Goal: Information Seeking & Learning: Check status

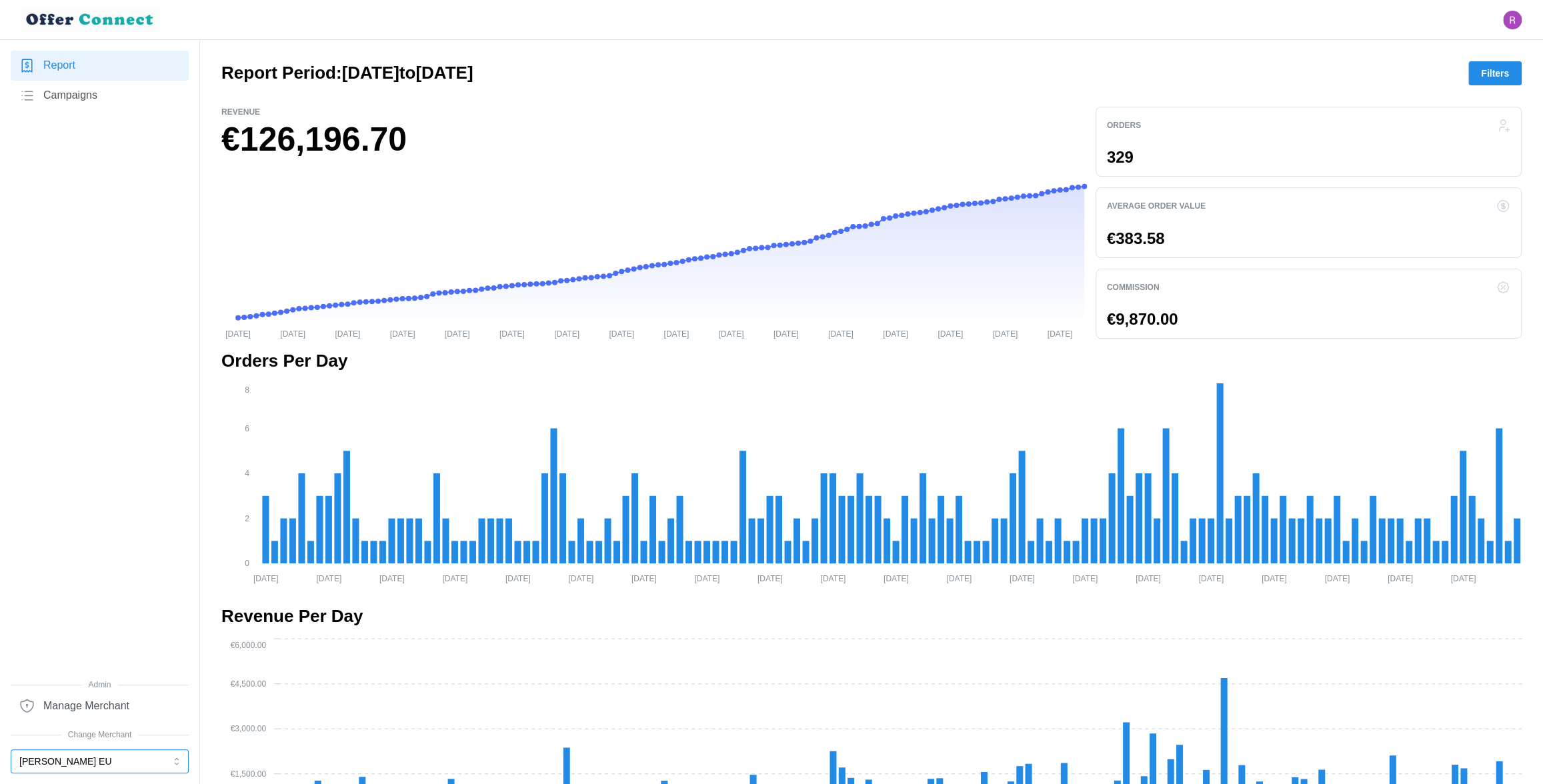
click at [82, 765] on button "[PERSON_NAME] EU" at bounding box center [100, 761] width 178 height 24
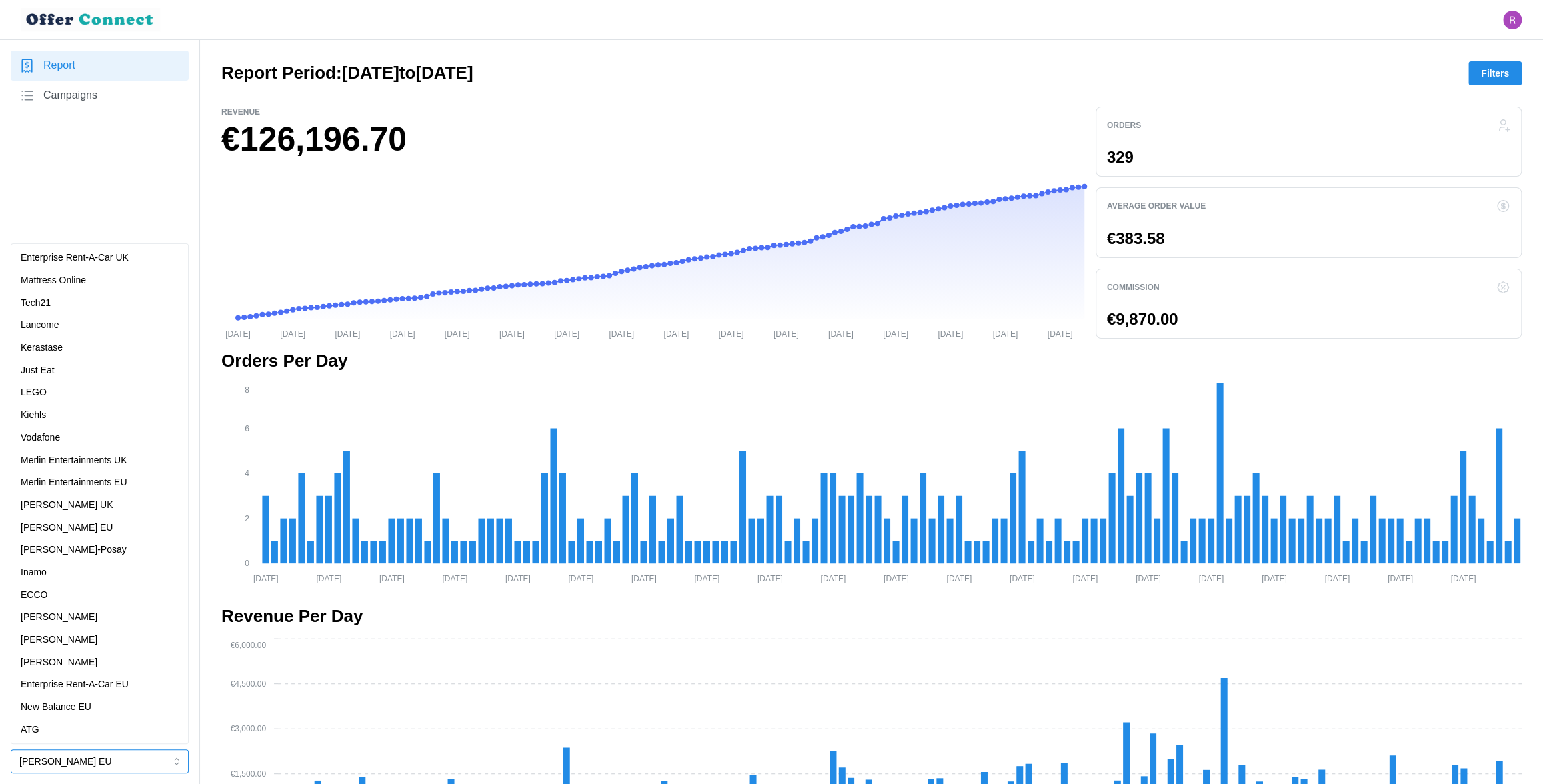
click at [53, 729] on div "ATG" at bounding box center [100, 730] width 158 height 15
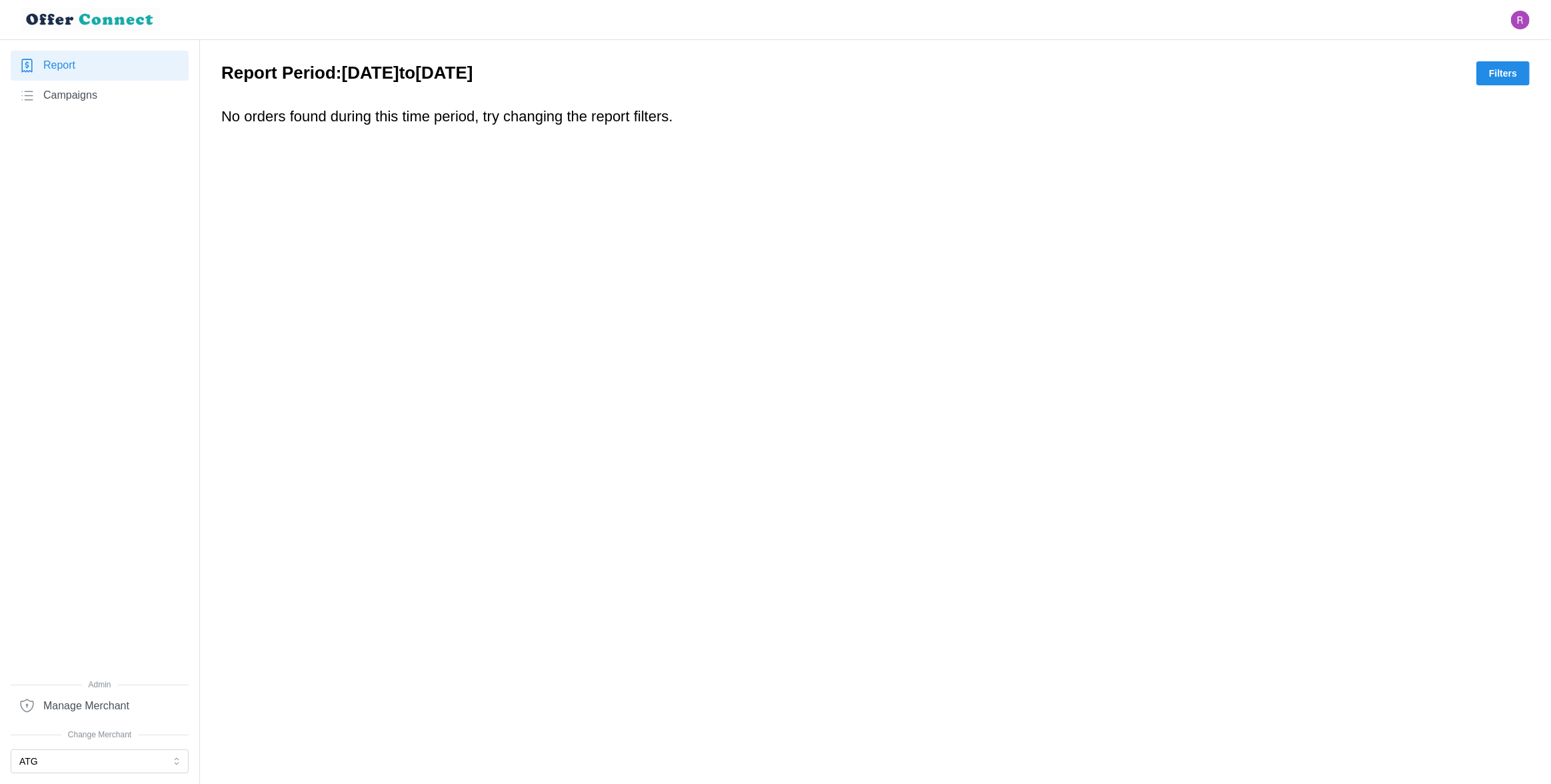
click at [78, 96] on span "Campaigns" at bounding box center [70, 95] width 54 height 17
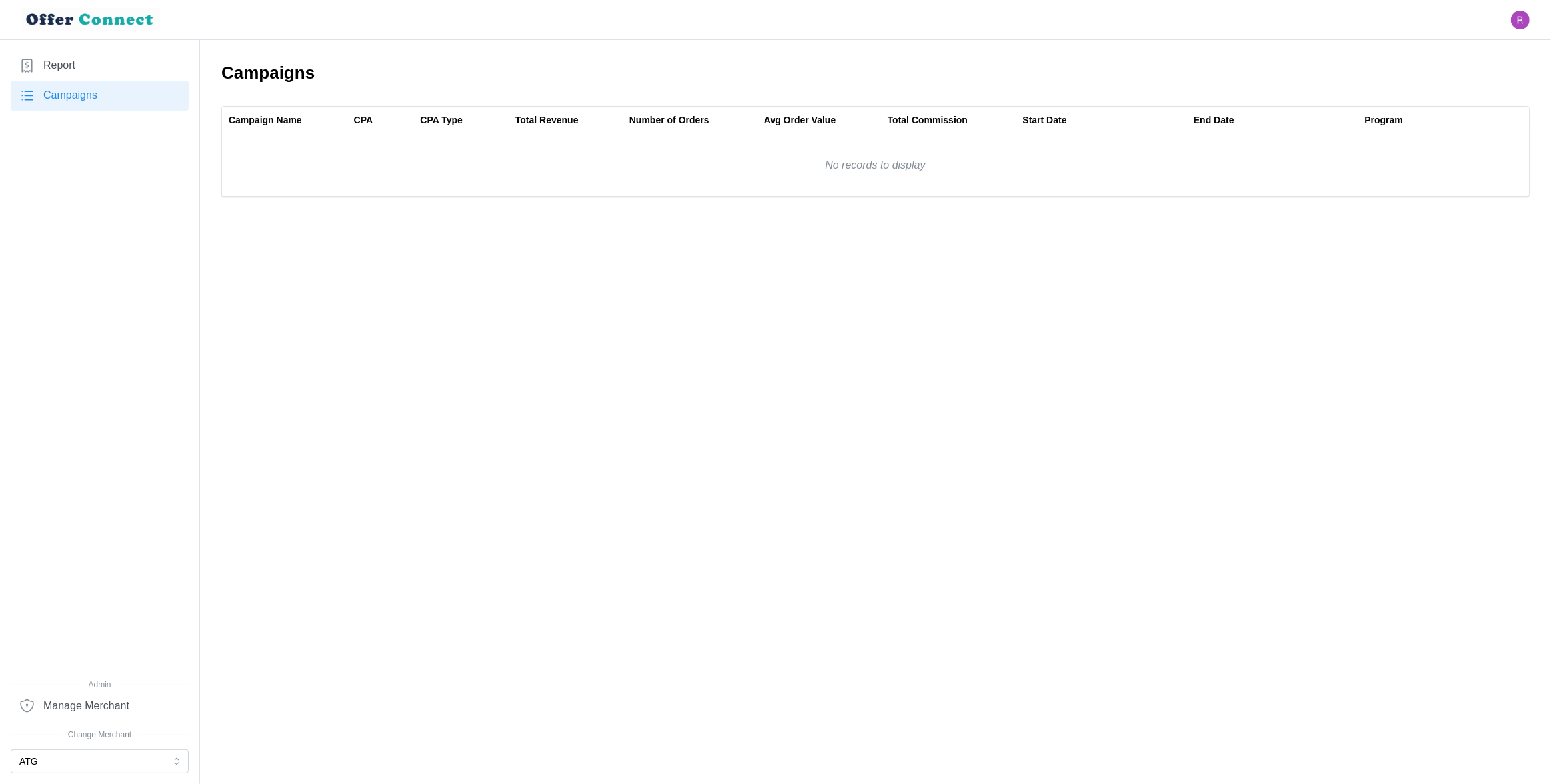
click at [732, 298] on main "Campaigns Campaign Name CPA CPA Type Total Revenue Number of Orders Avg Order V…" at bounding box center [775, 392] width 1551 height 784
click at [437, 222] on main "Campaigns Campaign Name CPA CPA Type Total Revenue Number of Orders Avg Order V…" at bounding box center [775, 392] width 1551 height 784
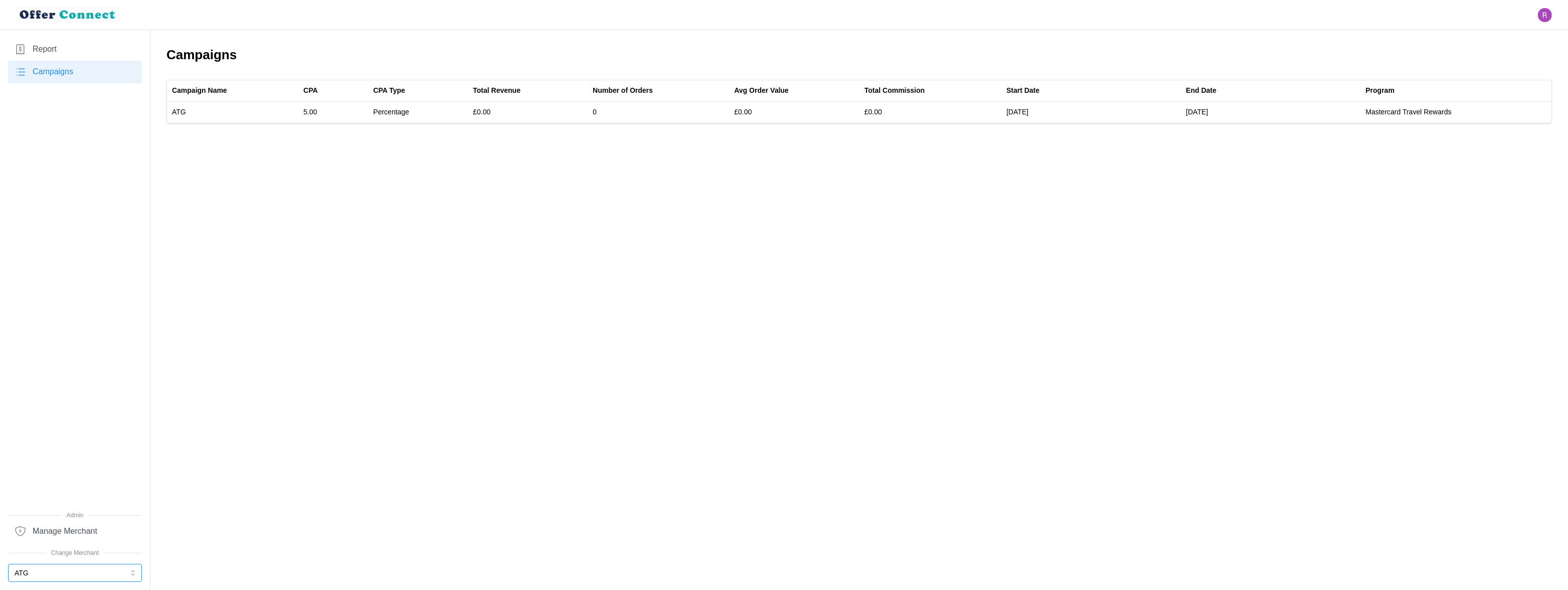
click at [61, 569] on button "ATG" at bounding box center [75, 573] width 134 height 18
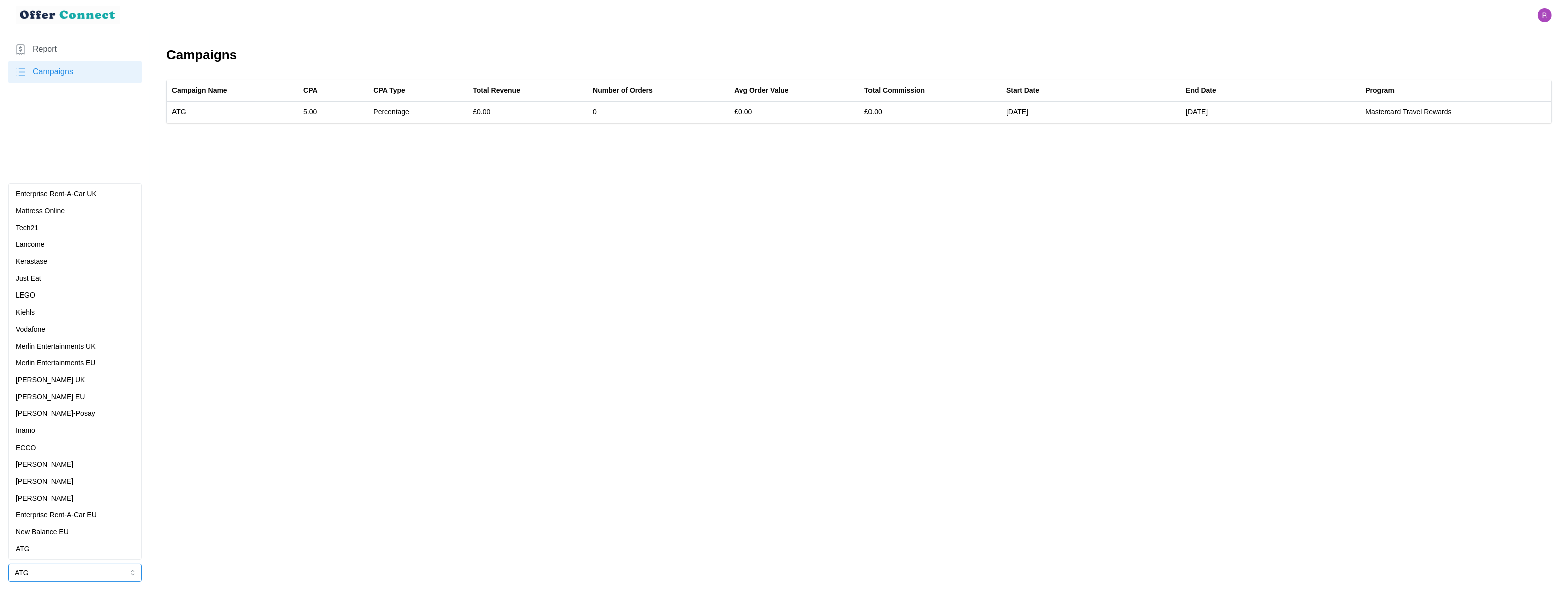
click at [95, 344] on p "Merlin Entertainments UK" at bounding box center [56, 346] width 80 height 11
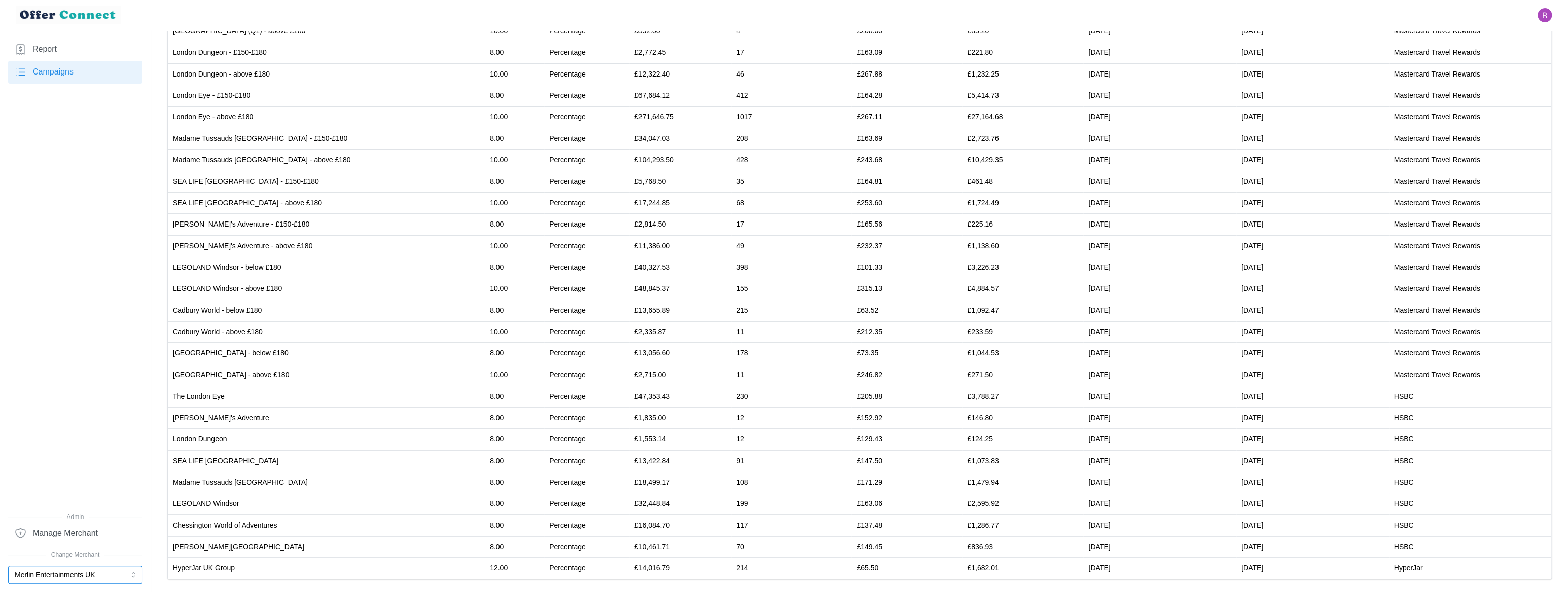
scroll to position [148, 0]
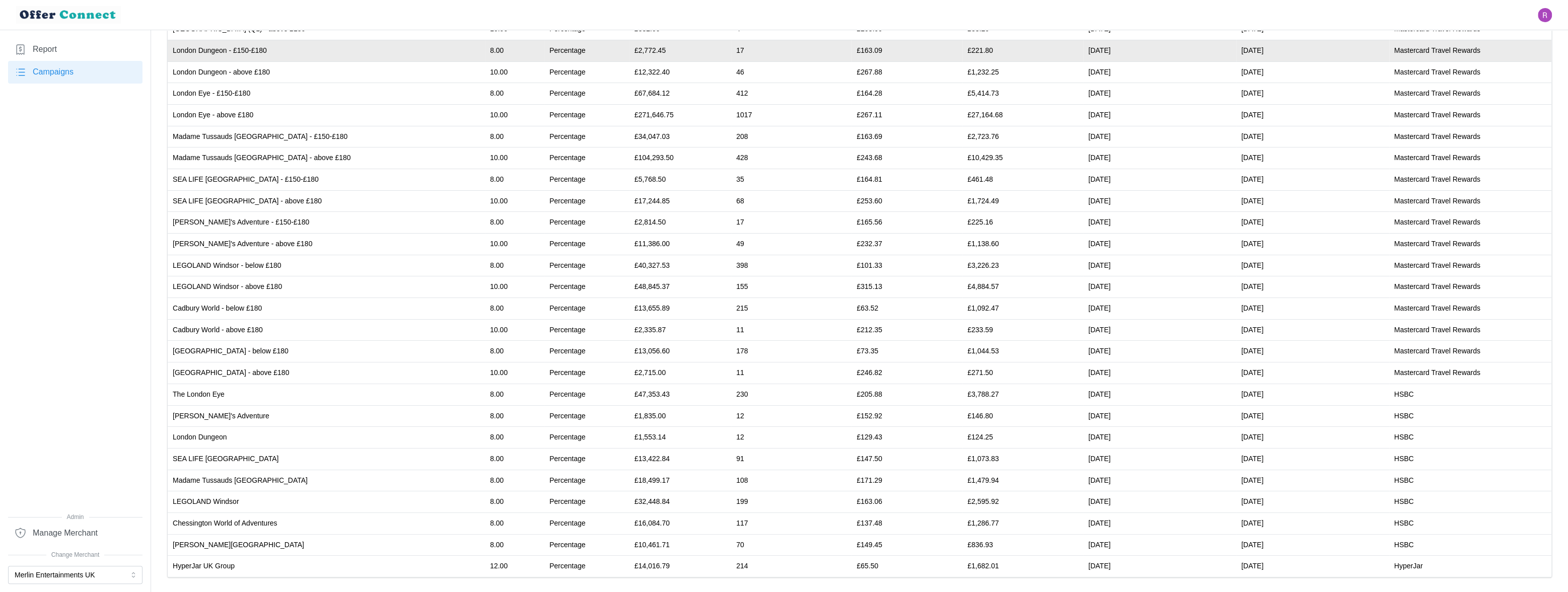
click at [630, 49] on td "£2,772.45" at bounding box center [680, 50] width 101 height 21
copy td "2,772.45"
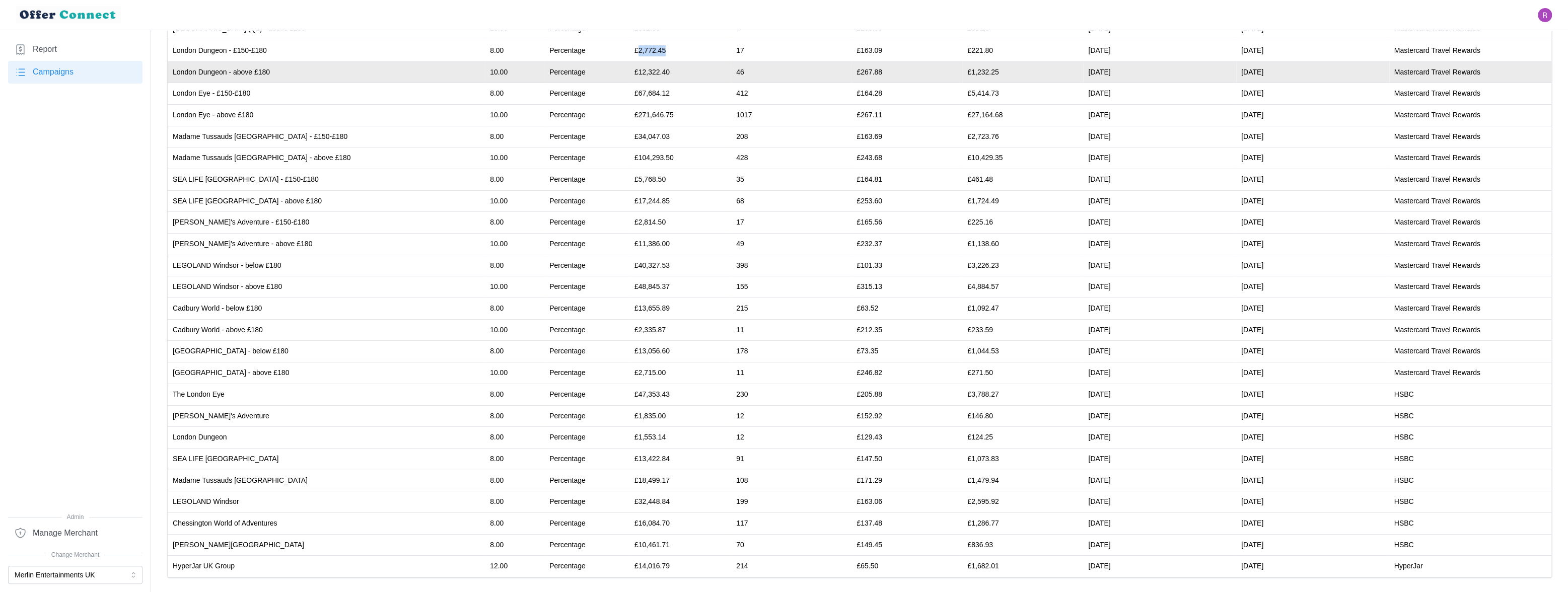
click at [630, 70] on td "£12,322.40" at bounding box center [680, 72] width 101 height 21
copy td "12,322.40"
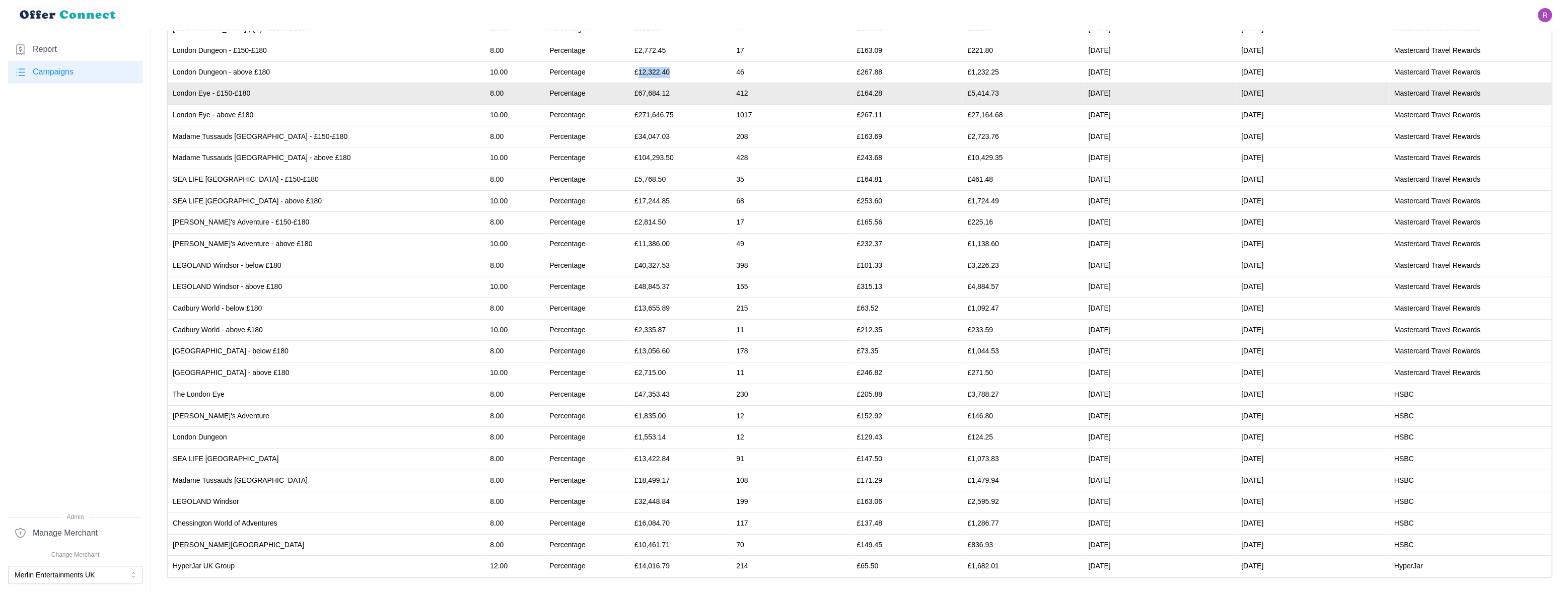
click at [630, 90] on td "£67,684.12" at bounding box center [680, 93] width 101 height 21
copy td "67,684.12"
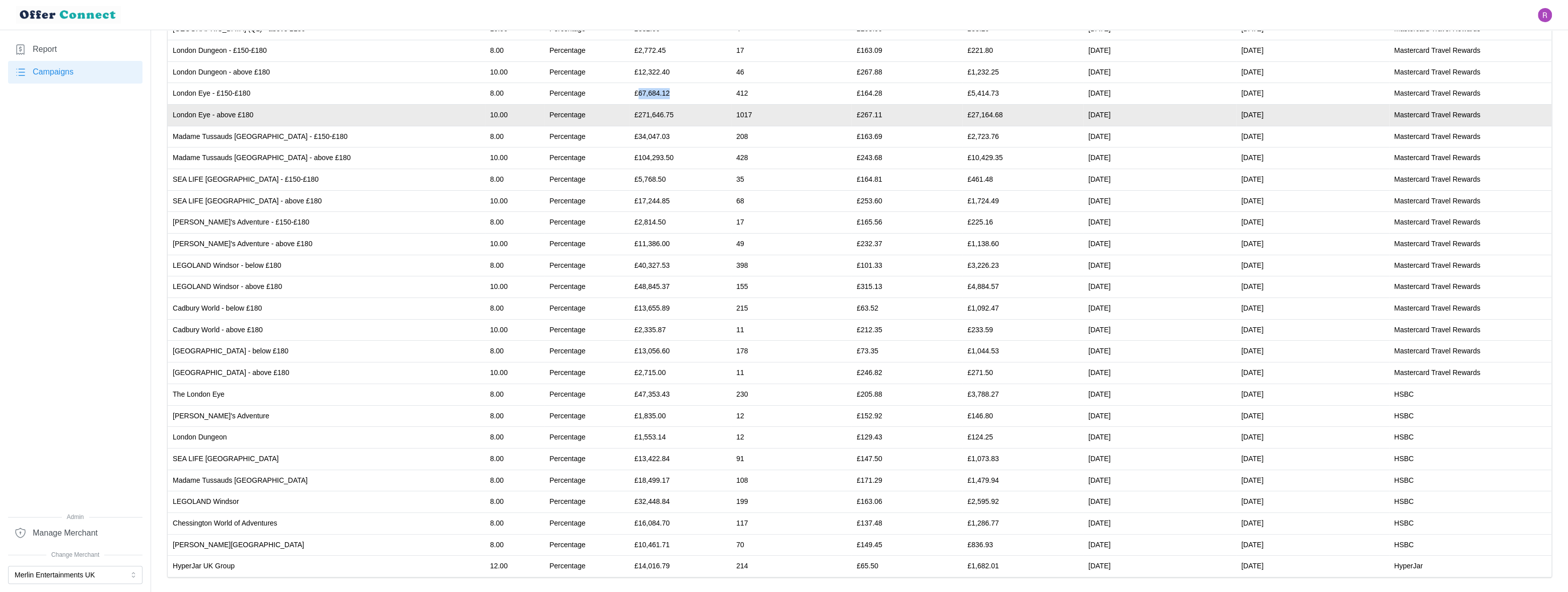
click at [630, 113] on td "£271,646.75" at bounding box center [680, 115] width 101 height 21
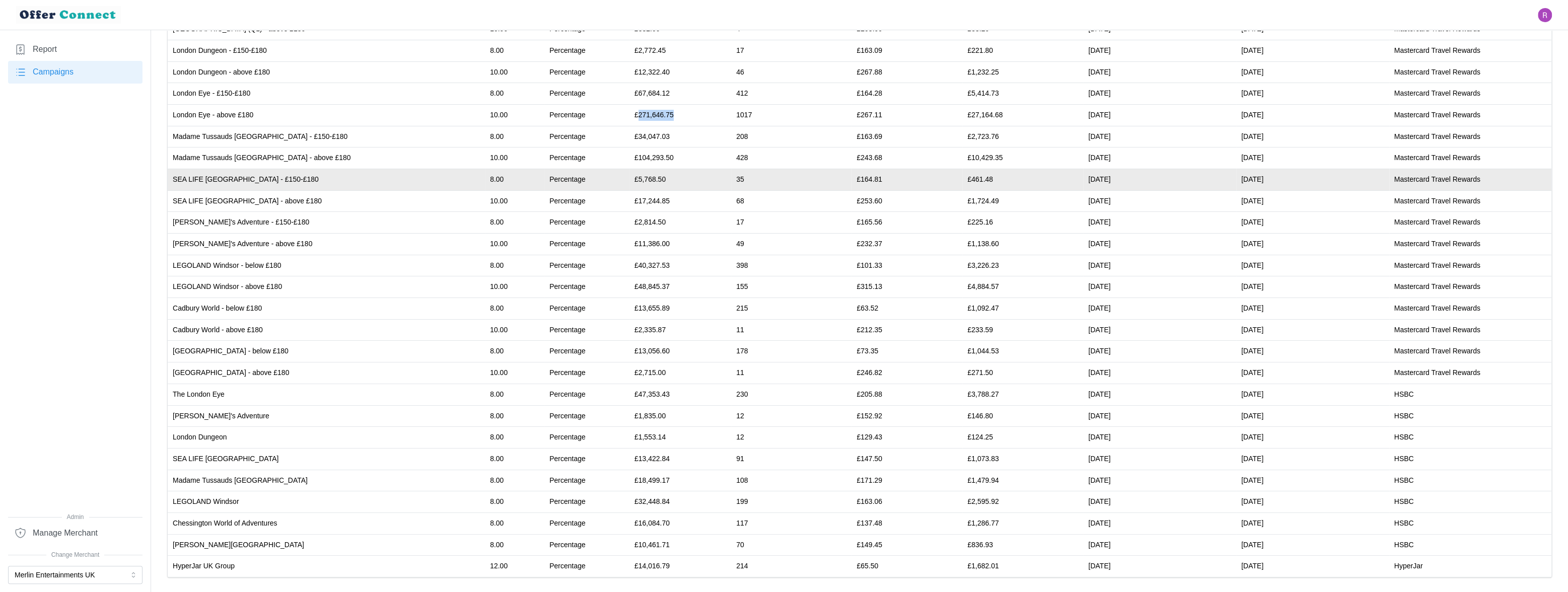
copy td "271,646.75"
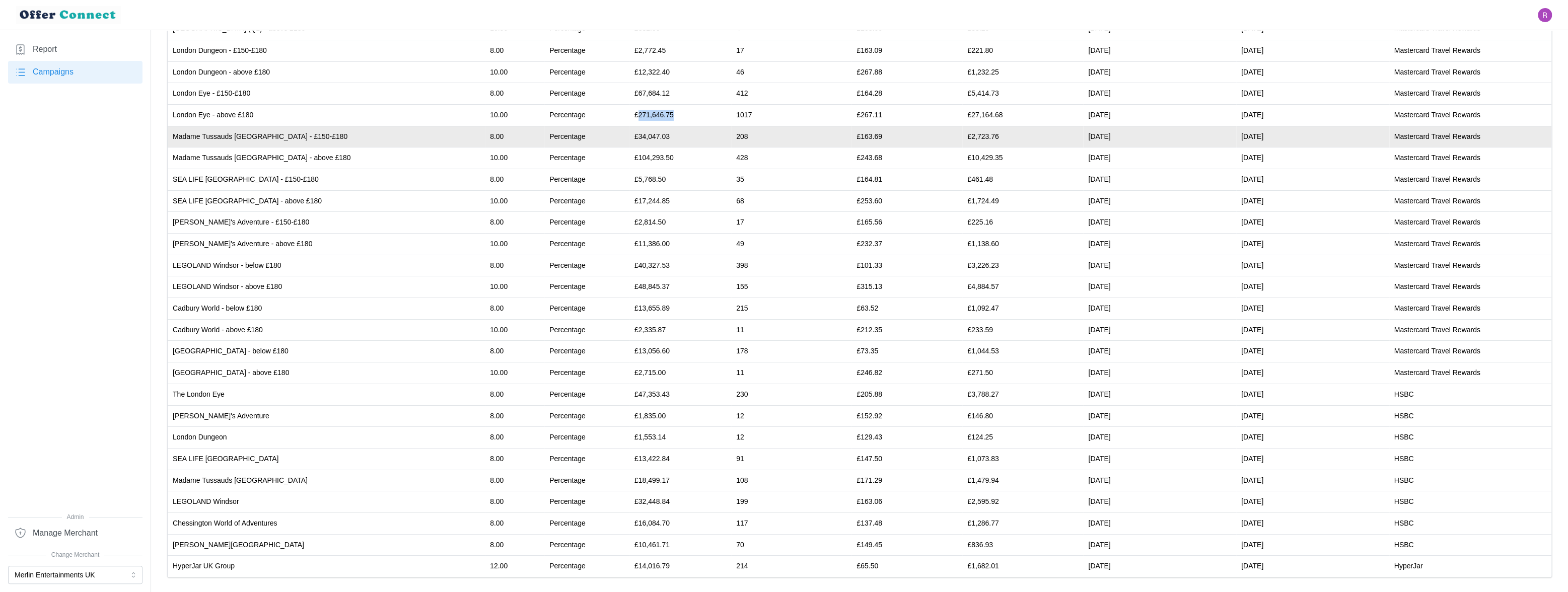
click at [630, 136] on td "£34,047.03" at bounding box center [680, 136] width 101 height 21
copy td "34,047.03"
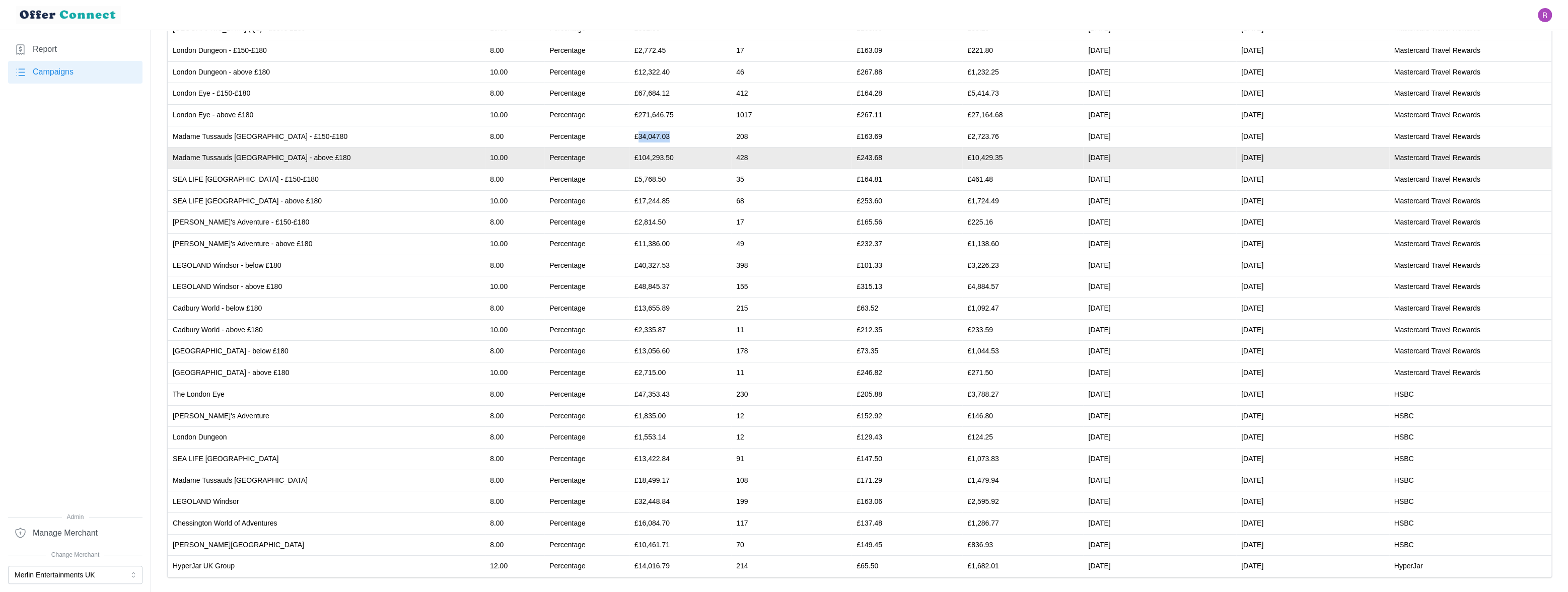
click at [630, 155] on td "£104,293.50" at bounding box center [680, 158] width 101 height 21
copy td "104,293.50"
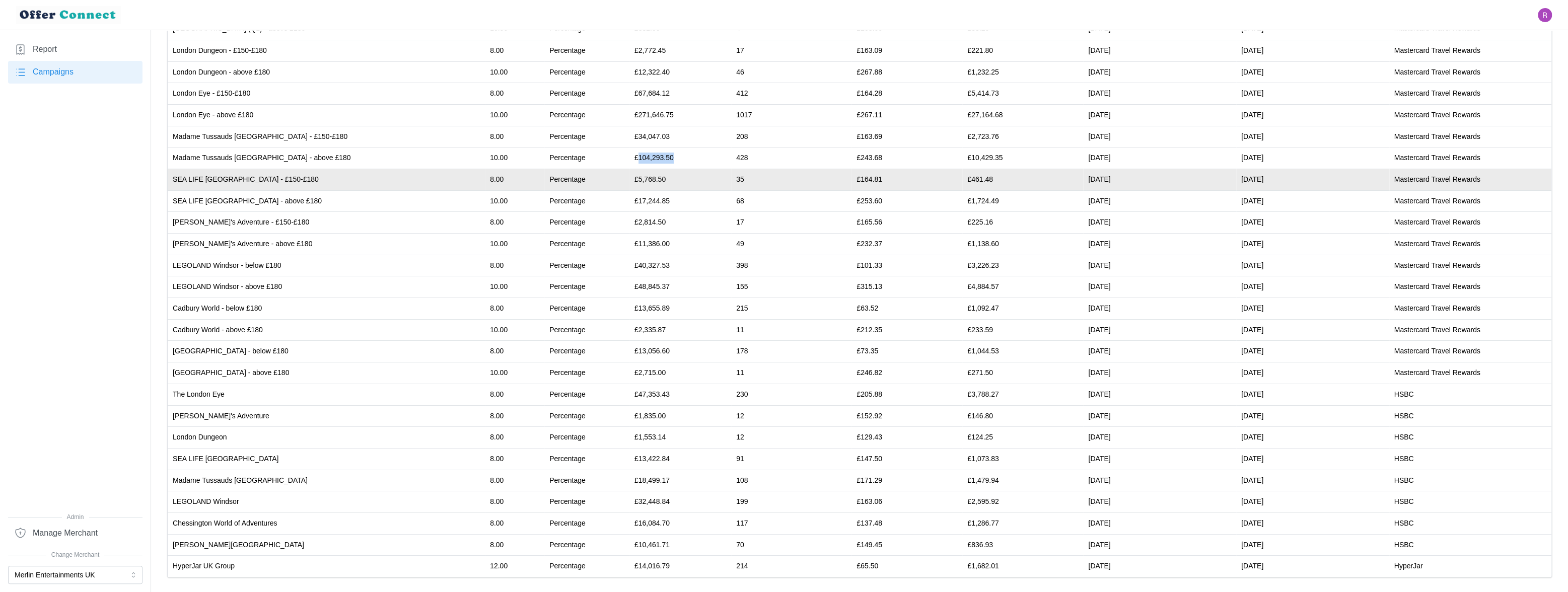
click at [630, 178] on td "£5,768.50" at bounding box center [680, 179] width 101 height 21
copy td "5,768.50"
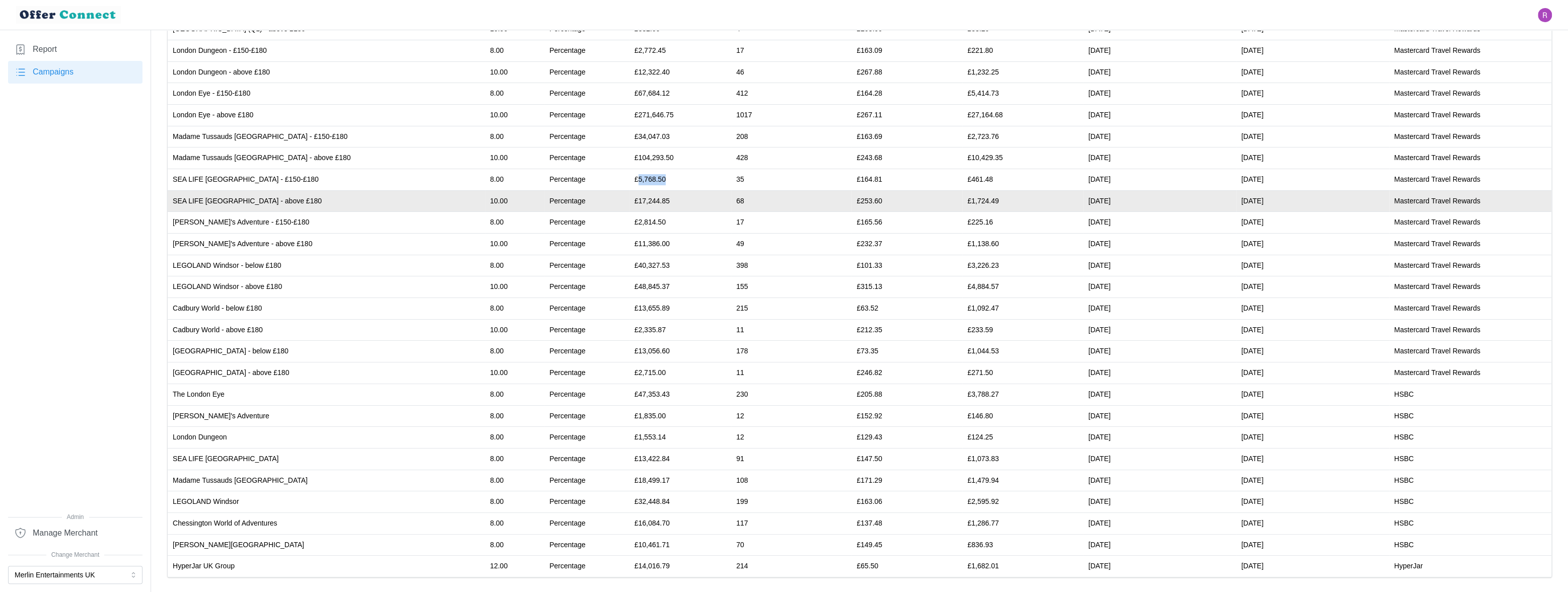
click at [630, 200] on td "£17,244.85" at bounding box center [680, 200] width 101 height 21
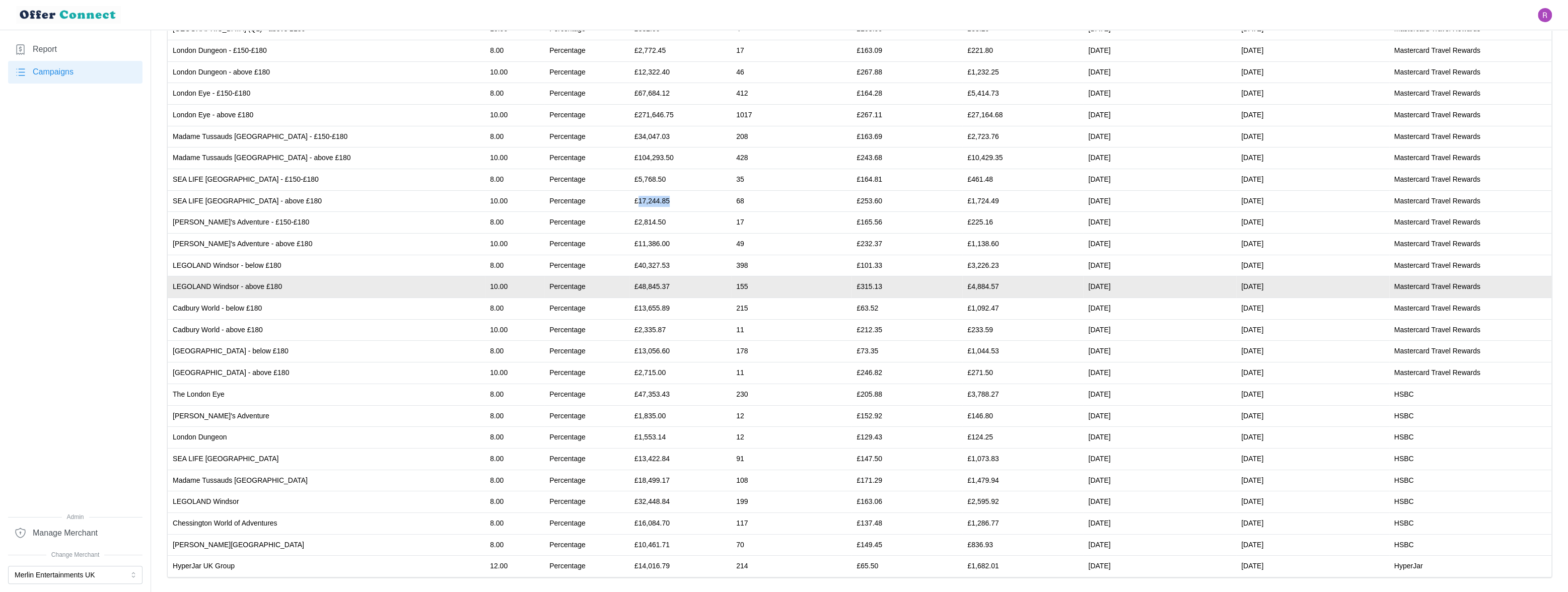
copy td "17,244.85"
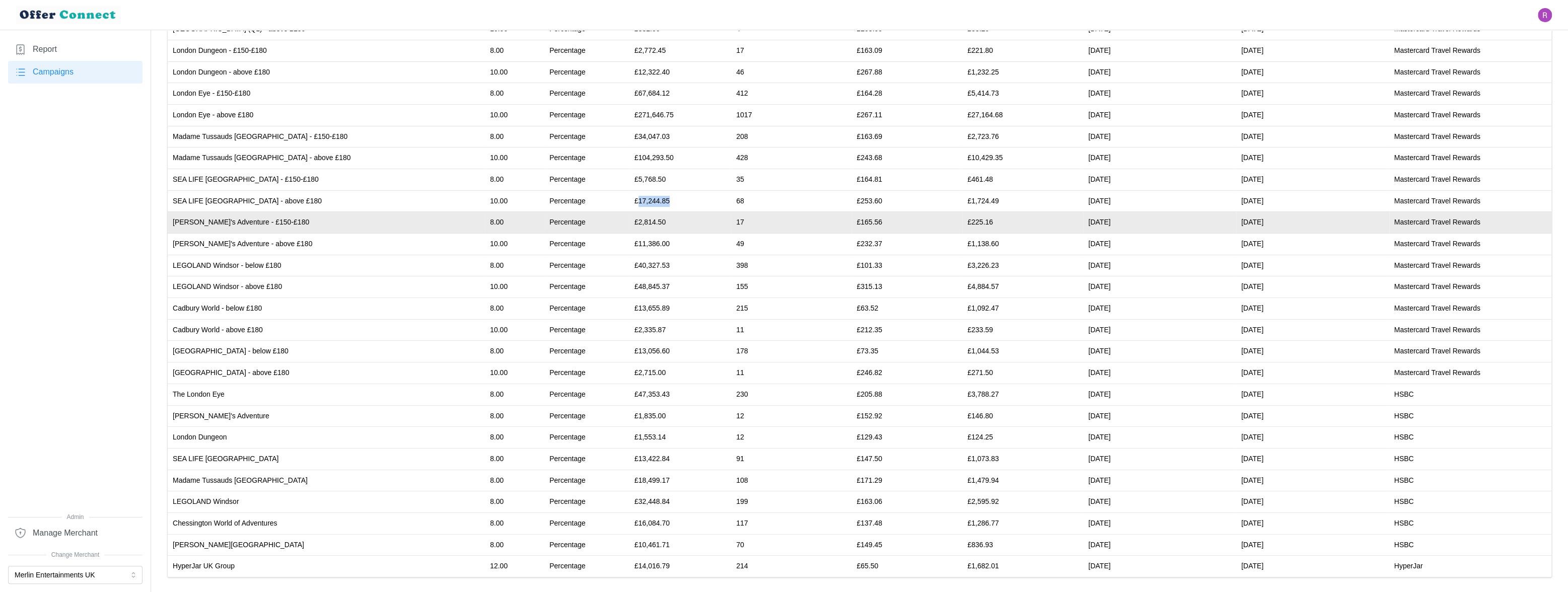
click at [630, 221] on td "£2,814.50" at bounding box center [680, 222] width 101 height 21
copy td "2,814.50"
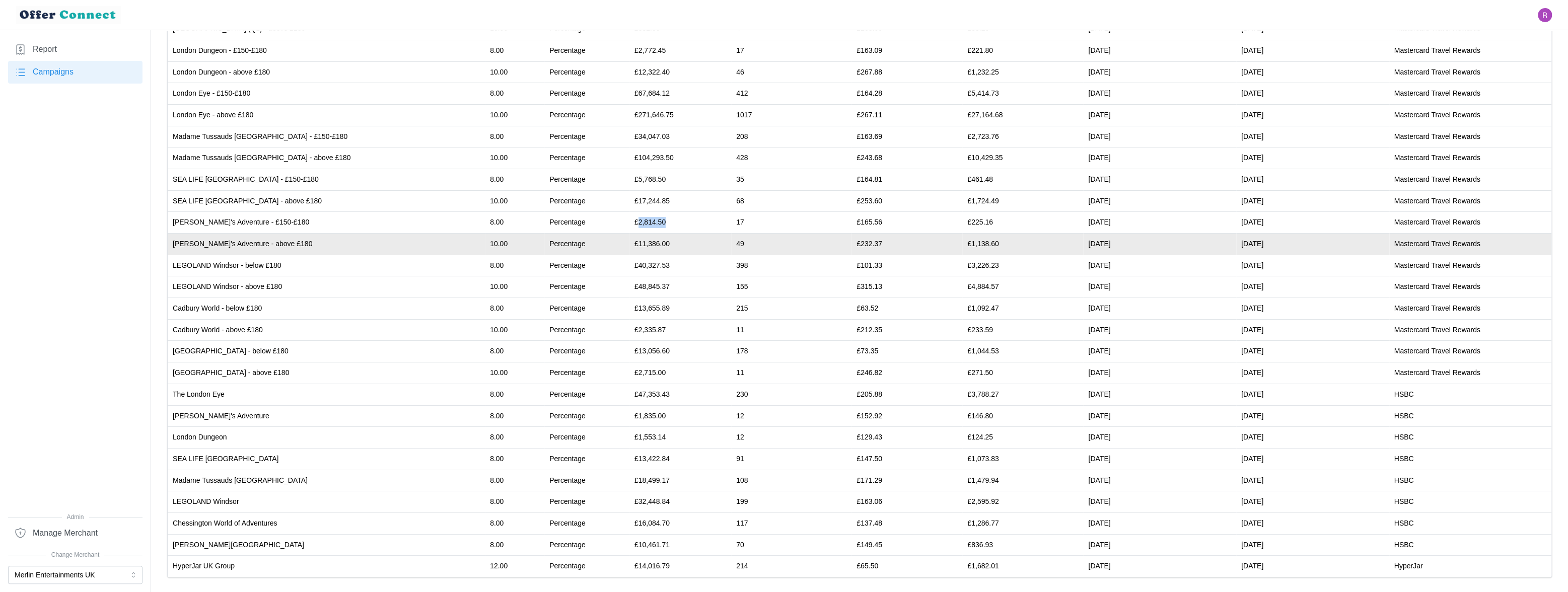
click at [630, 242] on td "£11,386.00" at bounding box center [680, 244] width 101 height 21
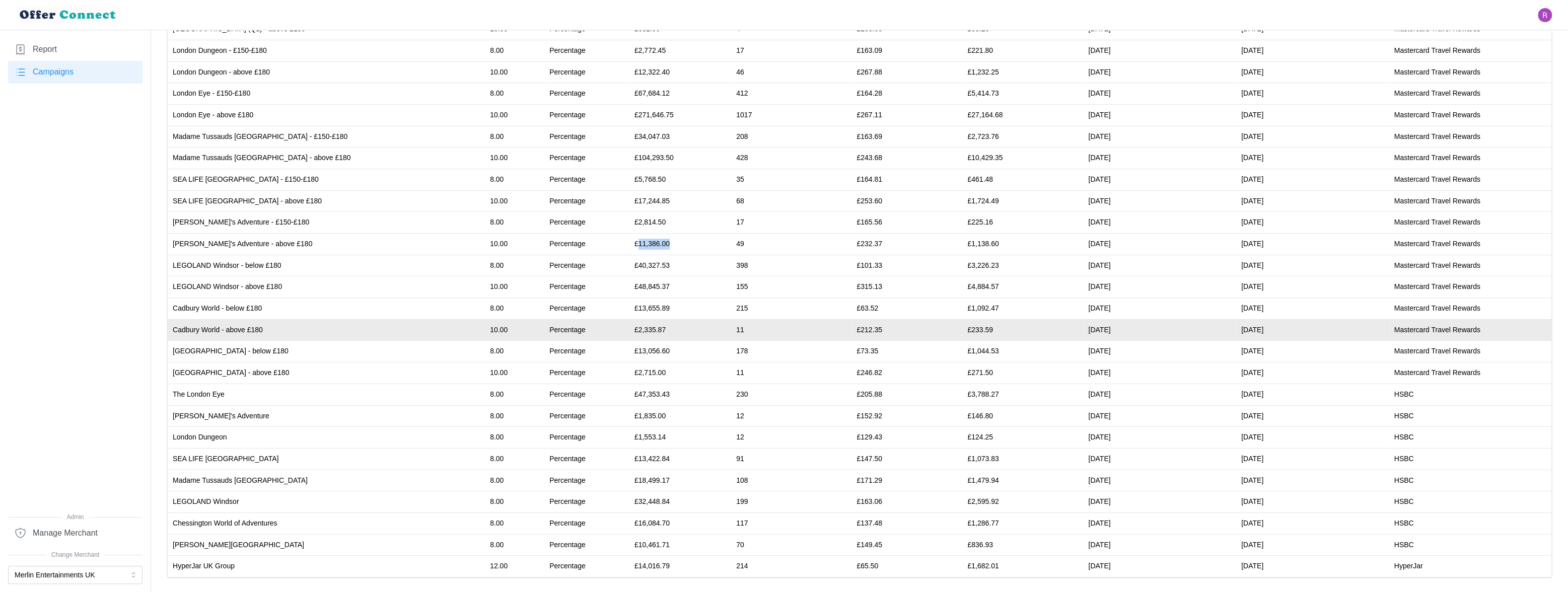
copy td "11,386.00"
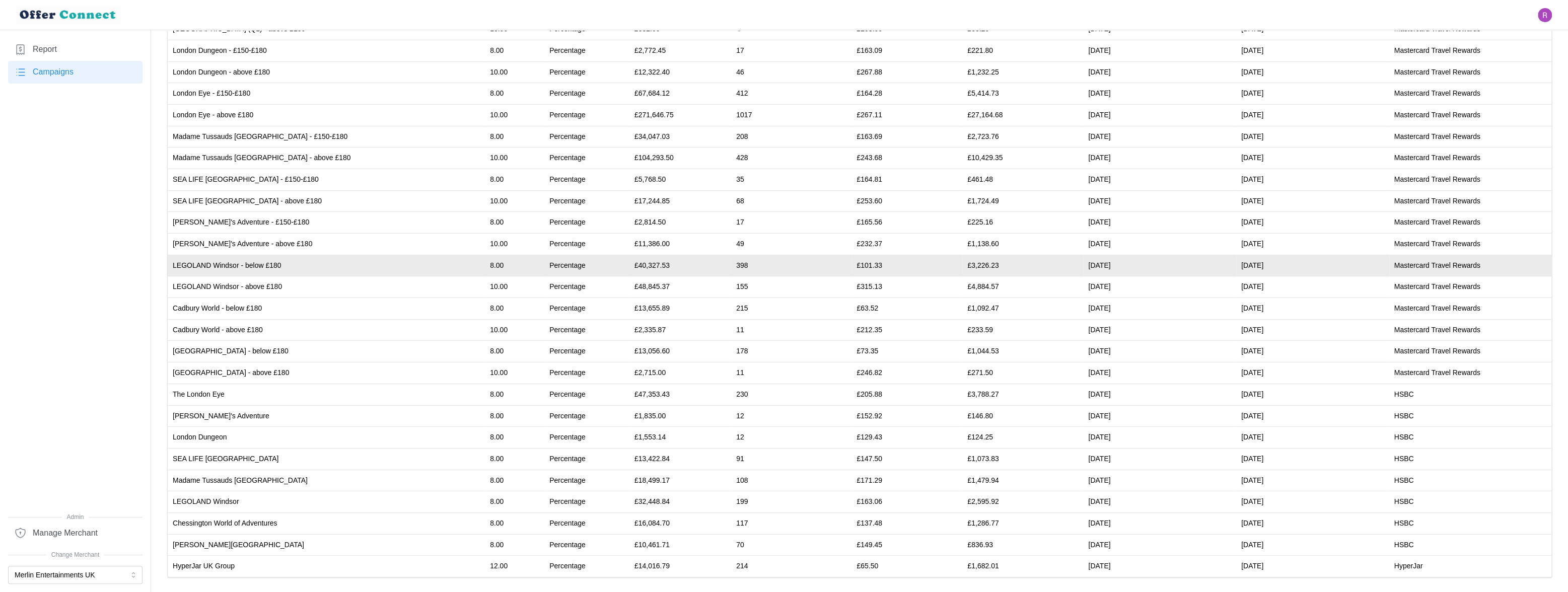
click at [630, 268] on td "£40,327.53" at bounding box center [680, 265] width 101 height 21
click at [630, 267] on td "£40,327.53" at bounding box center [680, 265] width 101 height 21
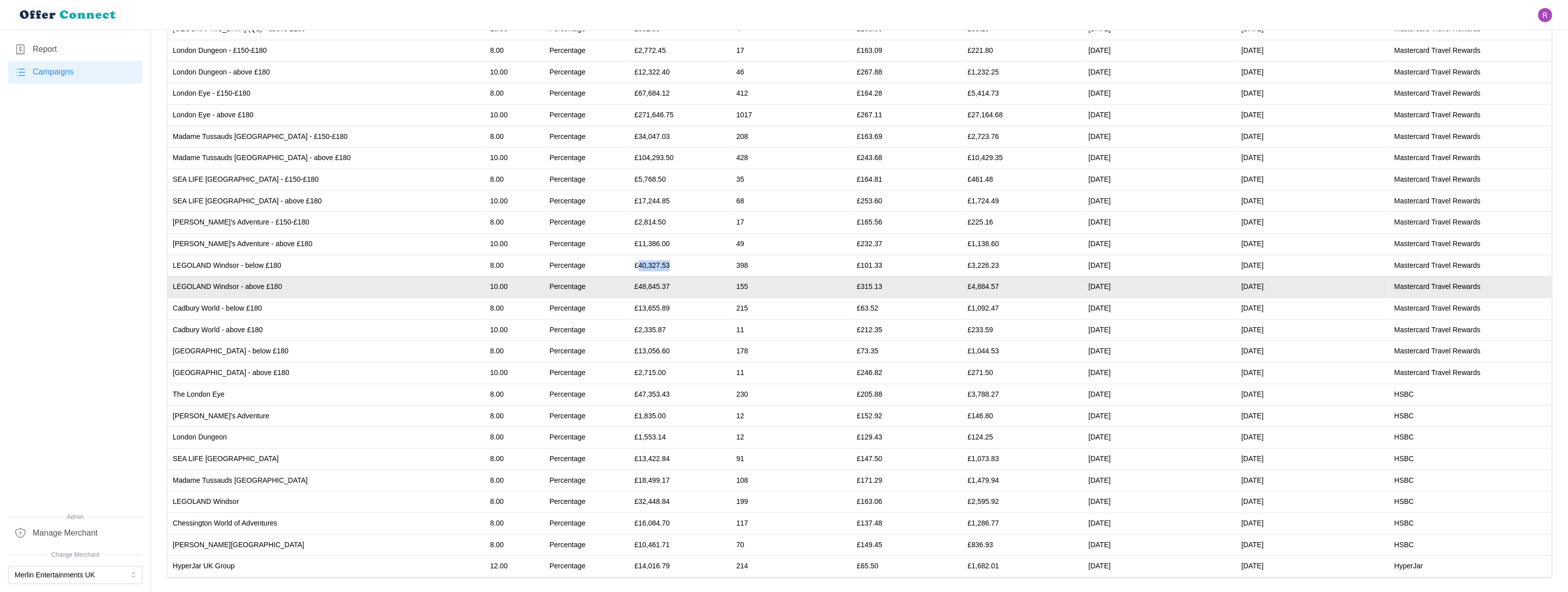
click at [630, 284] on td "£48,845.37" at bounding box center [680, 287] width 101 height 21
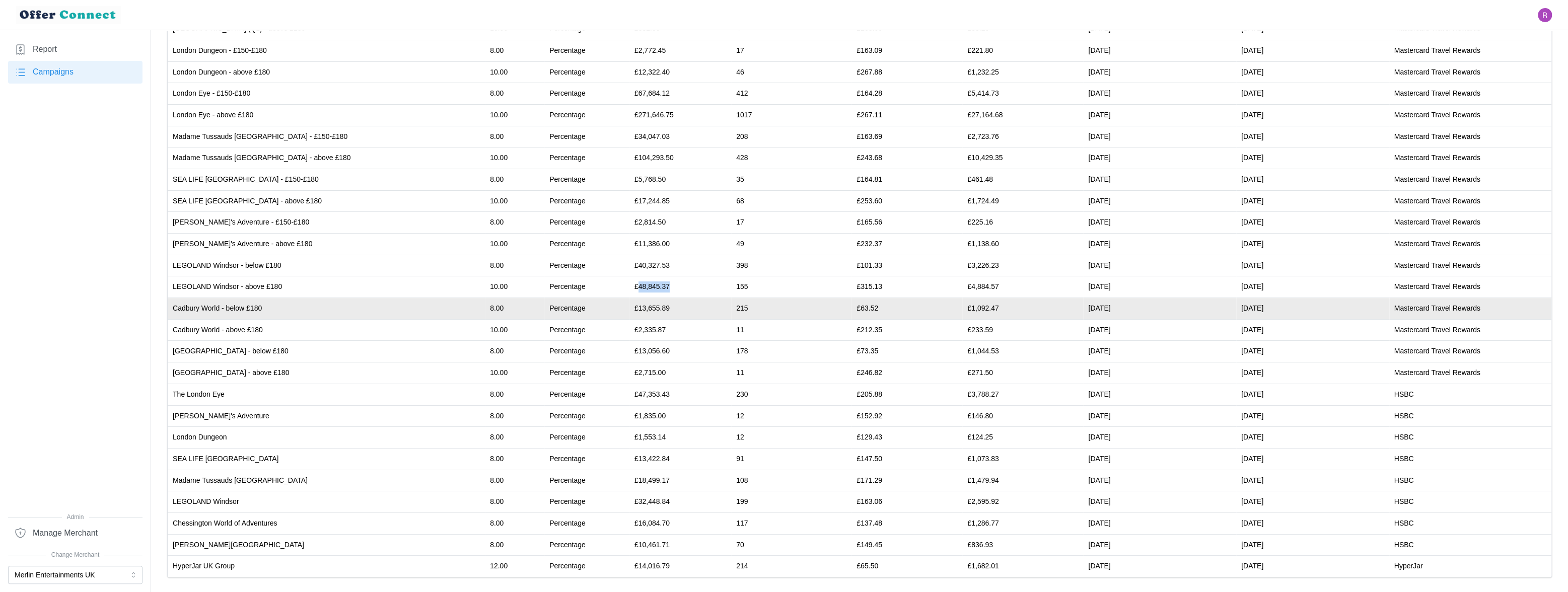
click at [630, 307] on td "£13,655.89" at bounding box center [680, 309] width 101 height 21
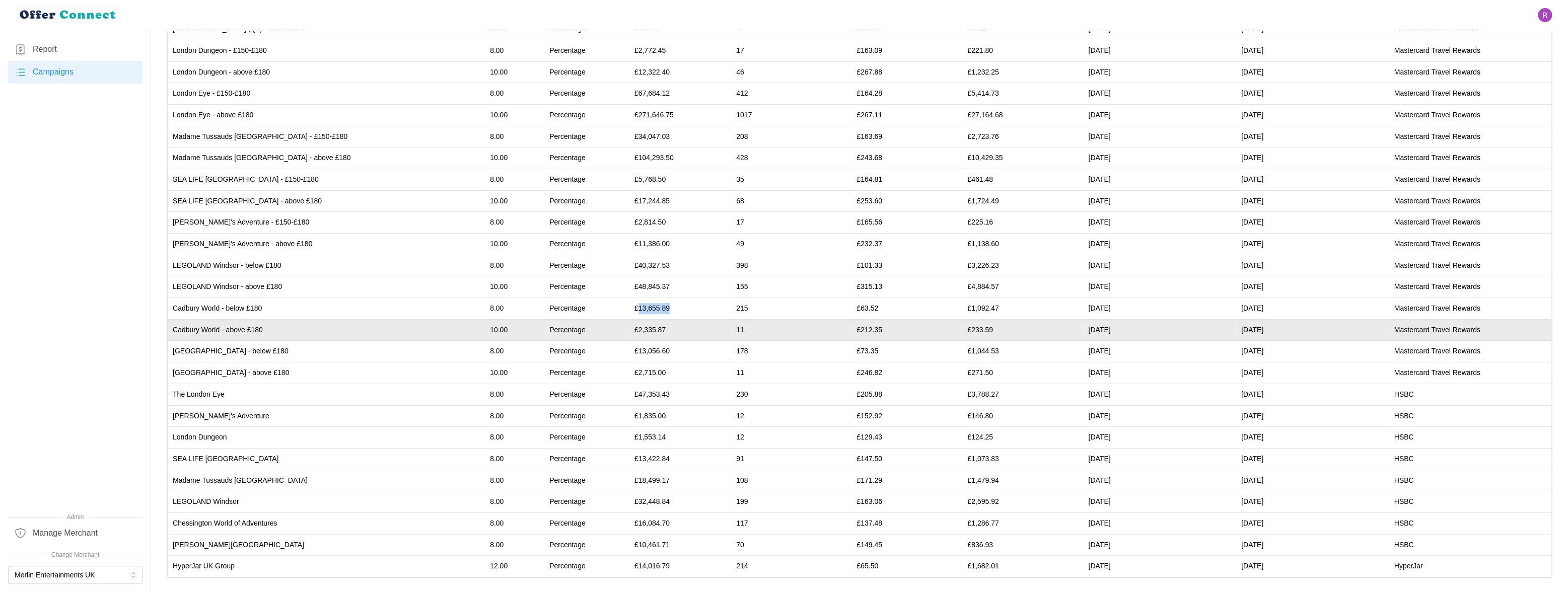
click at [630, 331] on td "£2,335.87" at bounding box center [680, 329] width 101 height 21
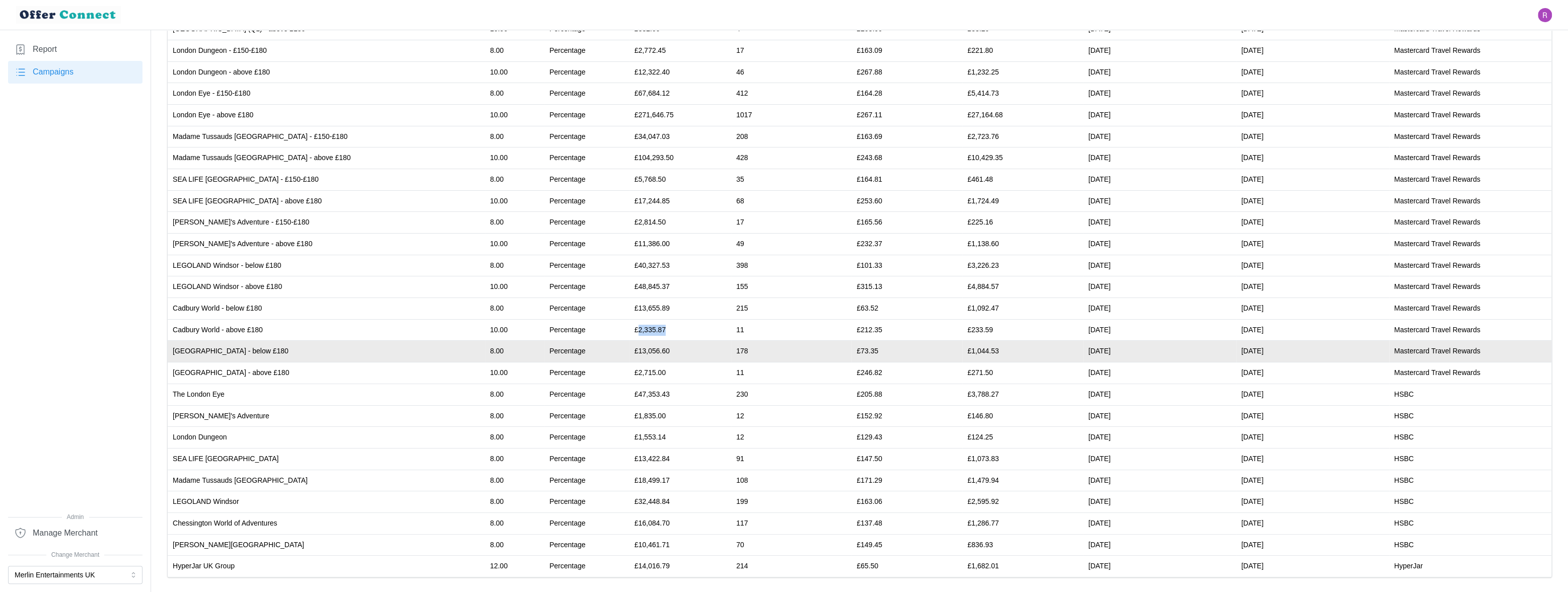
click at [630, 348] on td "£13,056.60" at bounding box center [680, 351] width 101 height 21
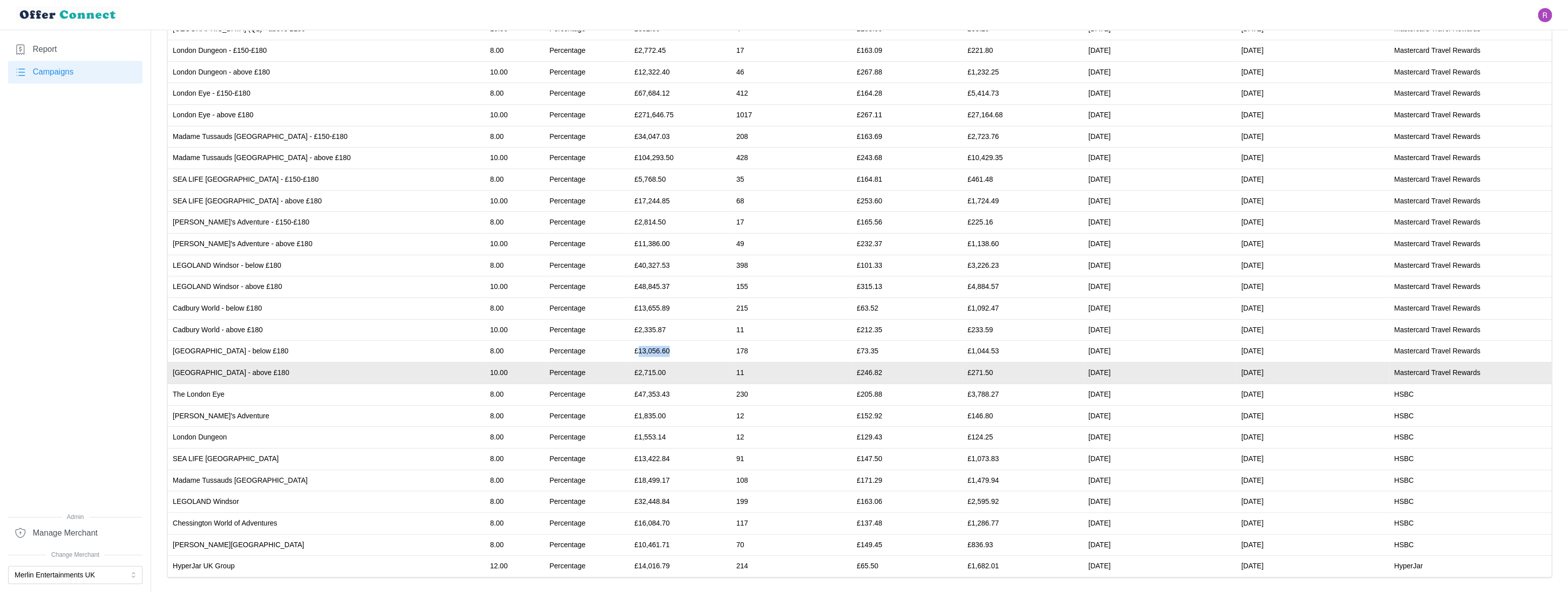
click at [630, 371] on td "£2,715.00" at bounding box center [680, 373] width 101 height 21
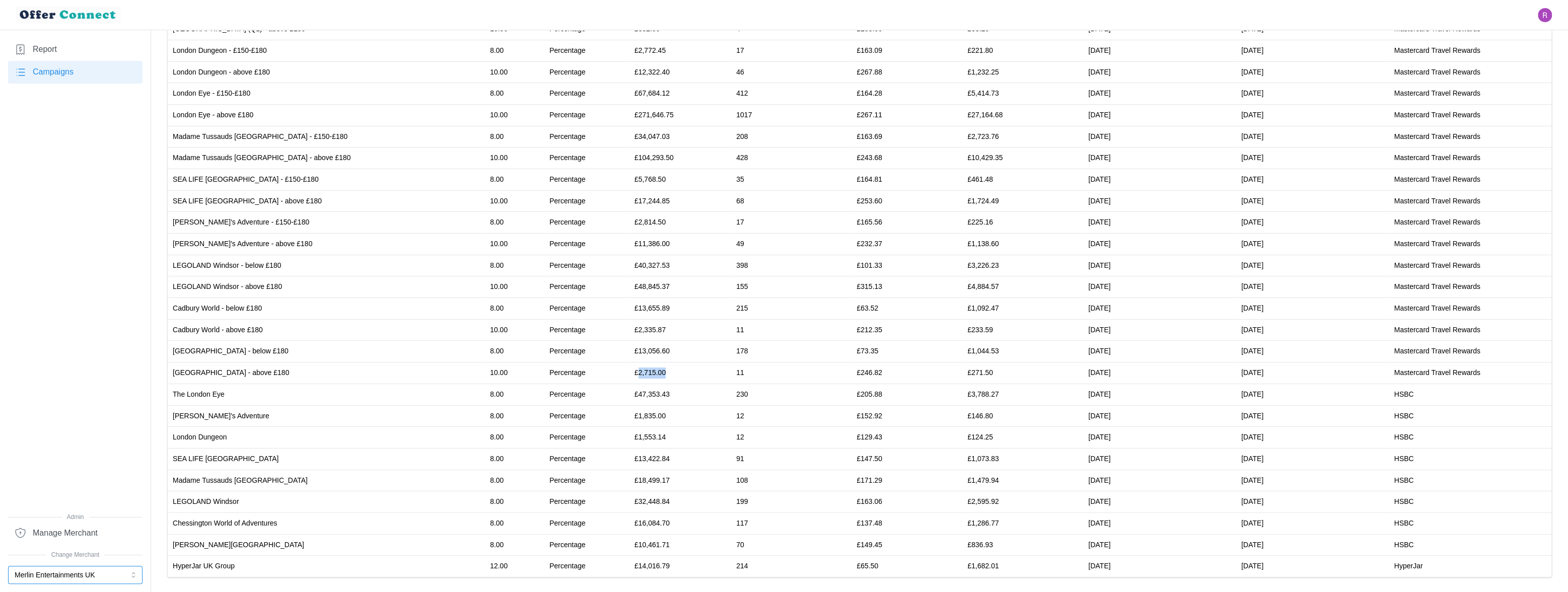
click at [107, 574] on button "Merlin Entertainments UK" at bounding box center [75, 575] width 134 height 18
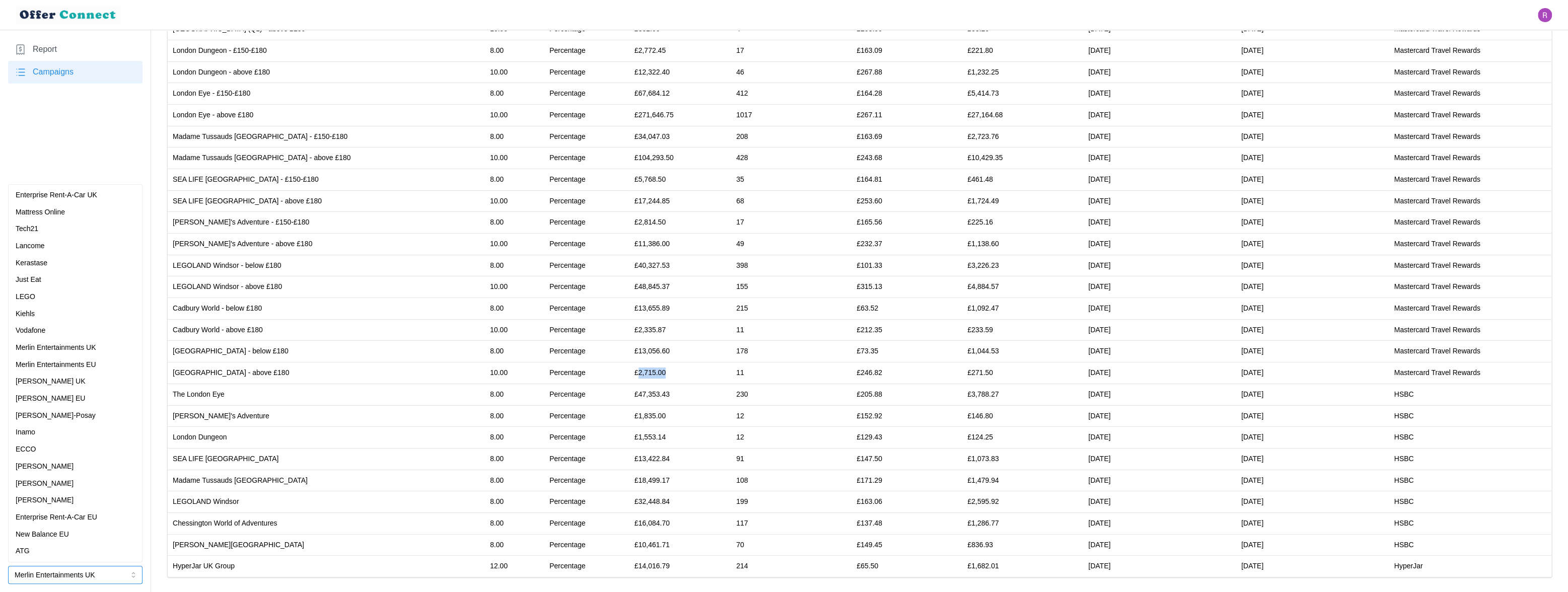
click at [50, 553] on div "ATG" at bounding box center [75, 551] width 119 height 11
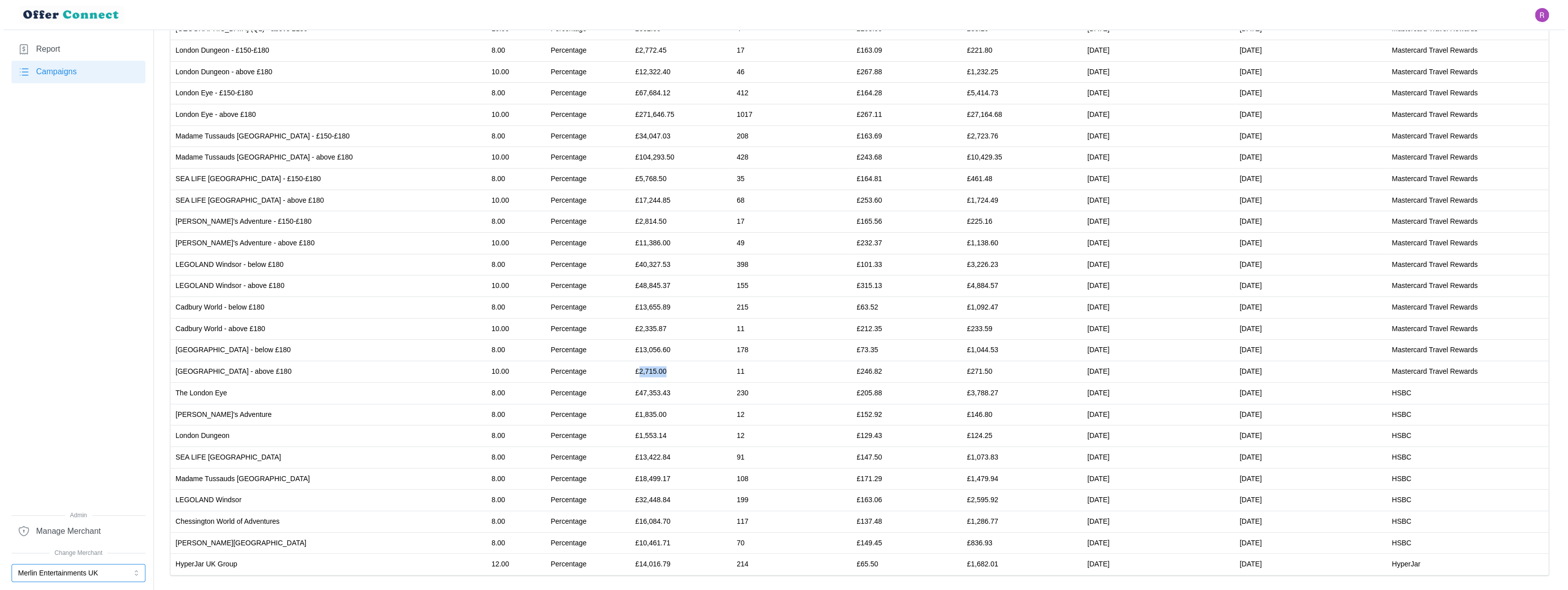
scroll to position [0, 0]
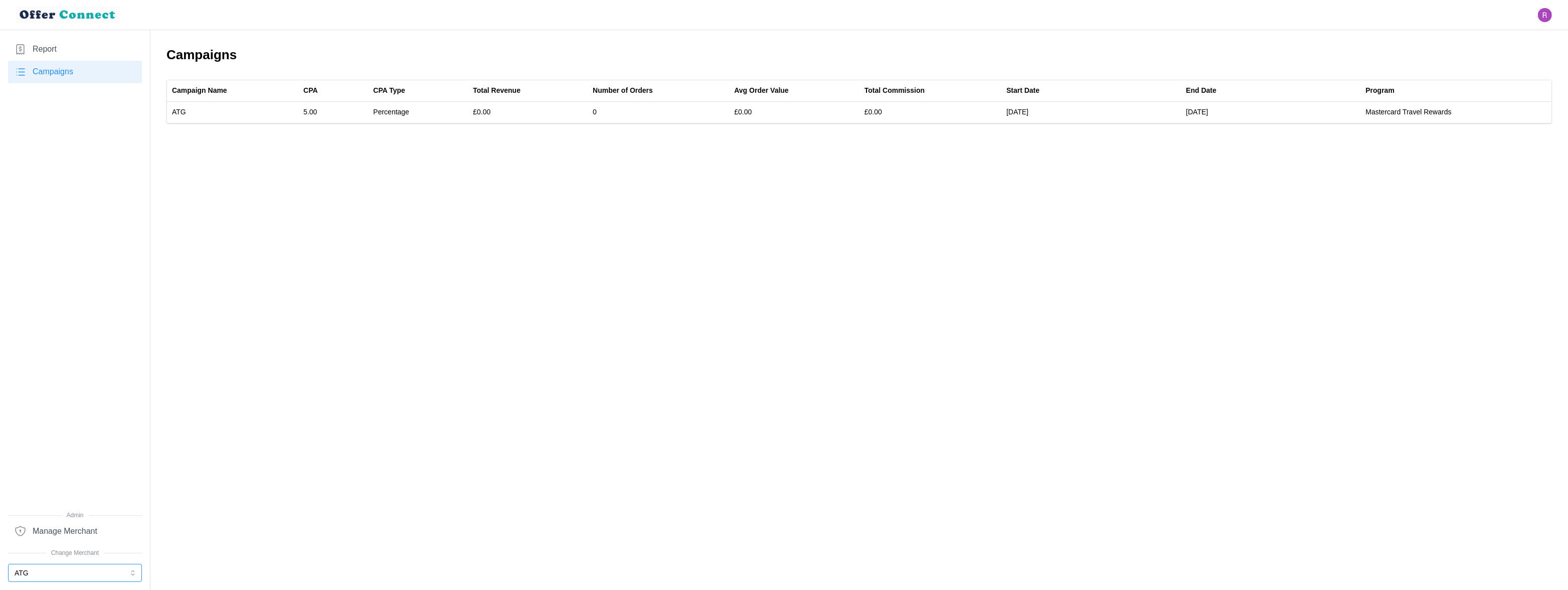
click at [43, 578] on button "ATG" at bounding box center [75, 573] width 134 height 18
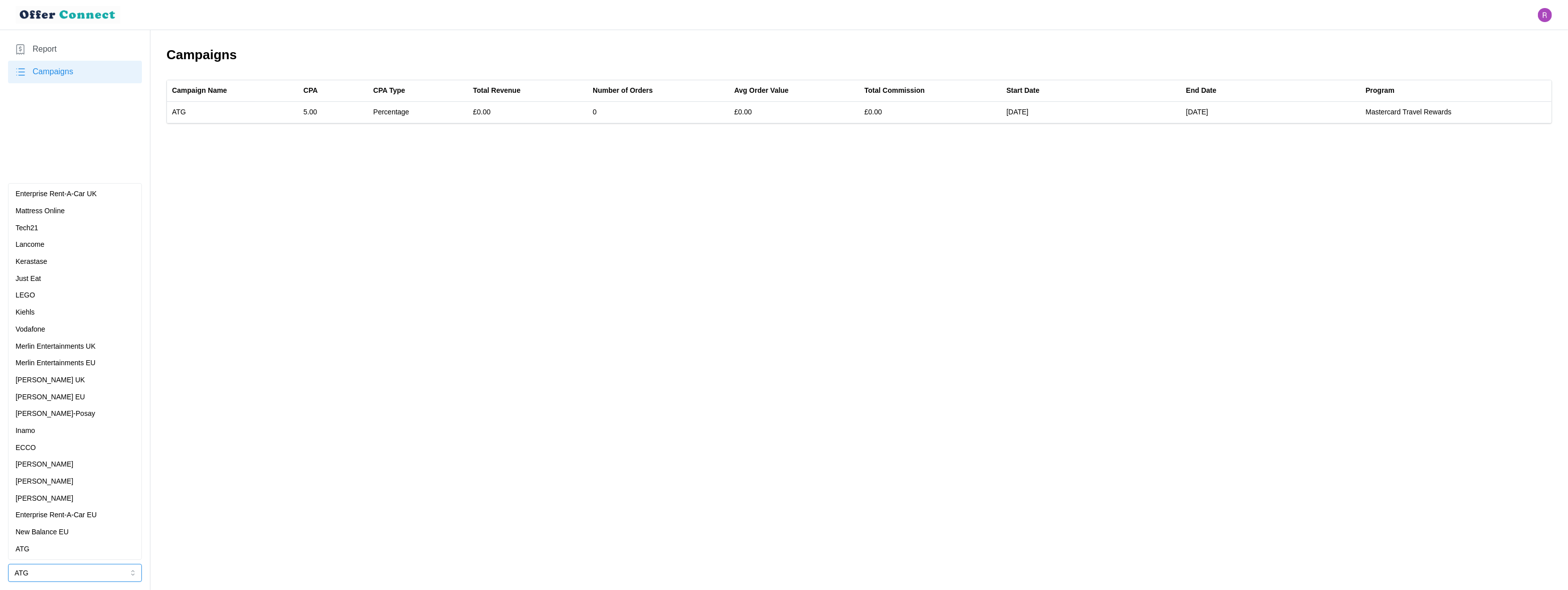
click at [71, 190] on p "Enterprise Rent-A-Car UK" at bounding box center [56, 194] width 81 height 11
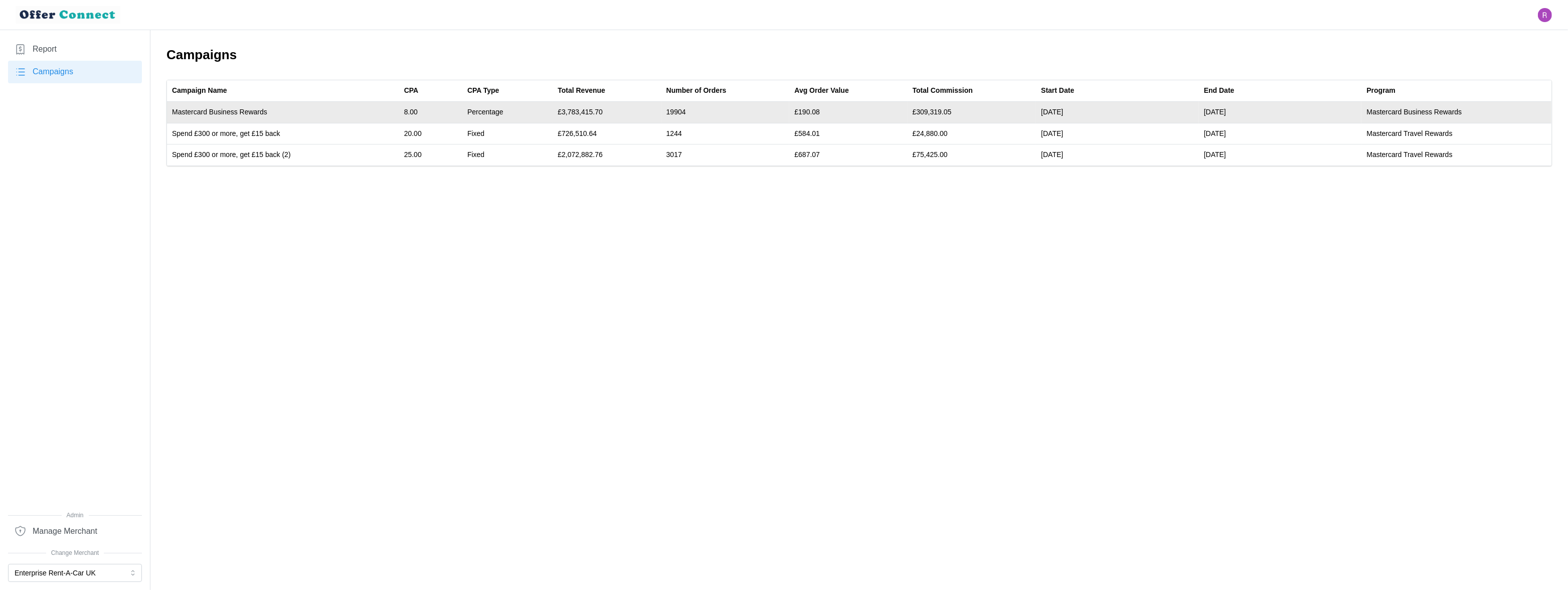
click at [581, 110] on td "£3,783,415.70" at bounding box center [607, 112] width 108 height 21
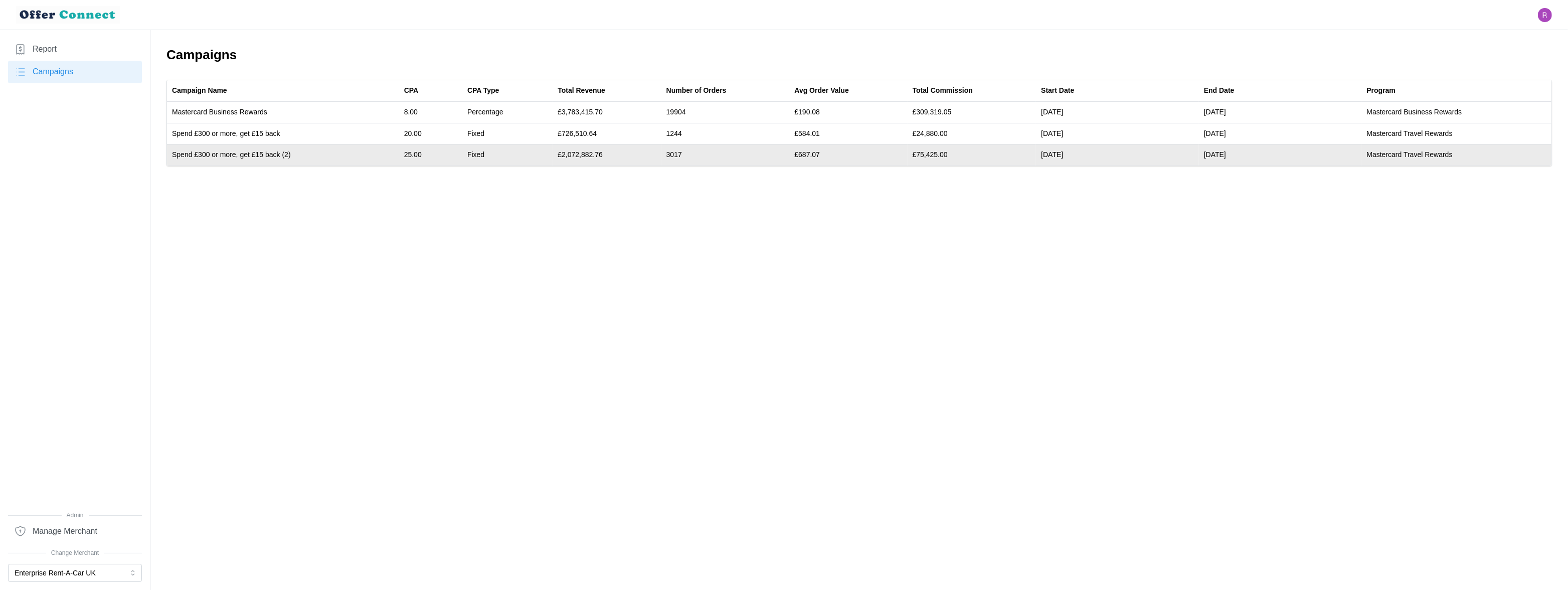
click at [590, 153] on td "£2,072,882.76" at bounding box center [607, 155] width 108 height 21
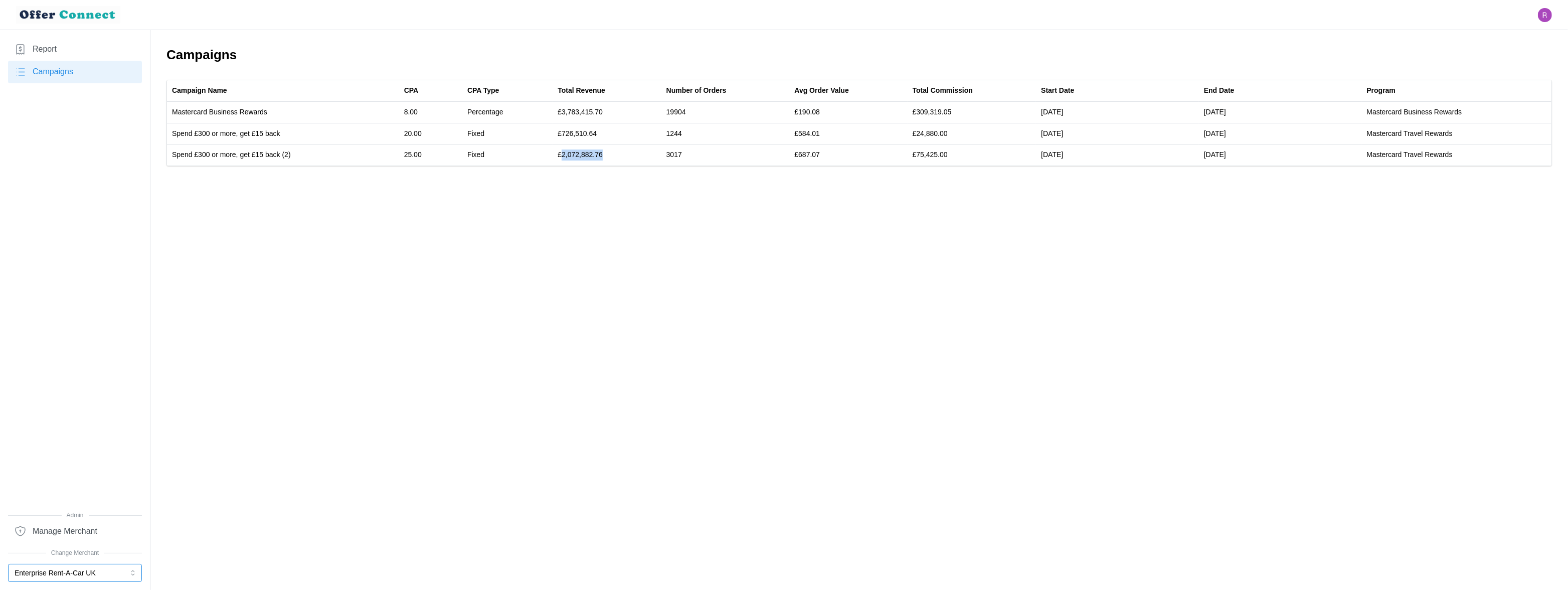
click at [58, 575] on button "Enterprise Rent-A-Car UK" at bounding box center [75, 573] width 134 height 18
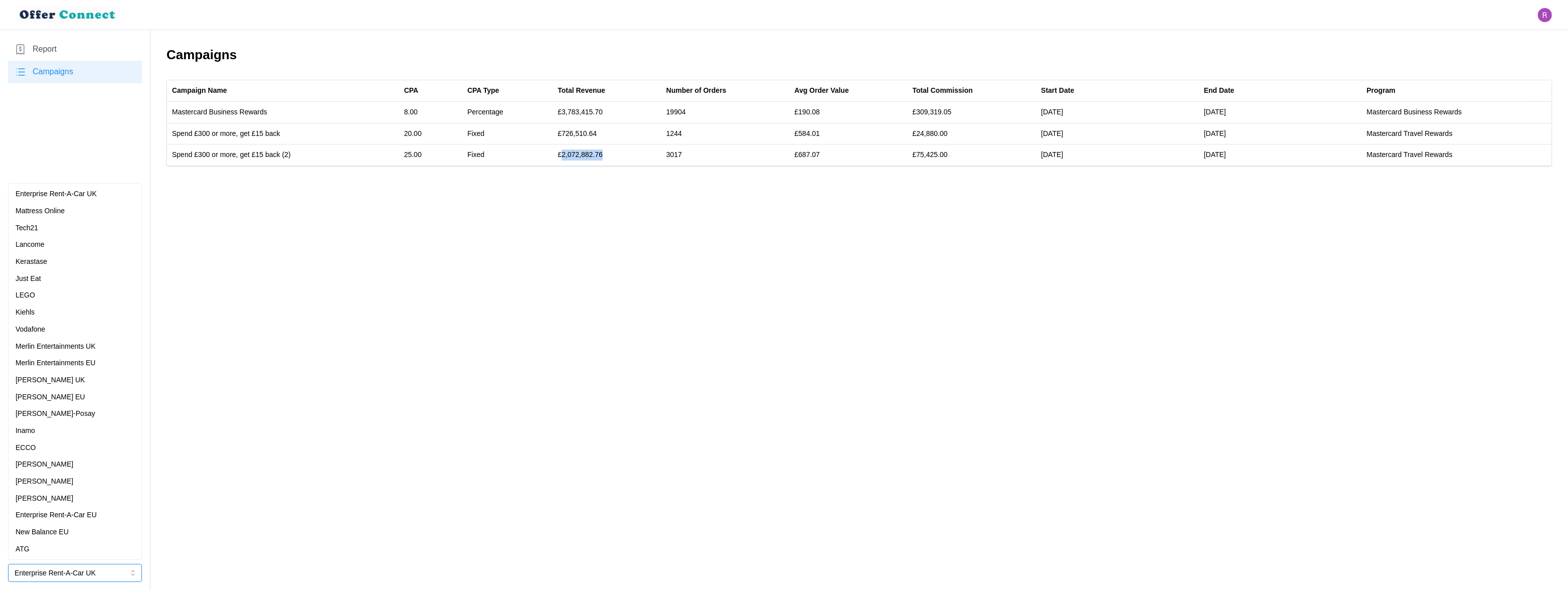
click at [55, 429] on div "Inamo" at bounding box center [75, 431] width 119 height 11
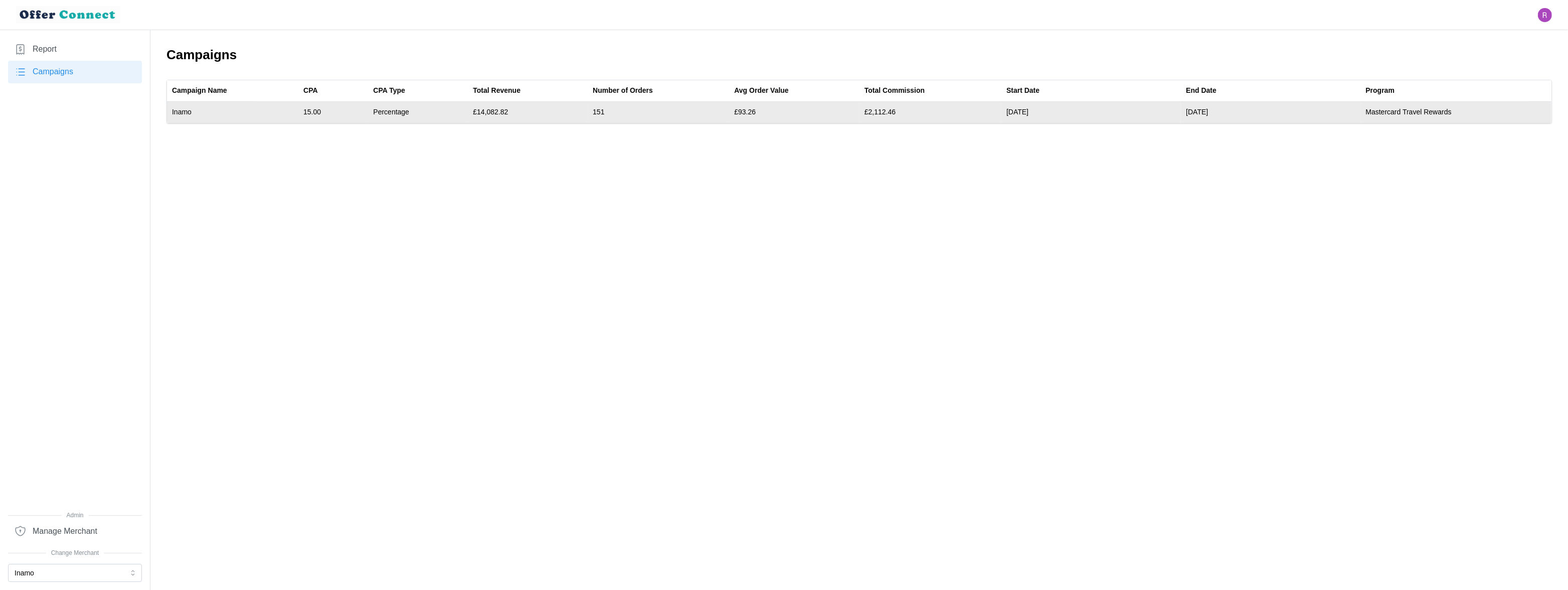
click at [499, 112] on td "£14,082.82" at bounding box center [528, 112] width 120 height 21
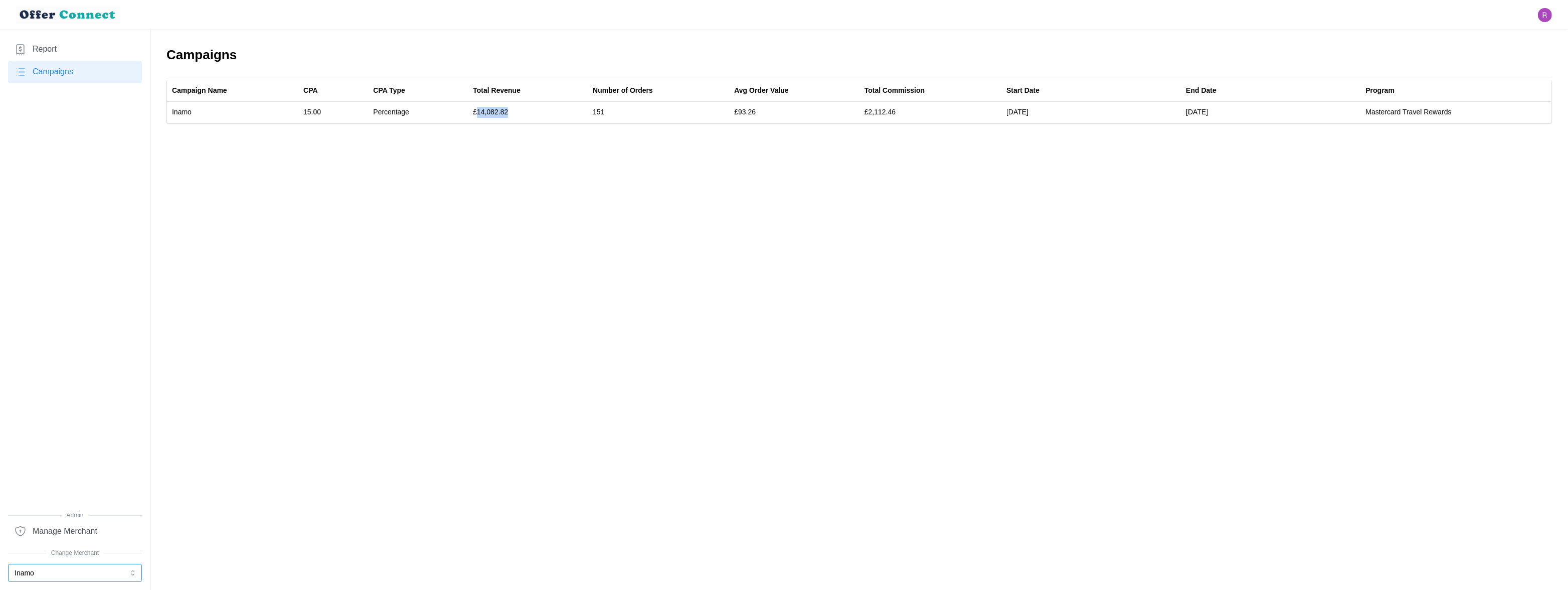
click at [70, 571] on button "Inamo" at bounding box center [75, 573] width 134 height 18
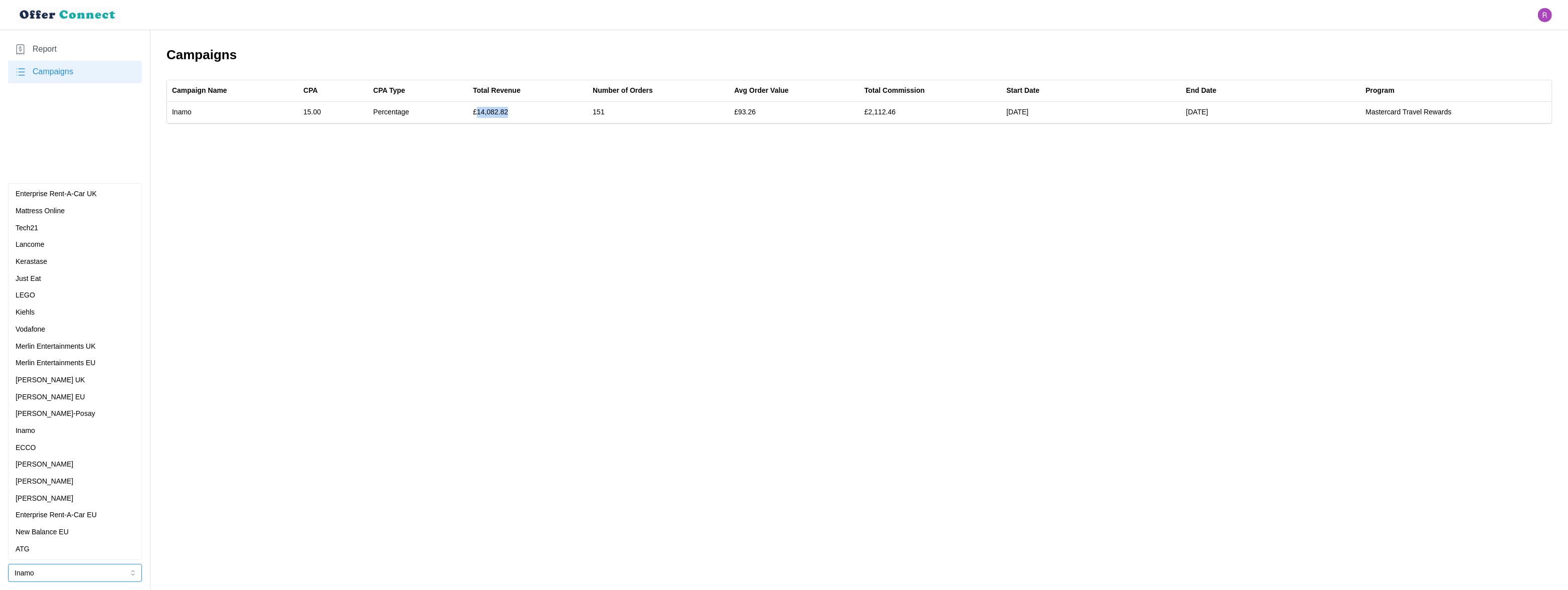
click at [61, 465] on div "[PERSON_NAME]" at bounding box center [75, 465] width 119 height 11
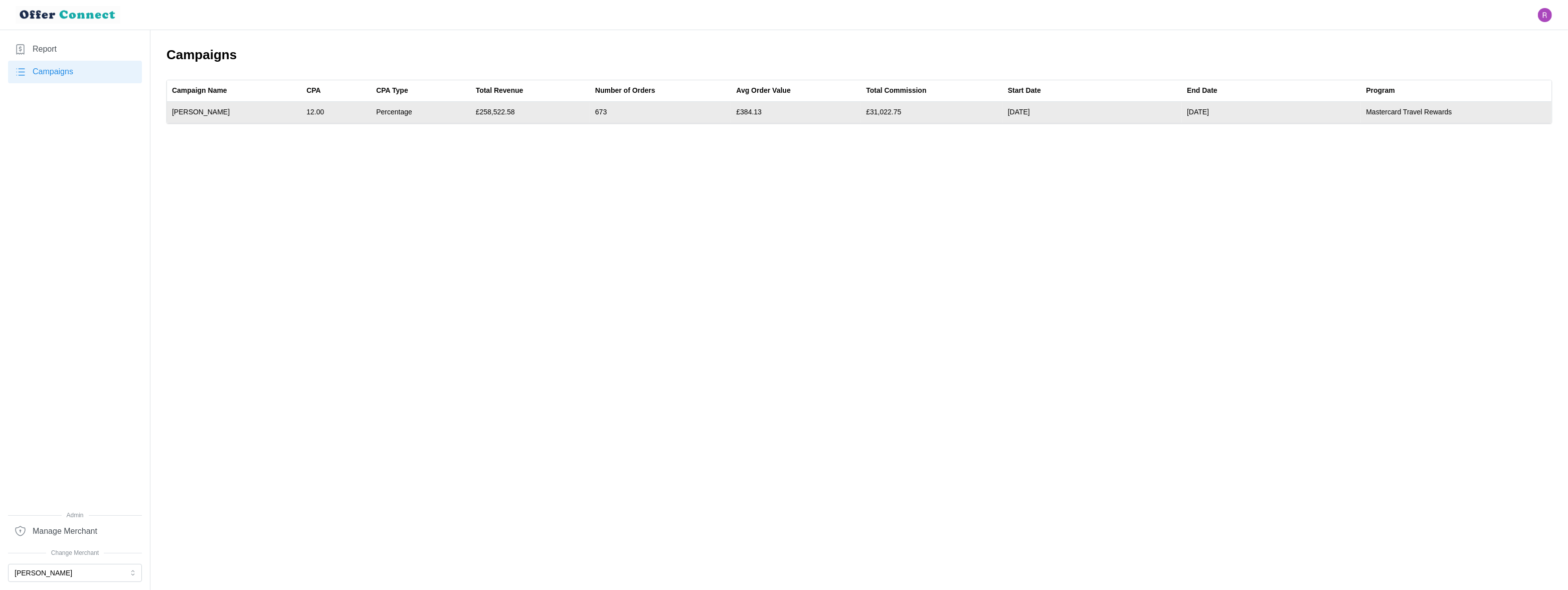
click at [488, 113] on td "£258,522.58" at bounding box center [531, 112] width 119 height 21
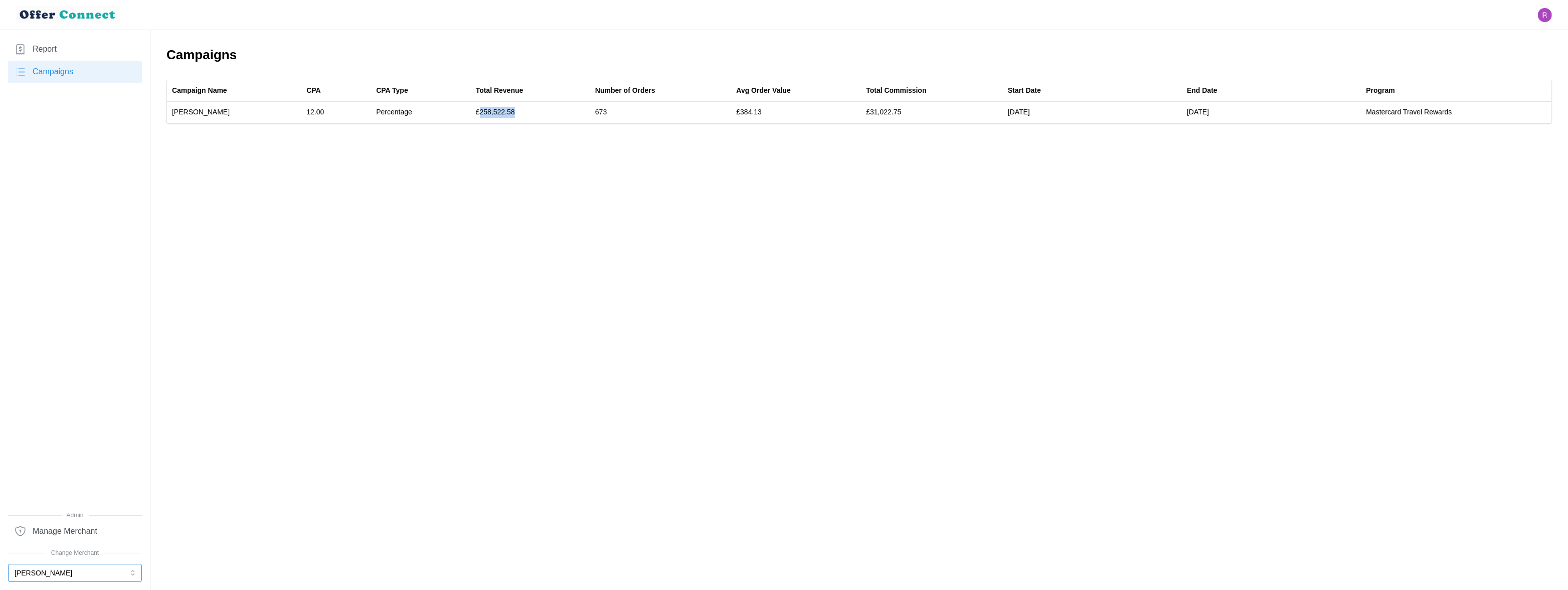
click at [58, 569] on button "[PERSON_NAME]" at bounding box center [75, 573] width 134 height 18
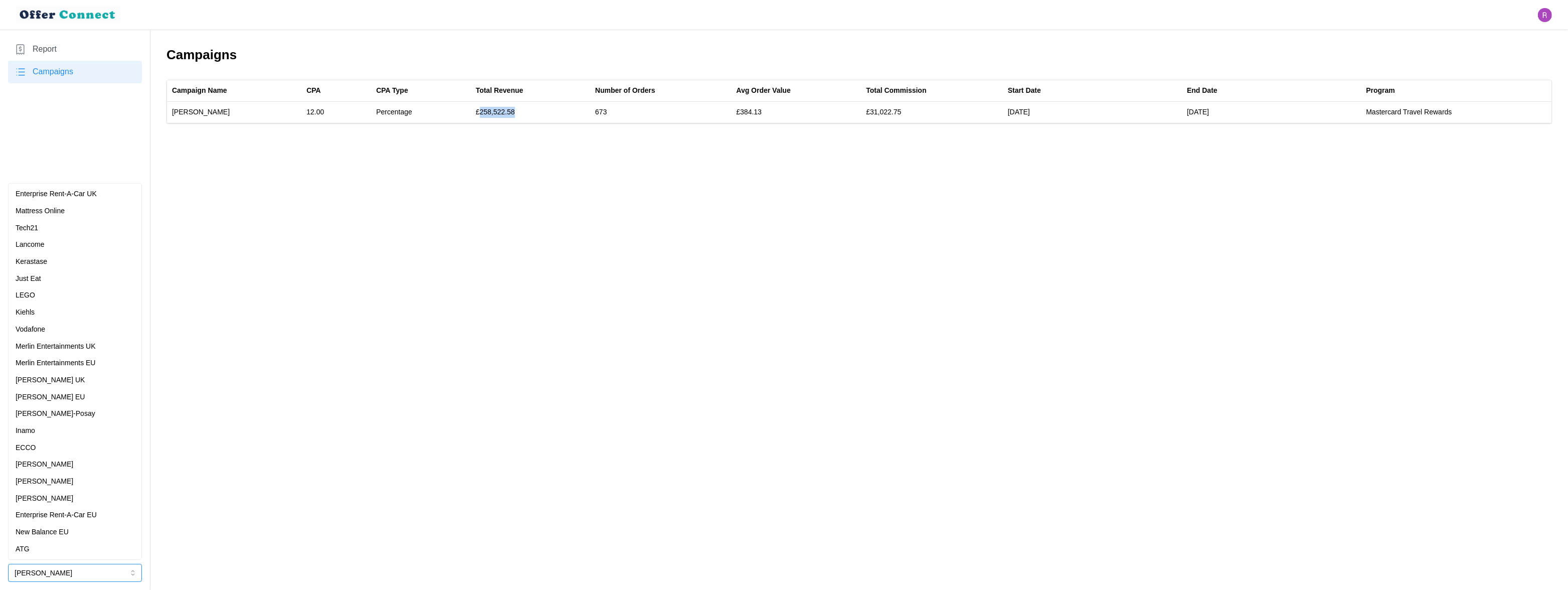
click at [91, 348] on p "Merlin Entertainments UK" at bounding box center [56, 346] width 80 height 11
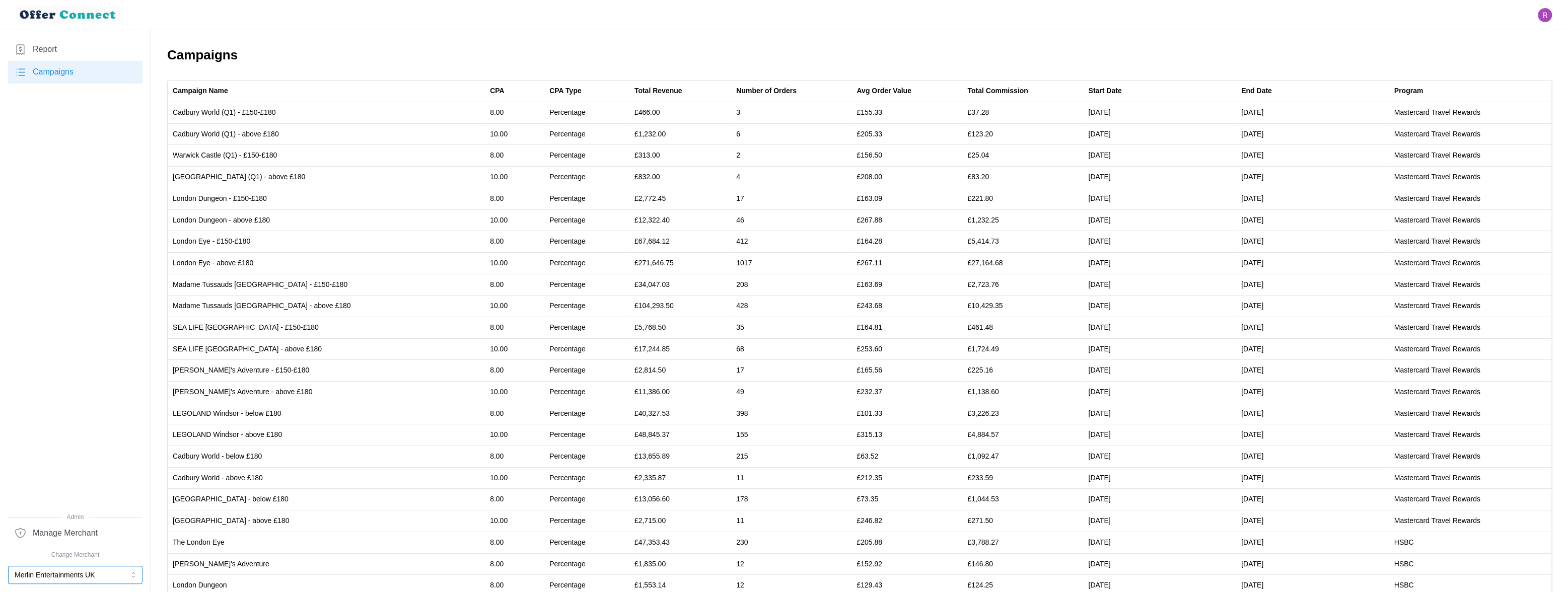
click at [64, 574] on button "Merlin Entertainments UK" at bounding box center [75, 575] width 134 height 18
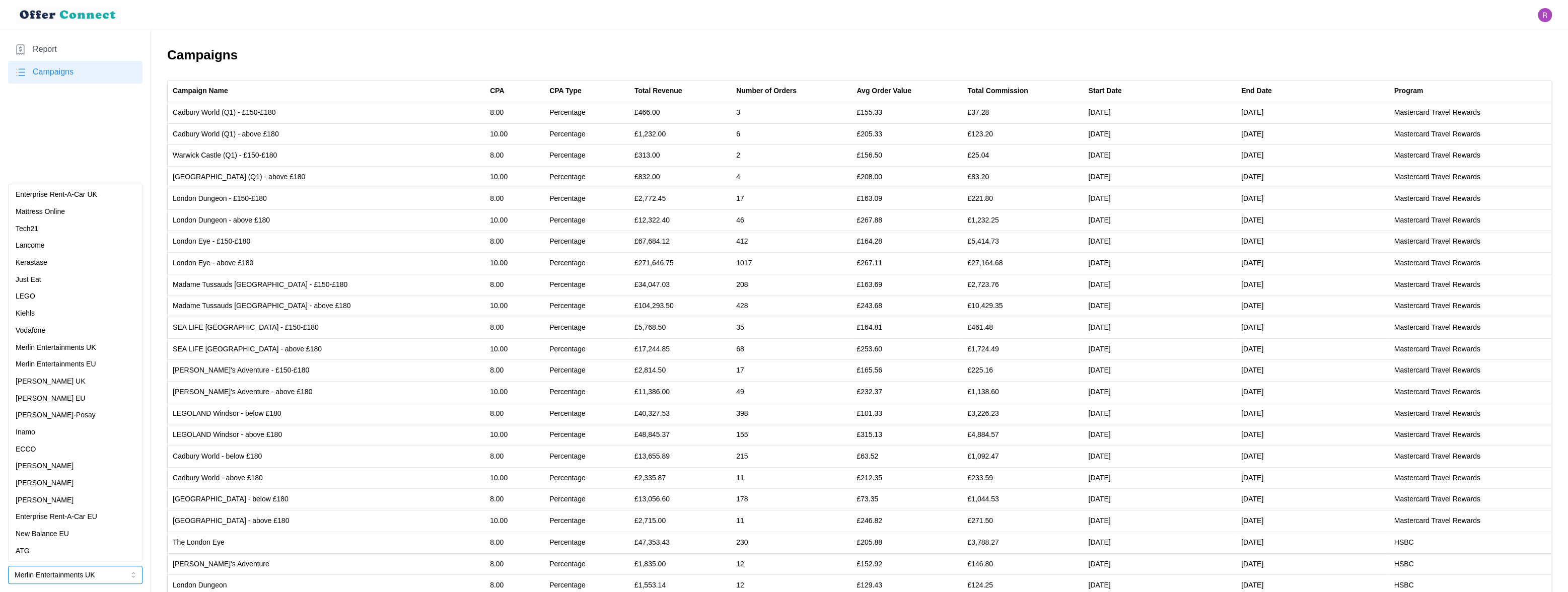
click at [84, 386] on div "[PERSON_NAME] UK" at bounding box center [75, 381] width 119 height 11
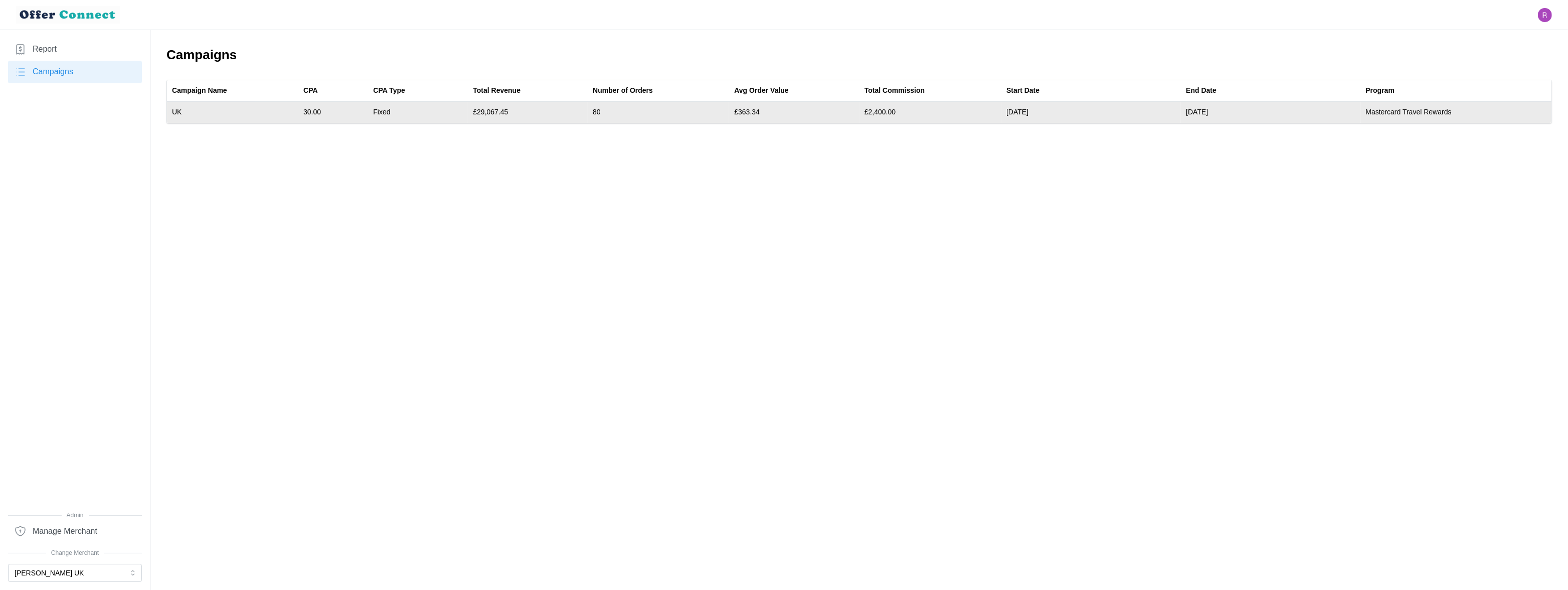
click at [499, 112] on td "£29,067.45" at bounding box center [528, 112] width 120 height 21
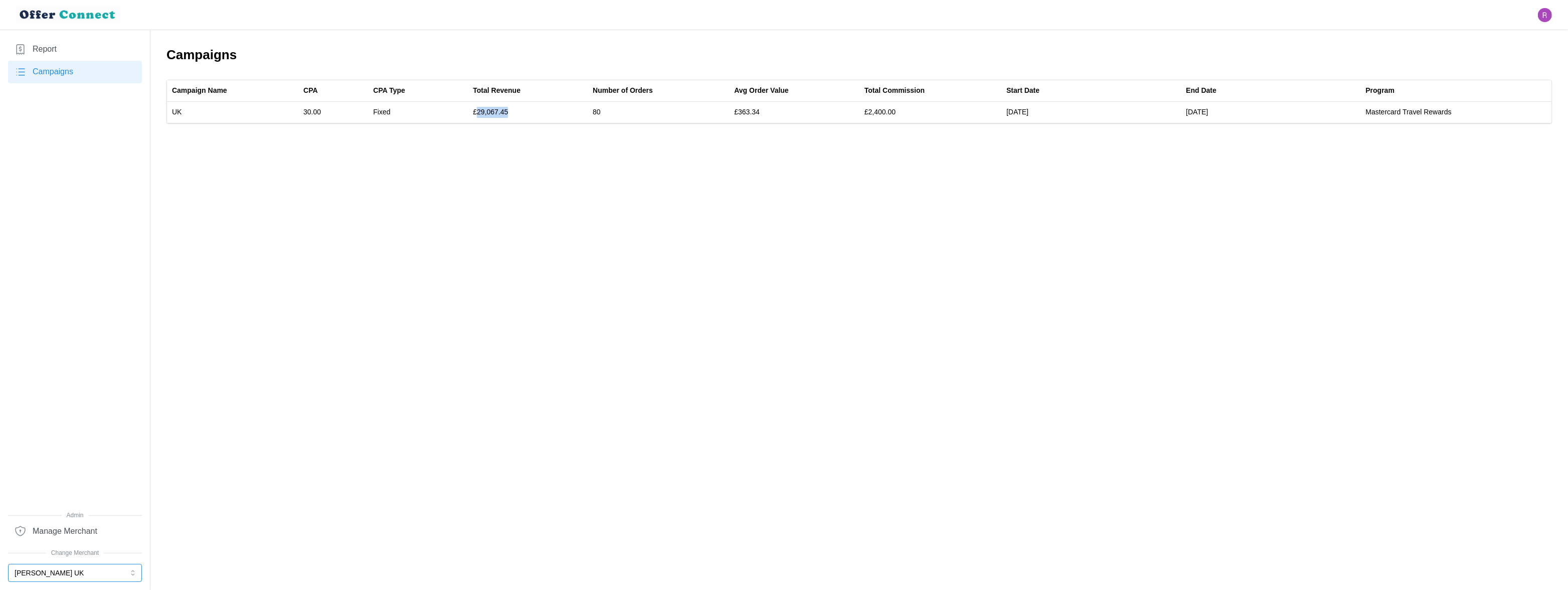
click at [91, 574] on button "[PERSON_NAME] UK" at bounding box center [75, 573] width 134 height 18
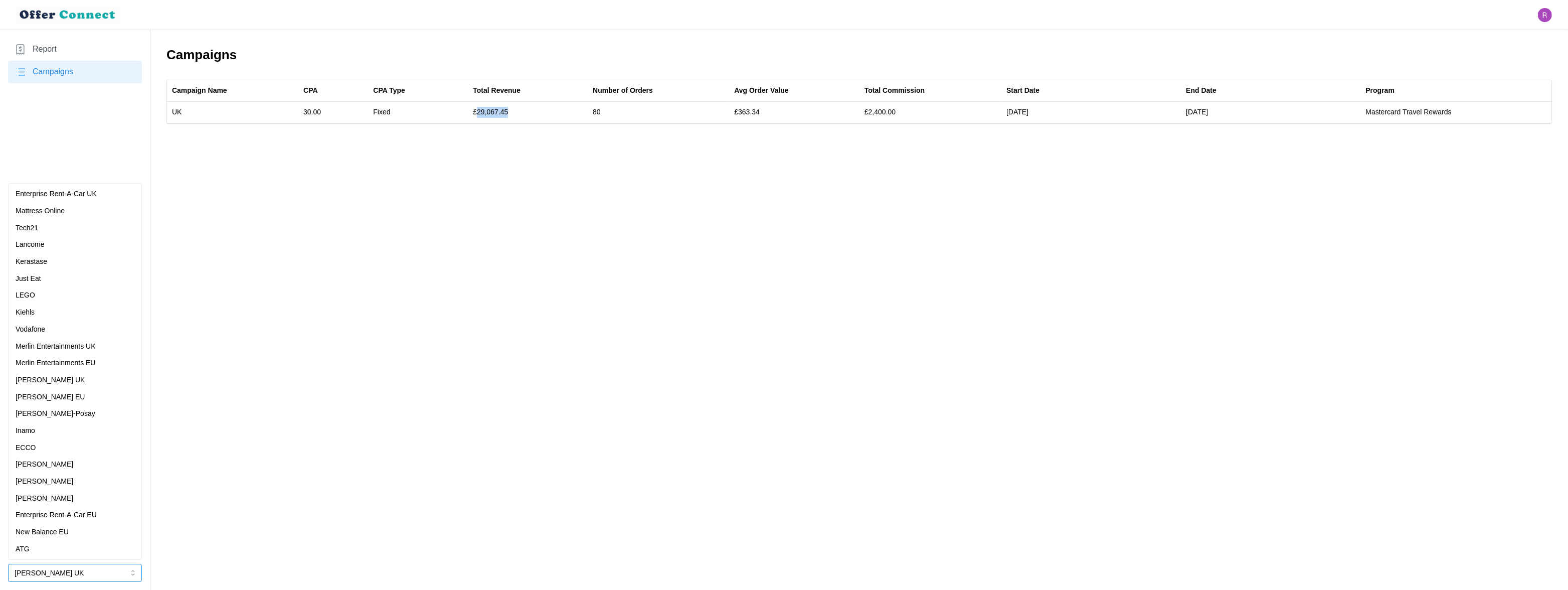
click at [89, 358] on p "Merlin Entertainments EU" at bounding box center [56, 363] width 80 height 11
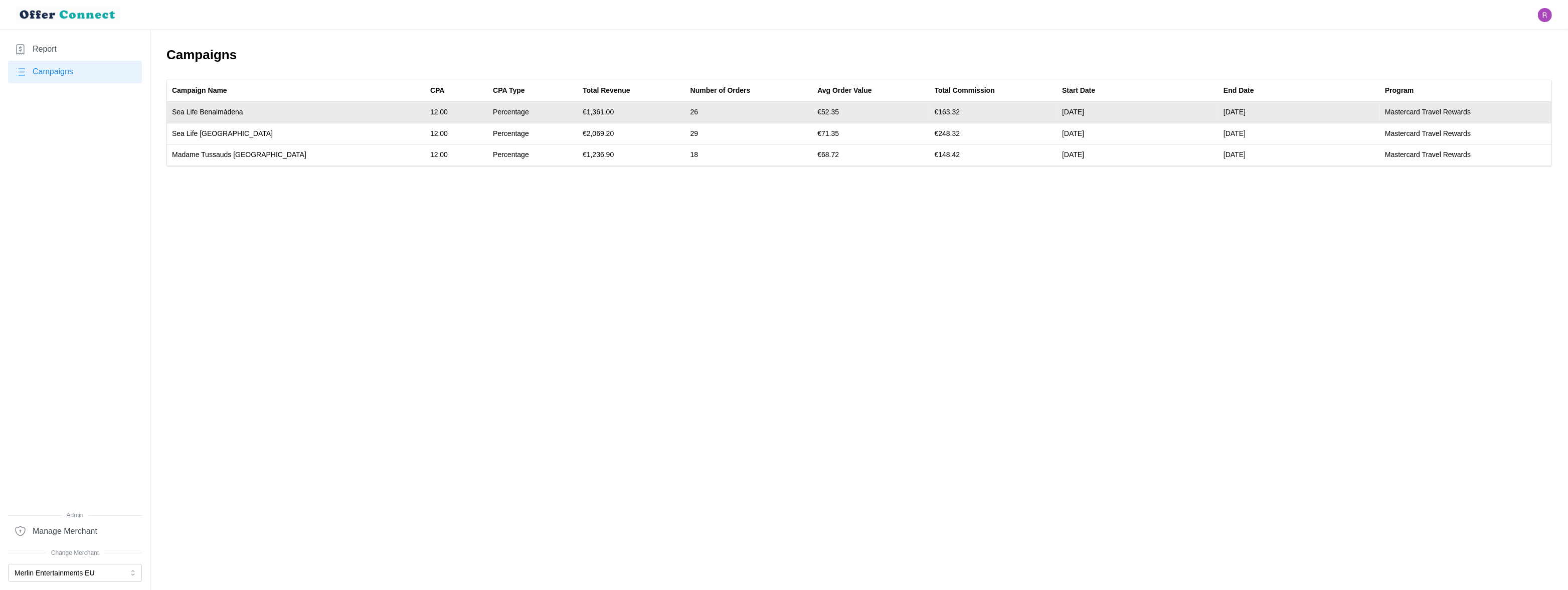
click at [578, 111] on td "€1,361.00" at bounding box center [631, 112] width 108 height 21
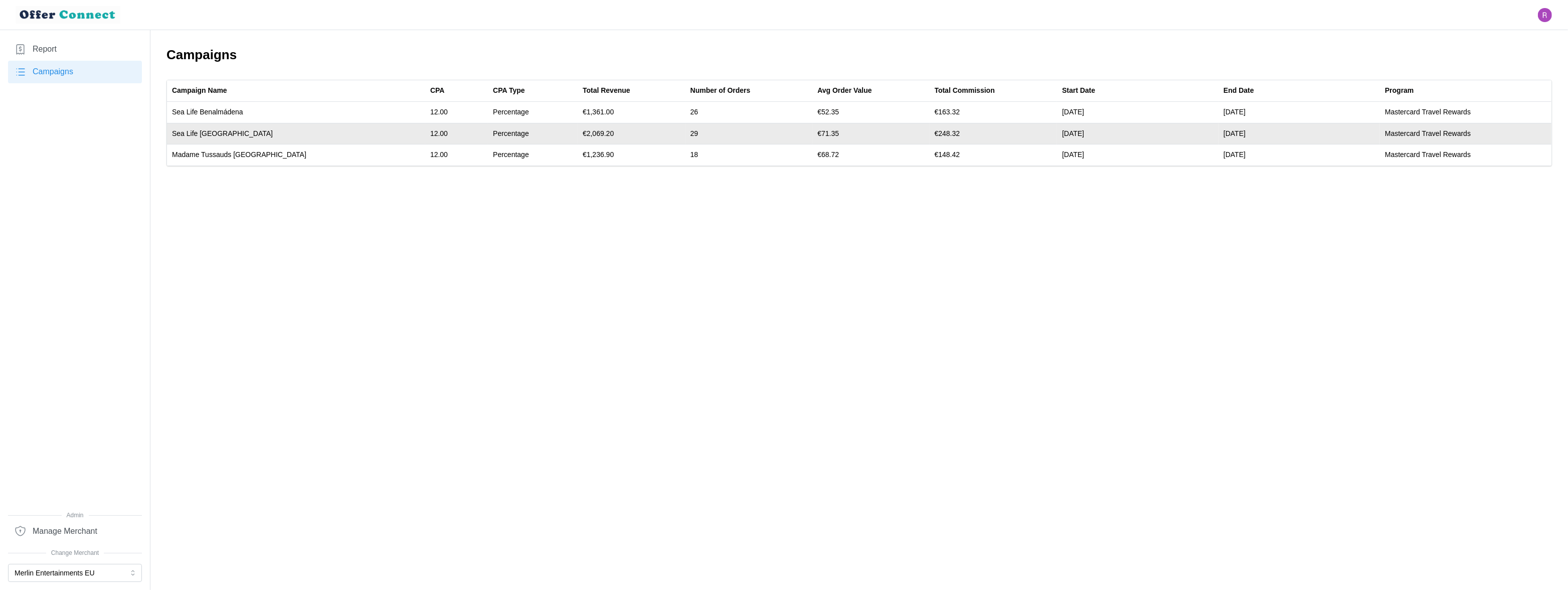
click at [578, 133] on td "€2,069.20" at bounding box center [631, 133] width 108 height 21
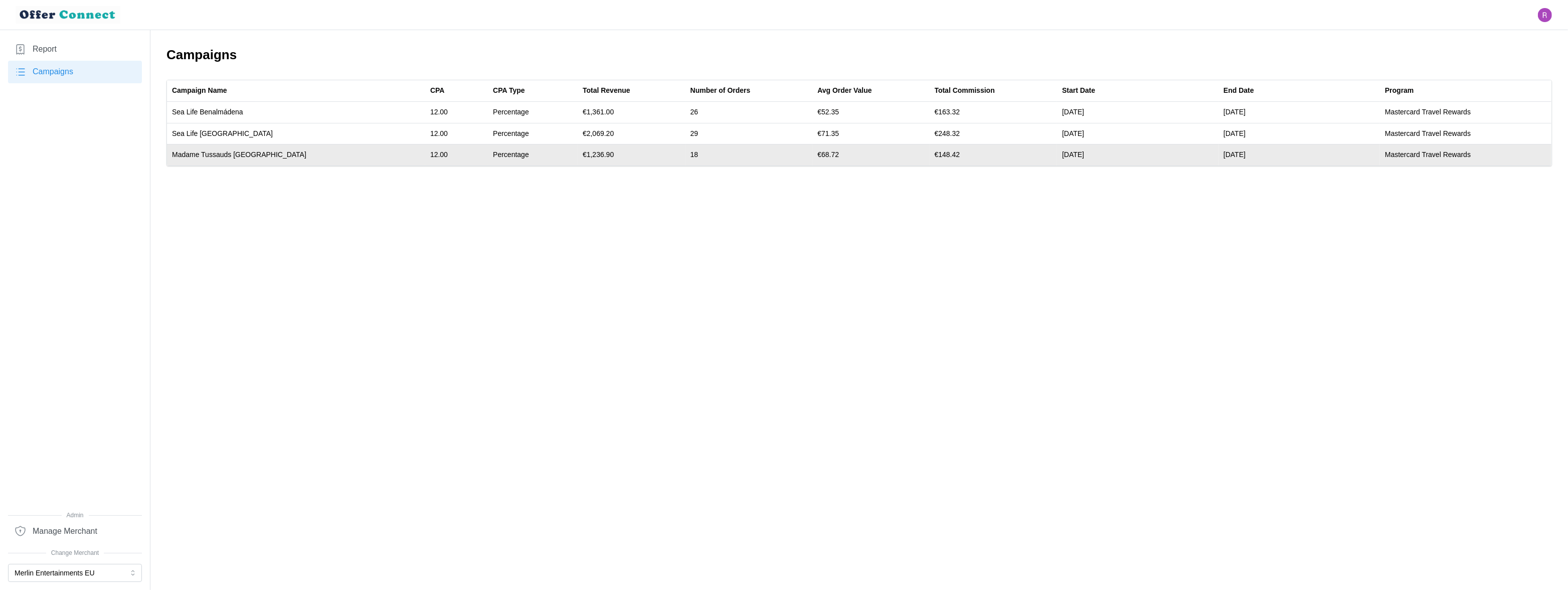
click at [578, 153] on td "€1,236.90" at bounding box center [631, 155] width 108 height 21
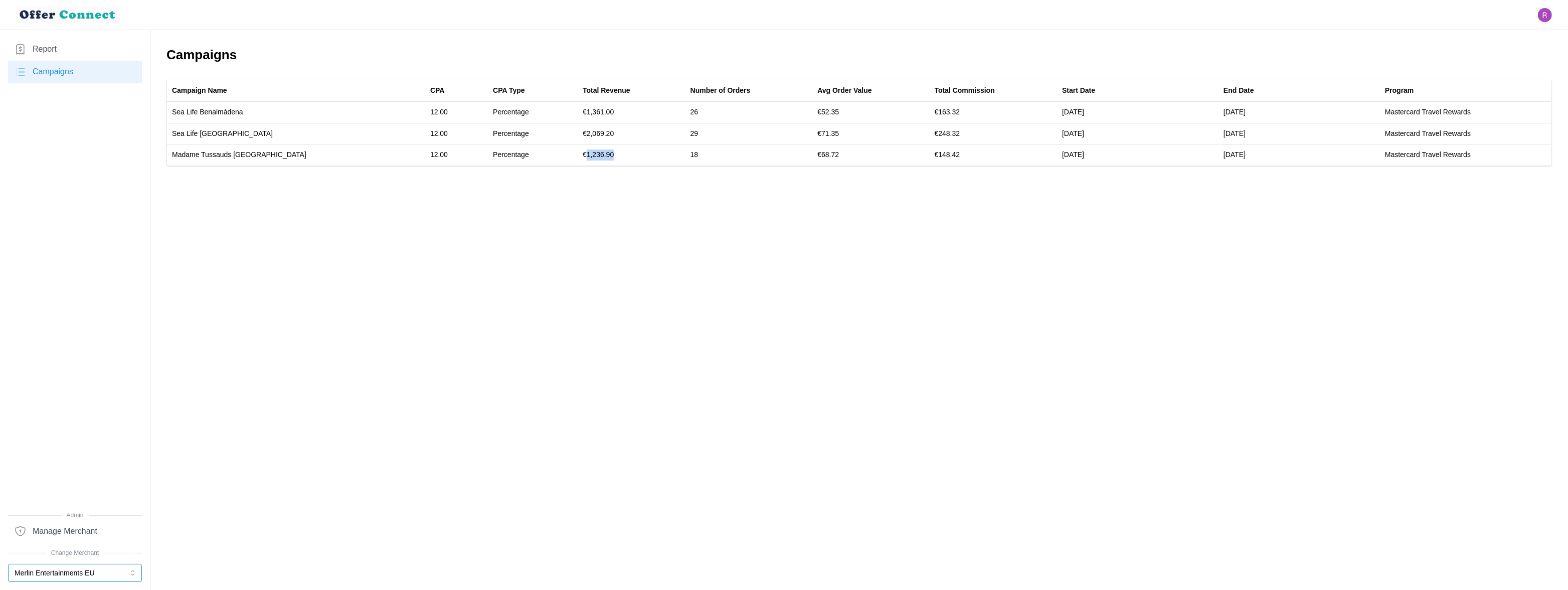
click at [61, 575] on button "Merlin Entertainments EU" at bounding box center [75, 573] width 134 height 18
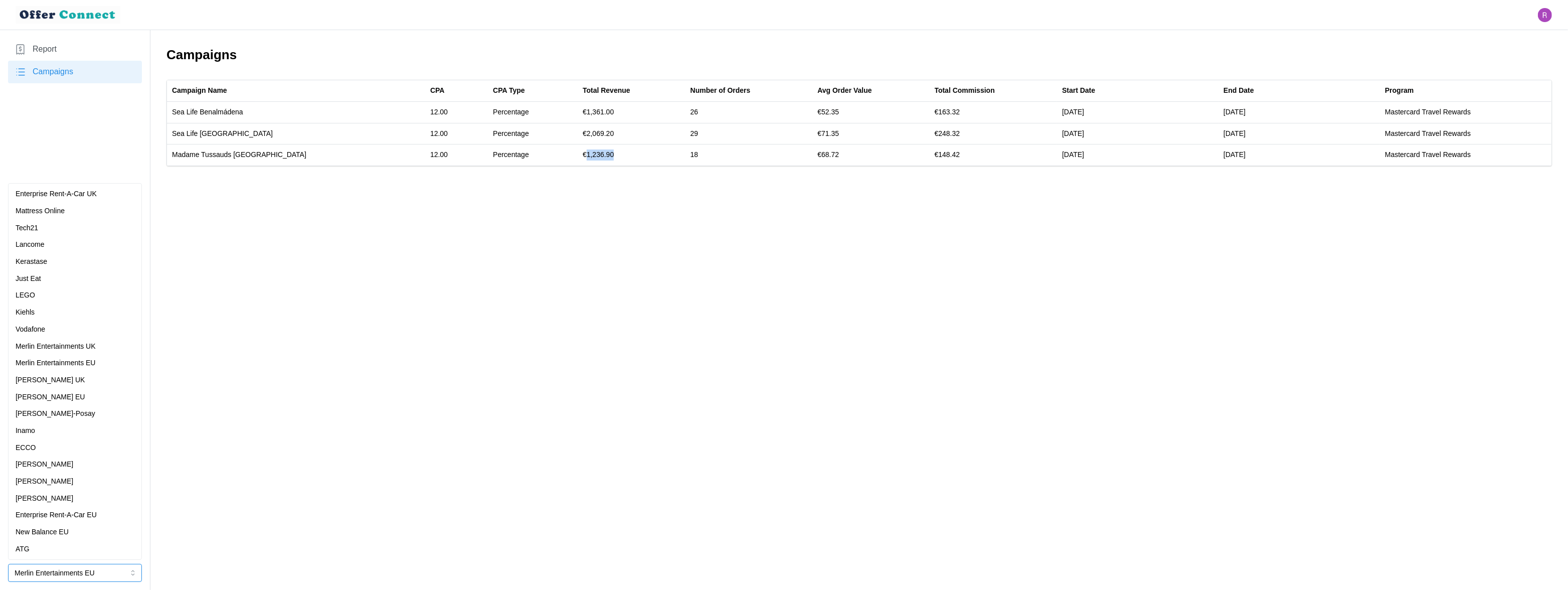
click at [48, 530] on p "New Balance EU" at bounding box center [42, 532] width 53 height 11
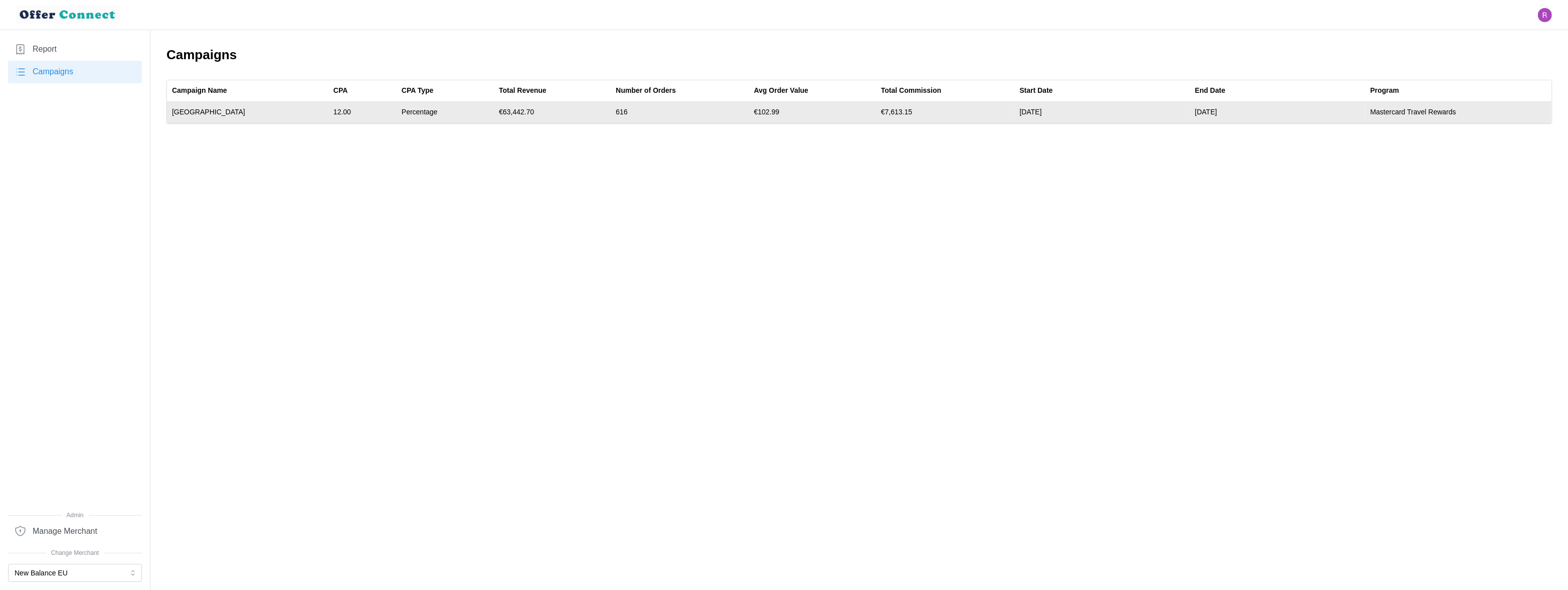
click at [497, 113] on td "€63,442.70" at bounding box center [552, 112] width 117 height 21
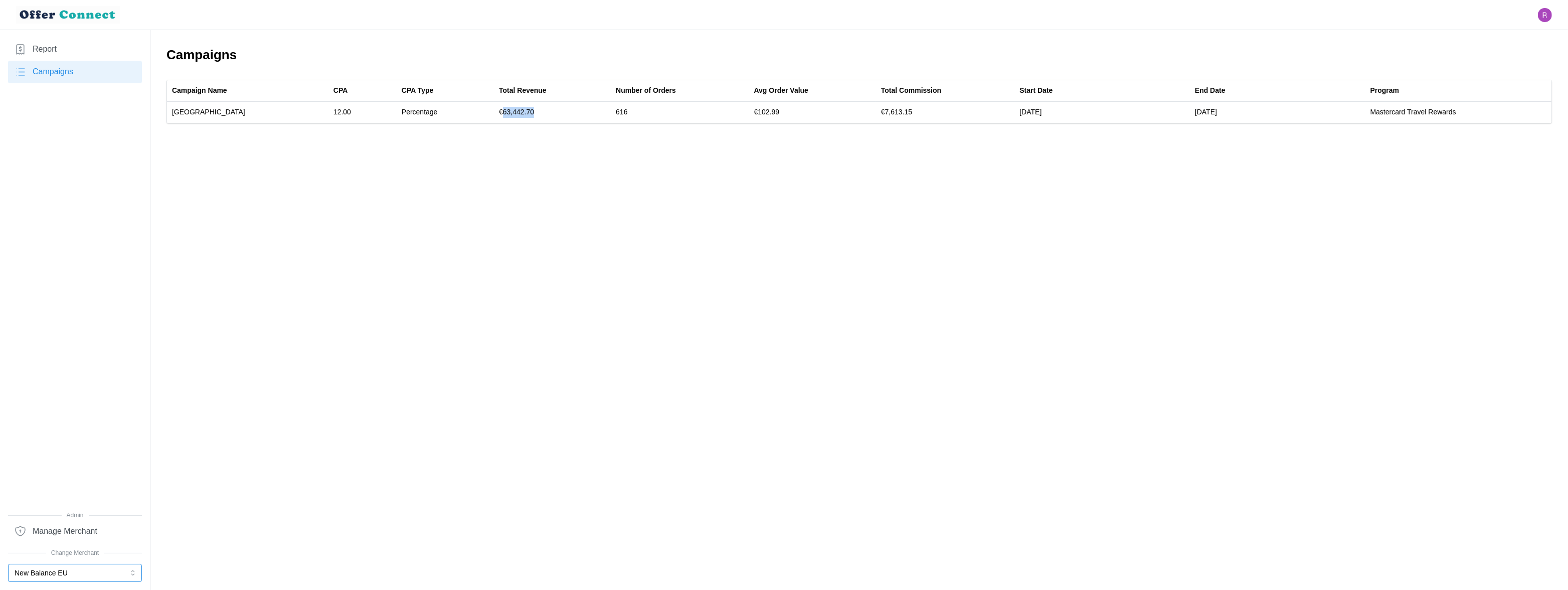
click at [65, 573] on button "New Balance EU" at bounding box center [75, 573] width 134 height 18
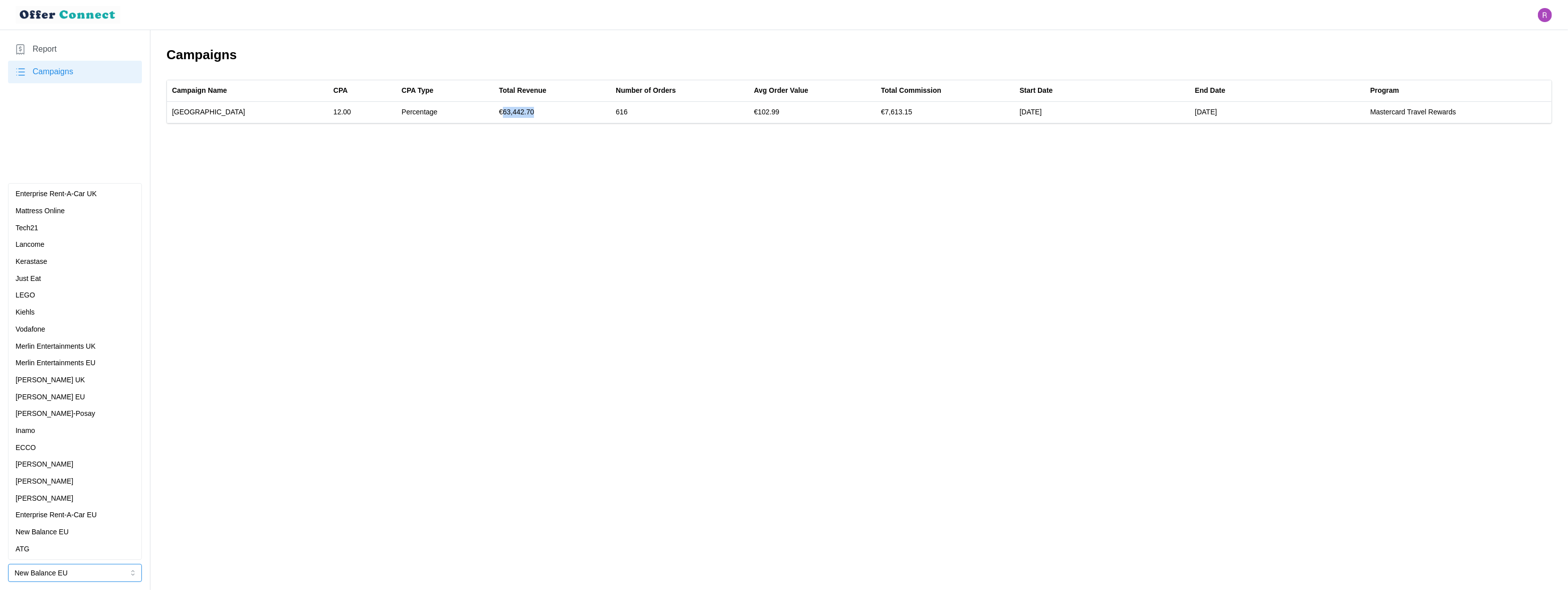
click at [72, 393] on div "[PERSON_NAME] EU" at bounding box center [75, 397] width 119 height 11
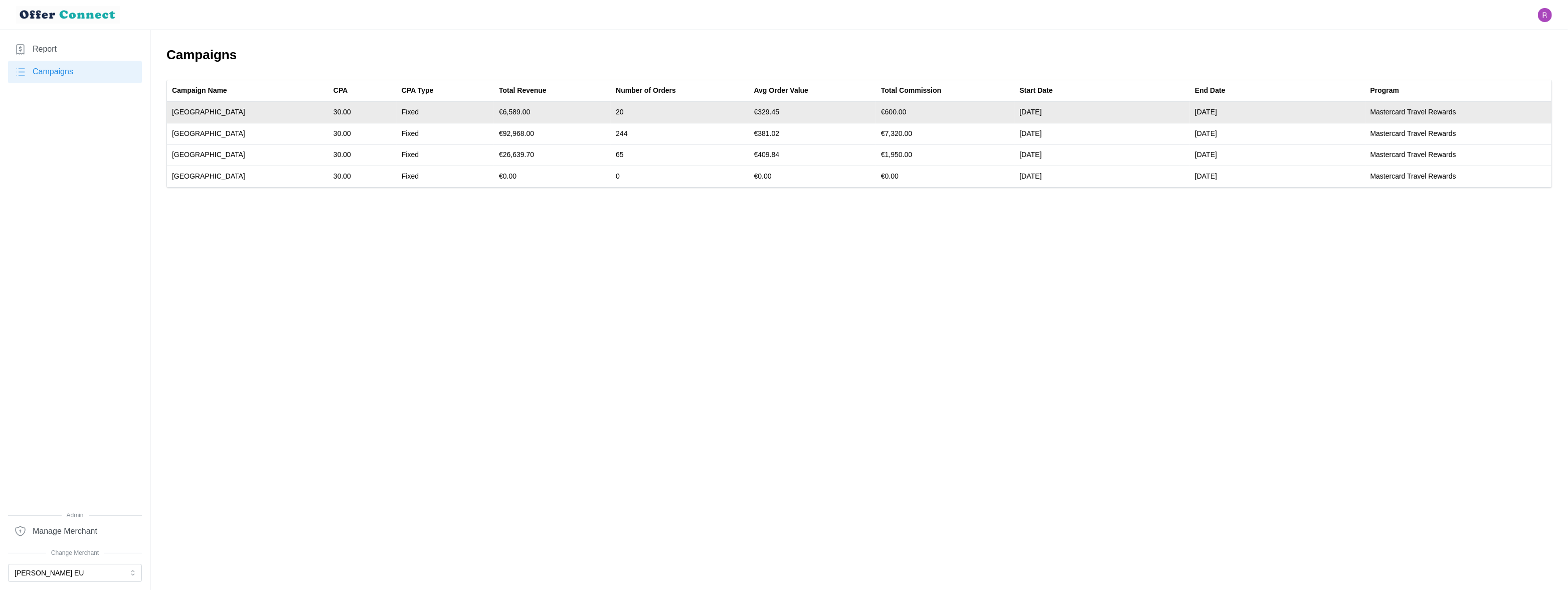
click at [494, 111] on td "€6,589.00" at bounding box center [552, 112] width 117 height 21
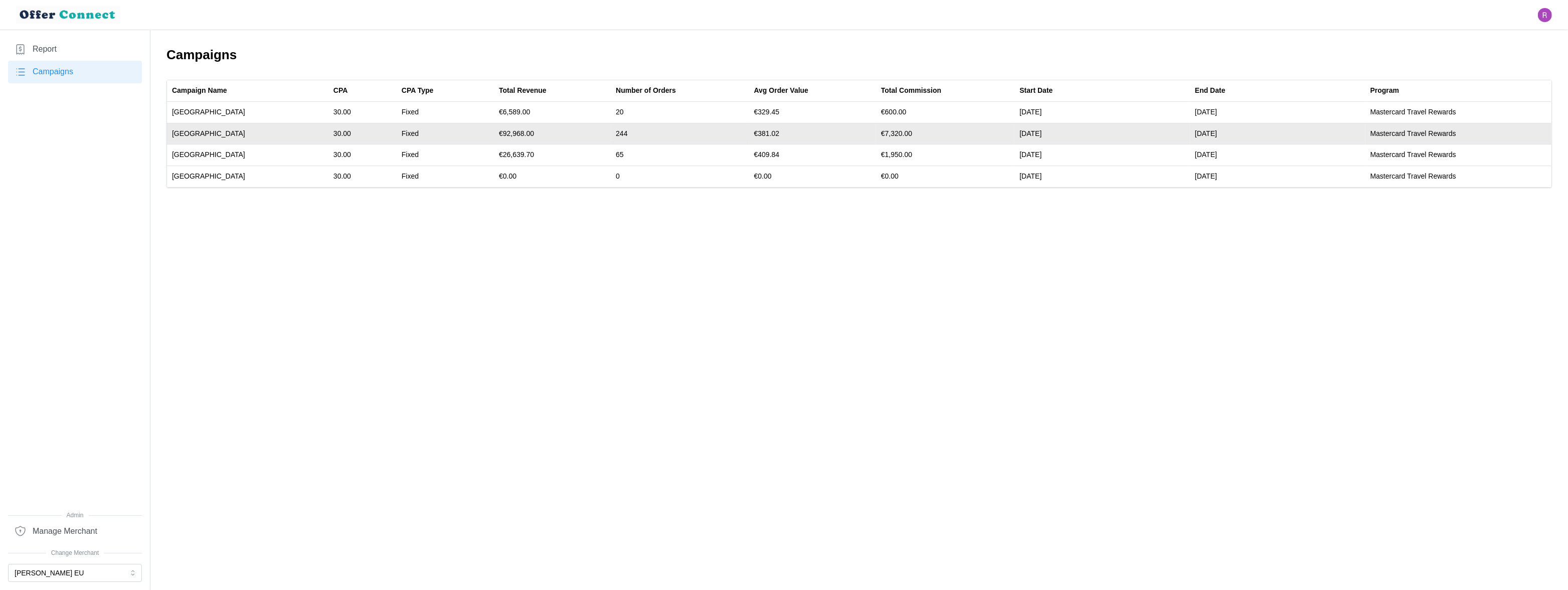
click at [497, 136] on td "€92,968.00" at bounding box center [552, 133] width 117 height 21
click at [497, 135] on td "€92,968.00" at bounding box center [552, 133] width 117 height 21
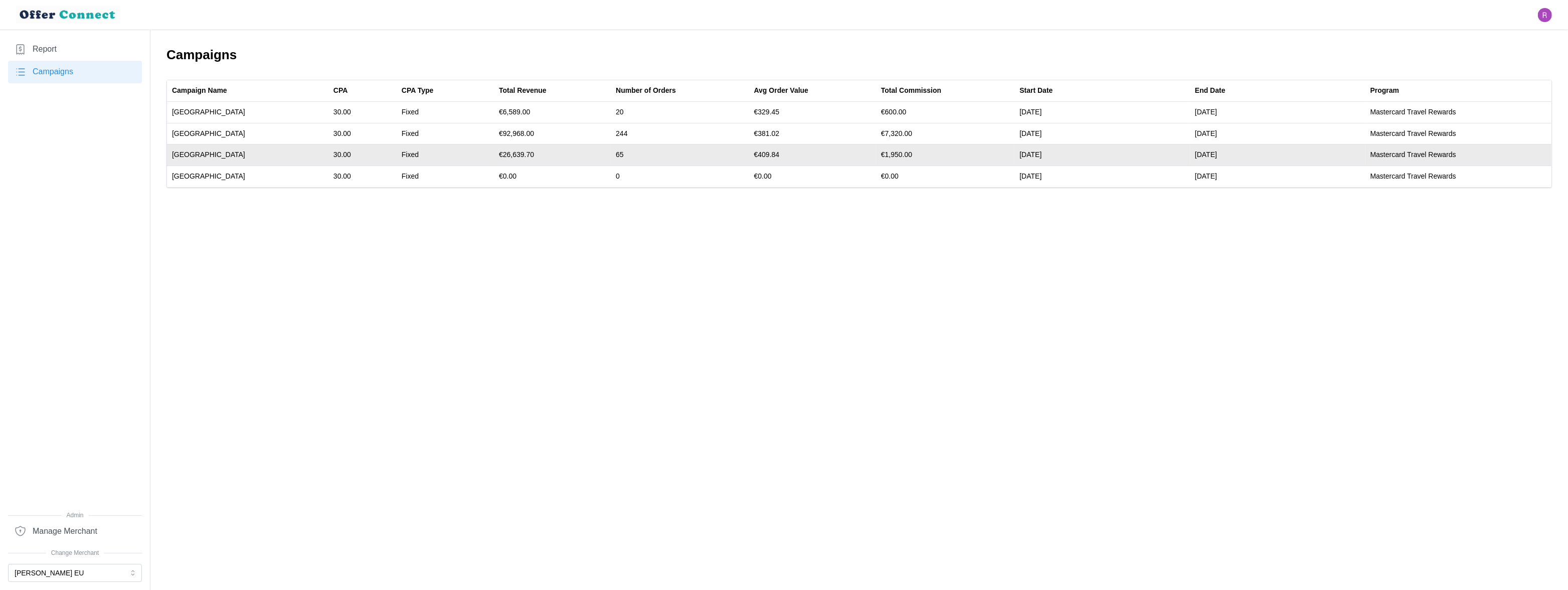
click at [494, 155] on td "€26,639.70" at bounding box center [552, 155] width 117 height 21
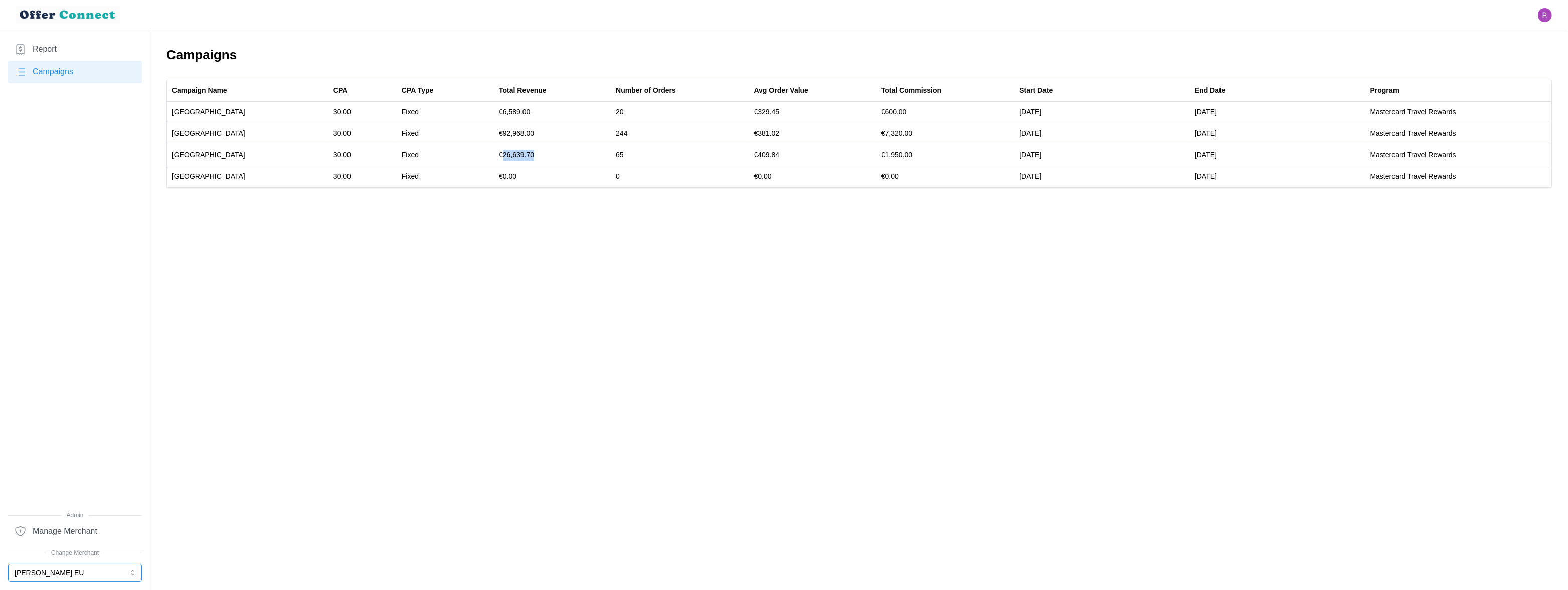
click at [88, 571] on button "[PERSON_NAME] EU" at bounding box center [75, 573] width 134 height 18
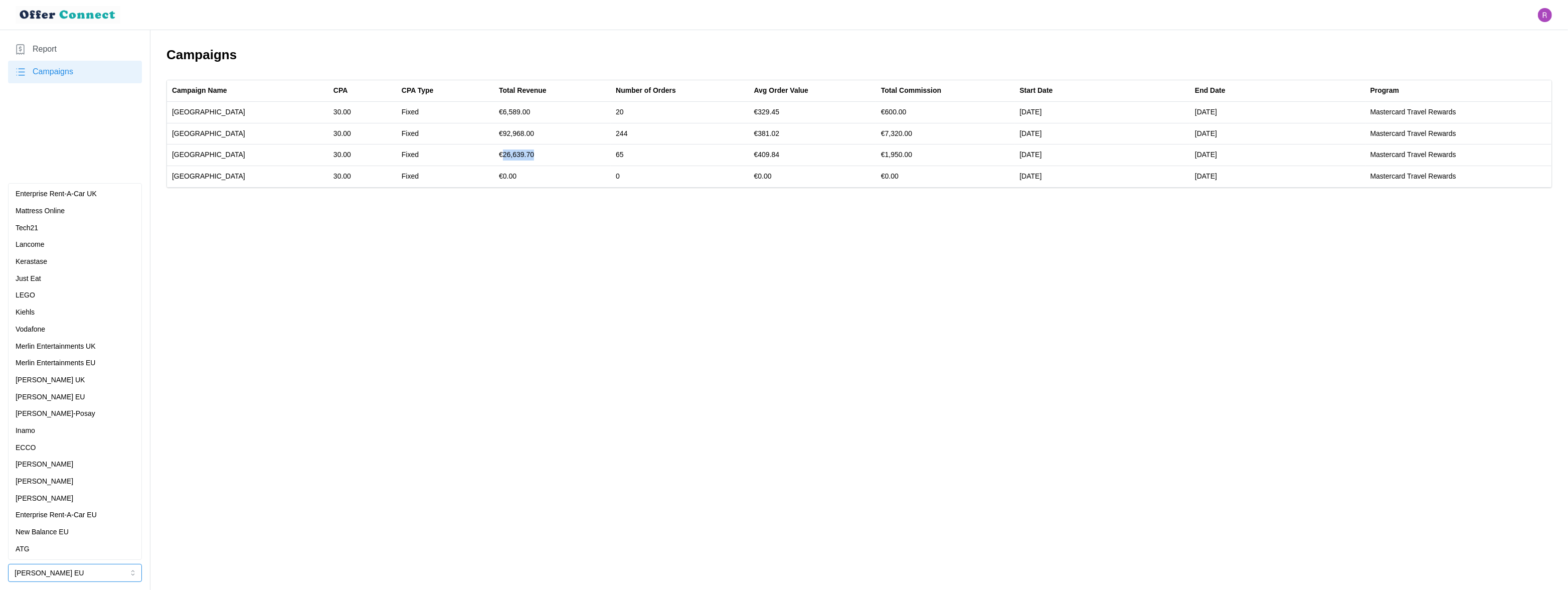
click at [93, 511] on p "Enterprise Rent-A-Car EU" at bounding box center [56, 515] width 81 height 11
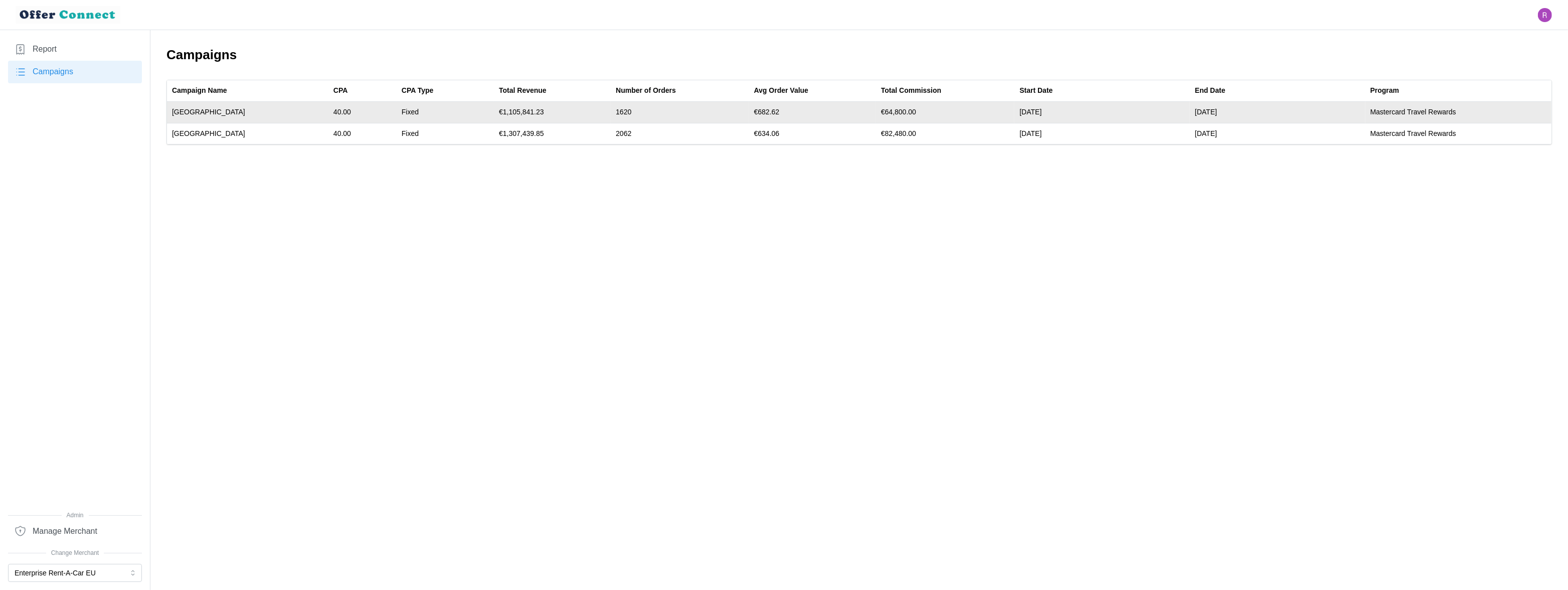
click at [495, 113] on td "€1,105,841.23" at bounding box center [552, 112] width 117 height 21
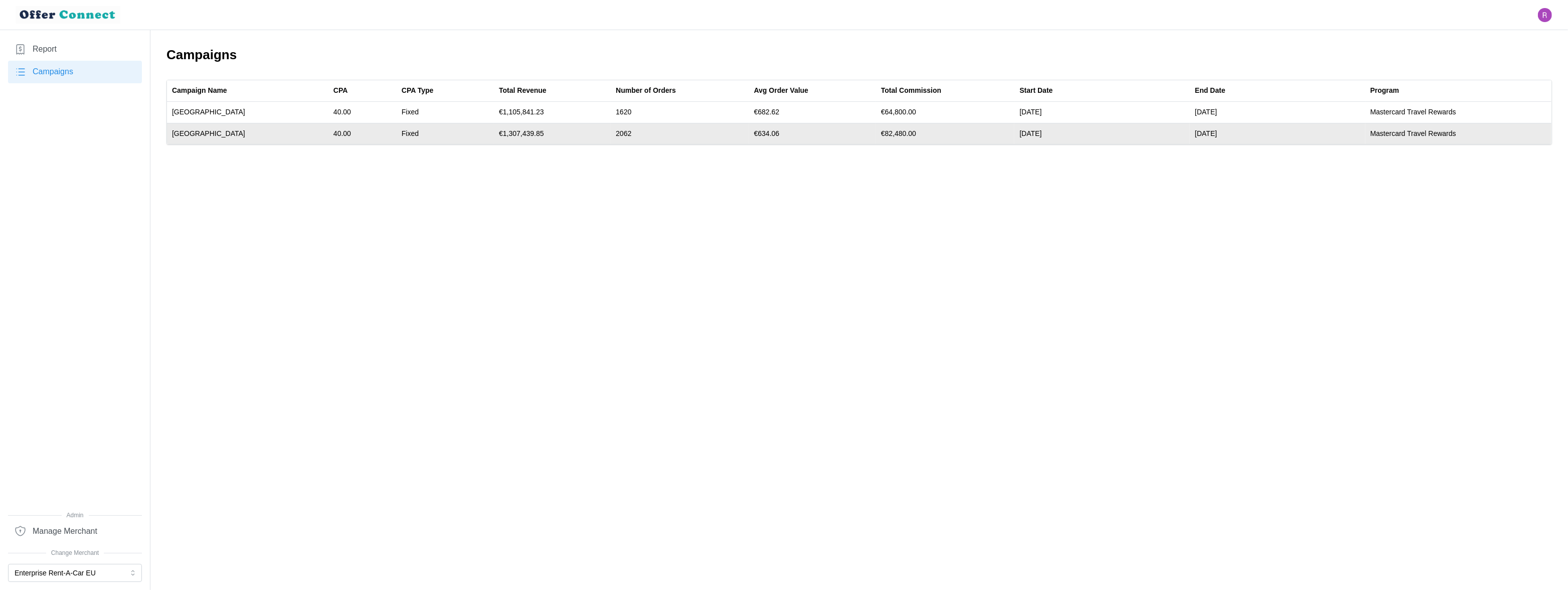
click at [494, 135] on td "€1,307,439.85" at bounding box center [552, 133] width 117 height 21
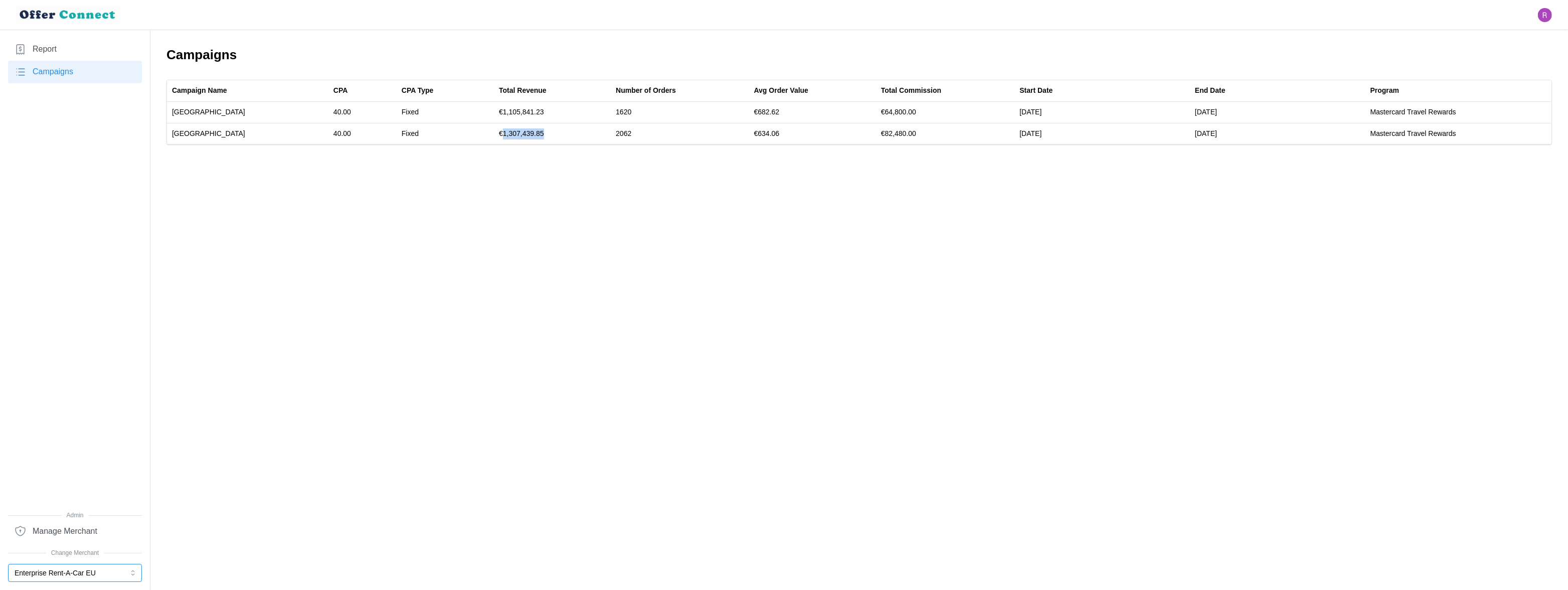
click at [51, 574] on button "Enterprise Rent-A-Car EU" at bounding box center [75, 573] width 134 height 18
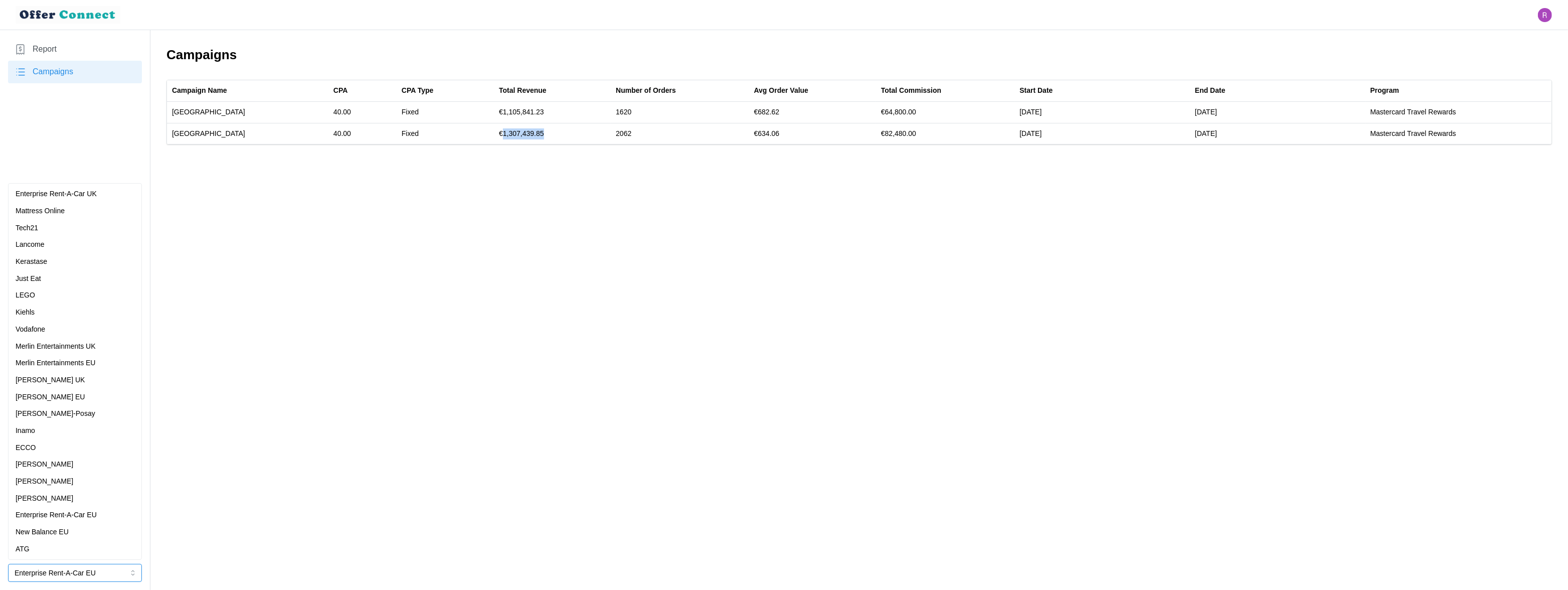
click at [97, 193] on p "Enterprise Rent-A-Car UK" at bounding box center [56, 194] width 81 height 11
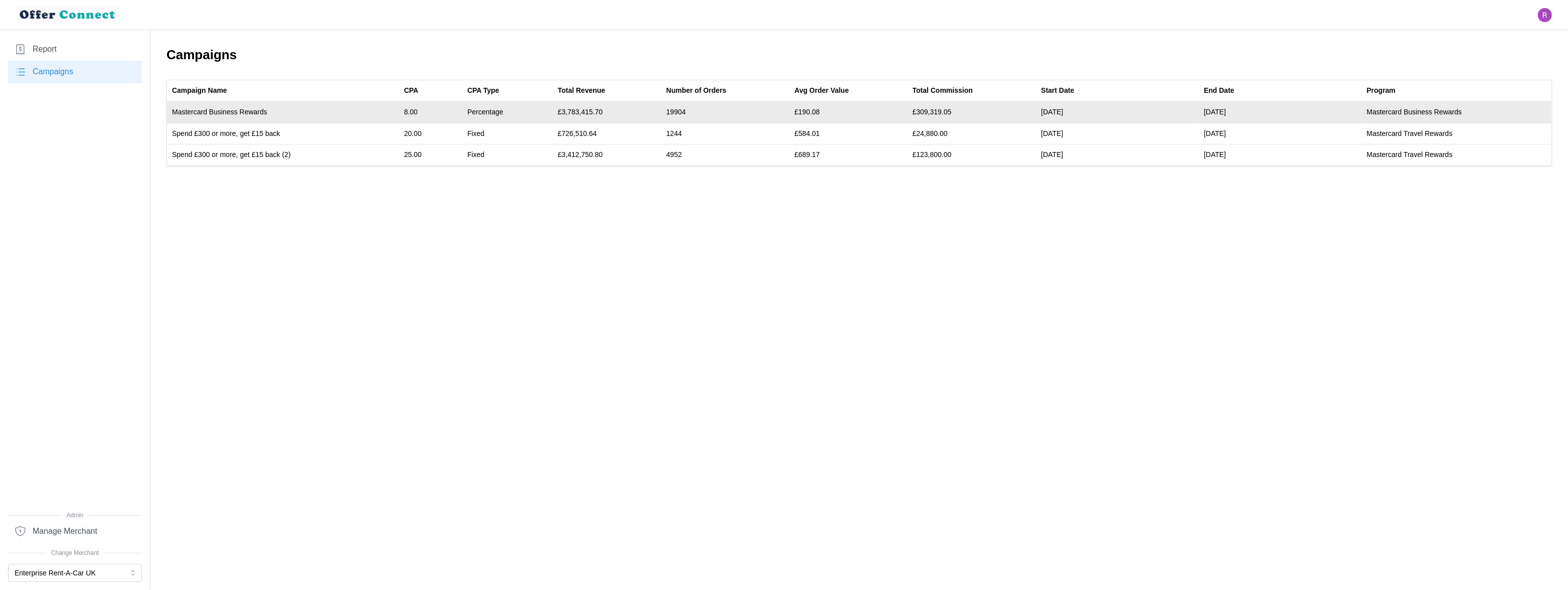
click at [596, 113] on td "£3,783,415.70" at bounding box center [607, 112] width 108 height 21
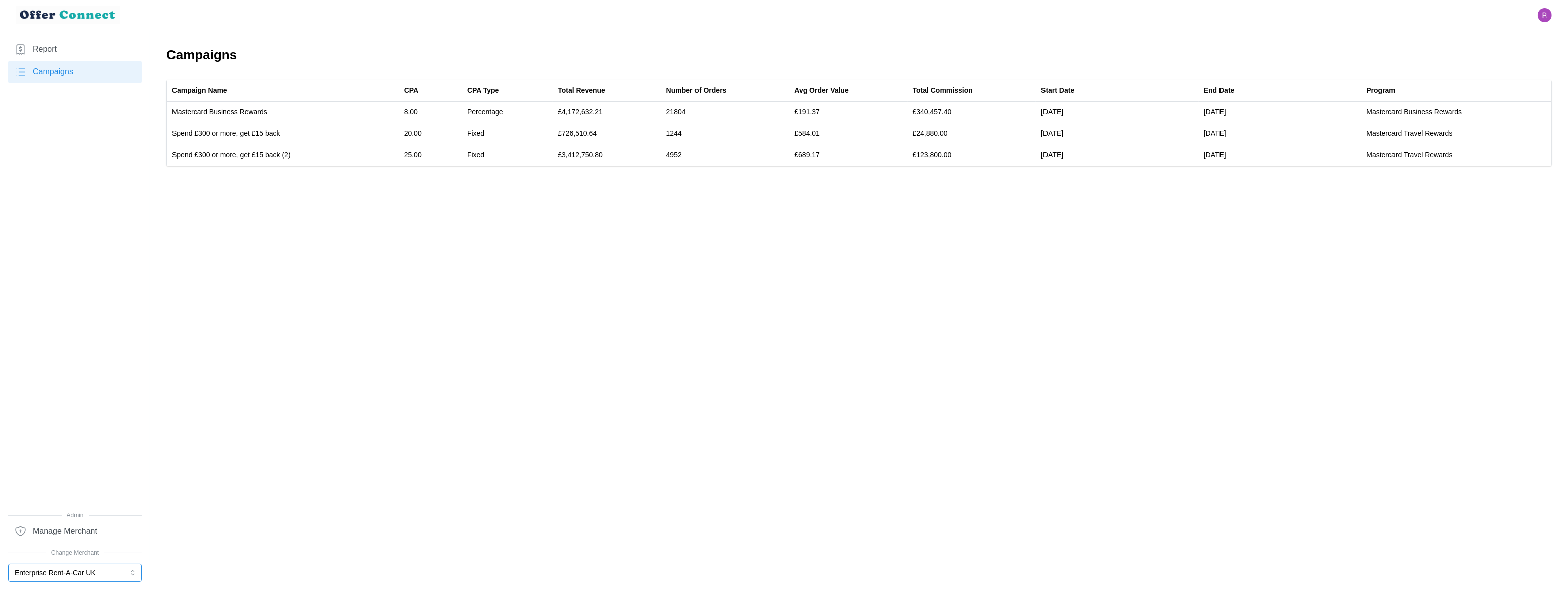
click at [90, 577] on button "Enterprise Rent-A-Car UK" at bounding box center [75, 573] width 134 height 18
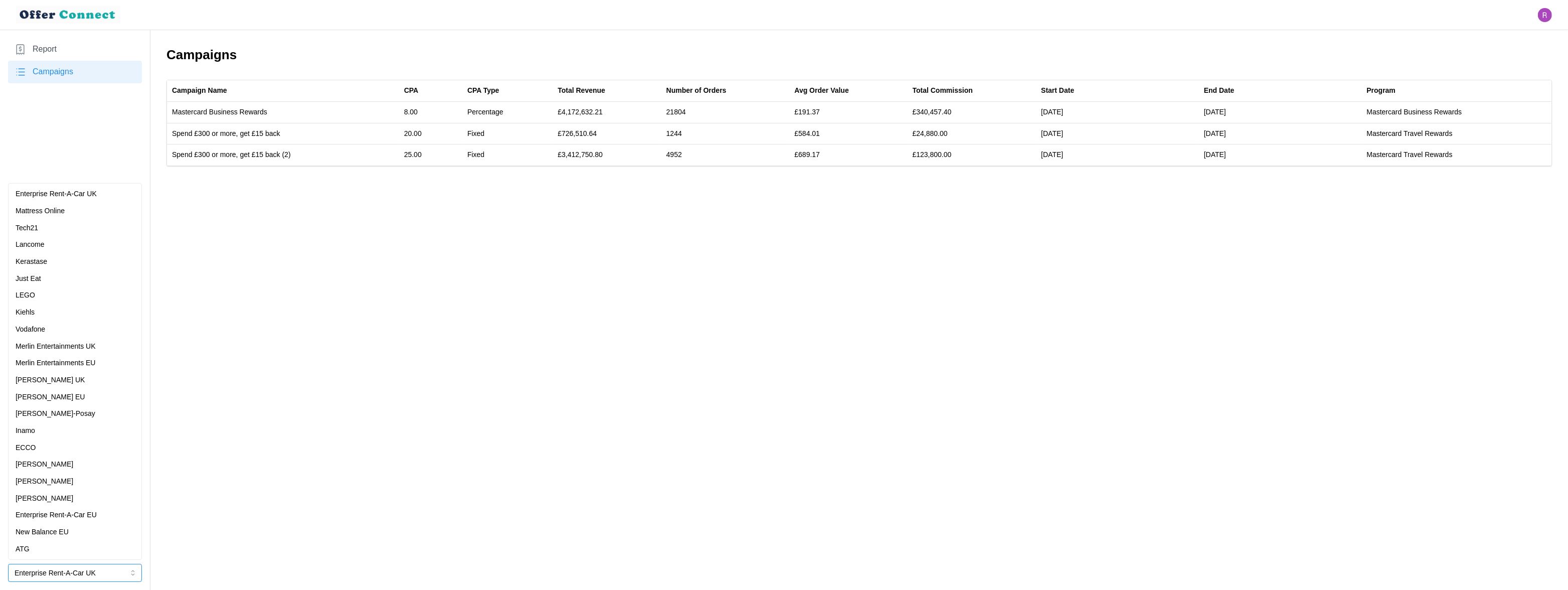
click at [65, 346] on p "Merlin Entertainments UK" at bounding box center [56, 346] width 80 height 11
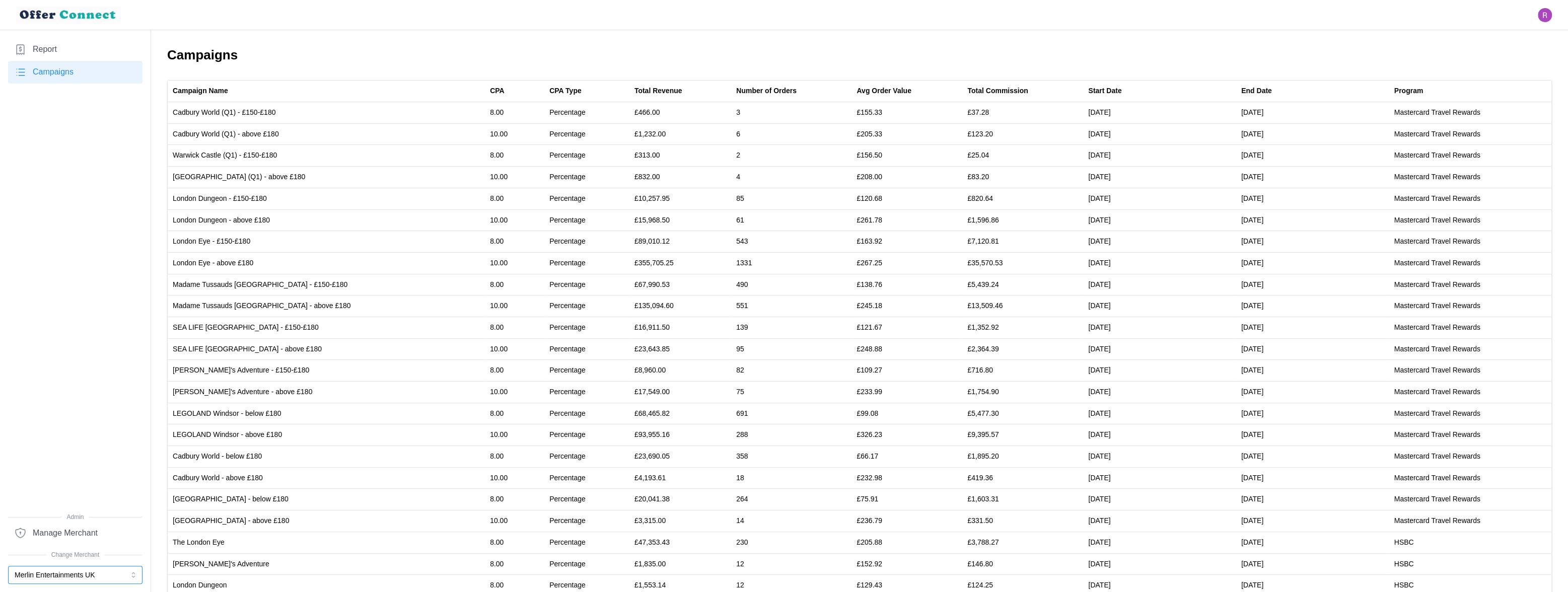
click at [84, 577] on button "Merlin Entertainments UK" at bounding box center [75, 575] width 134 height 18
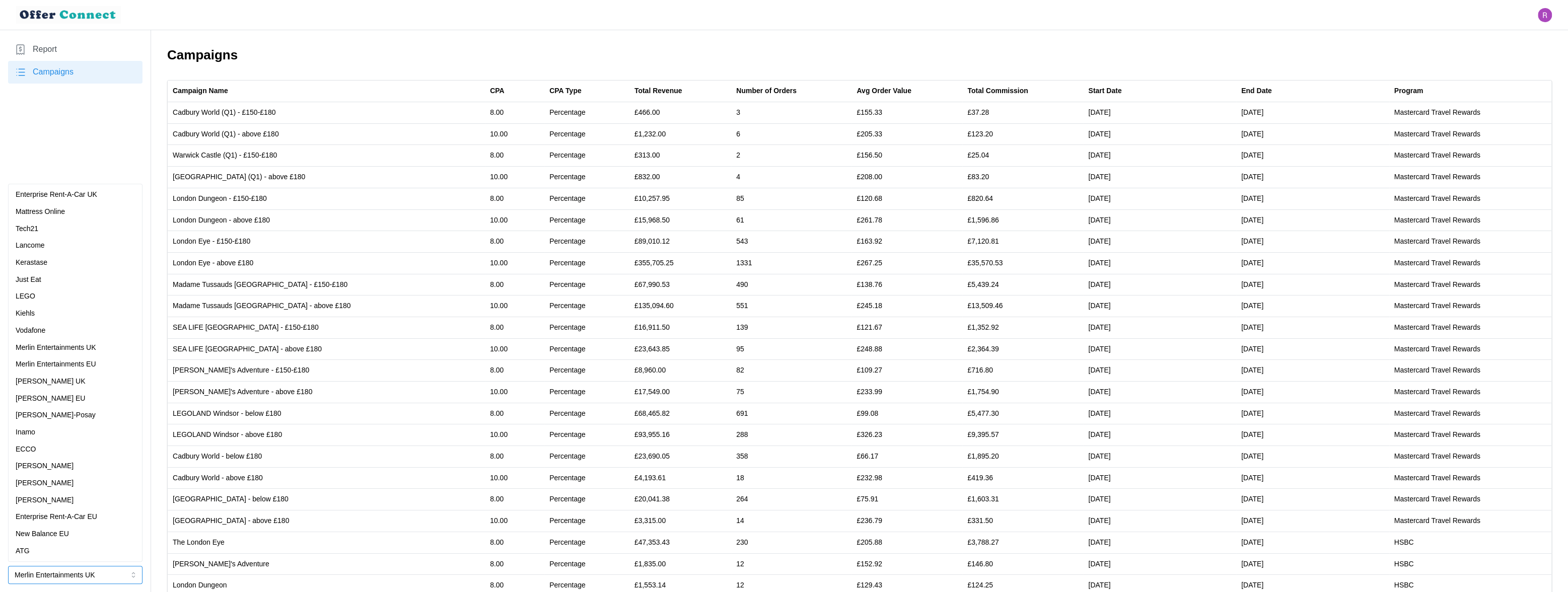
click at [105, 362] on div "Merlin Entertainments EU" at bounding box center [75, 364] width 119 height 11
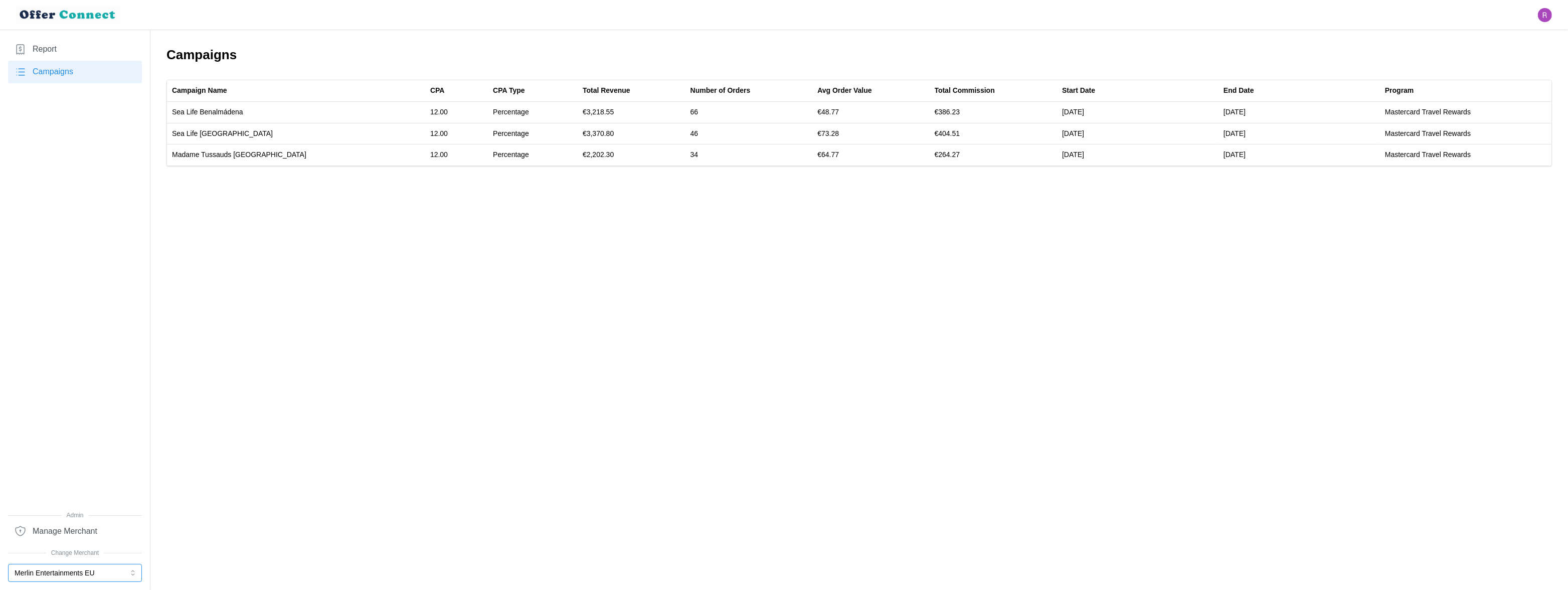
click at [75, 569] on button "Merlin Entertainments EU" at bounding box center [75, 573] width 134 height 18
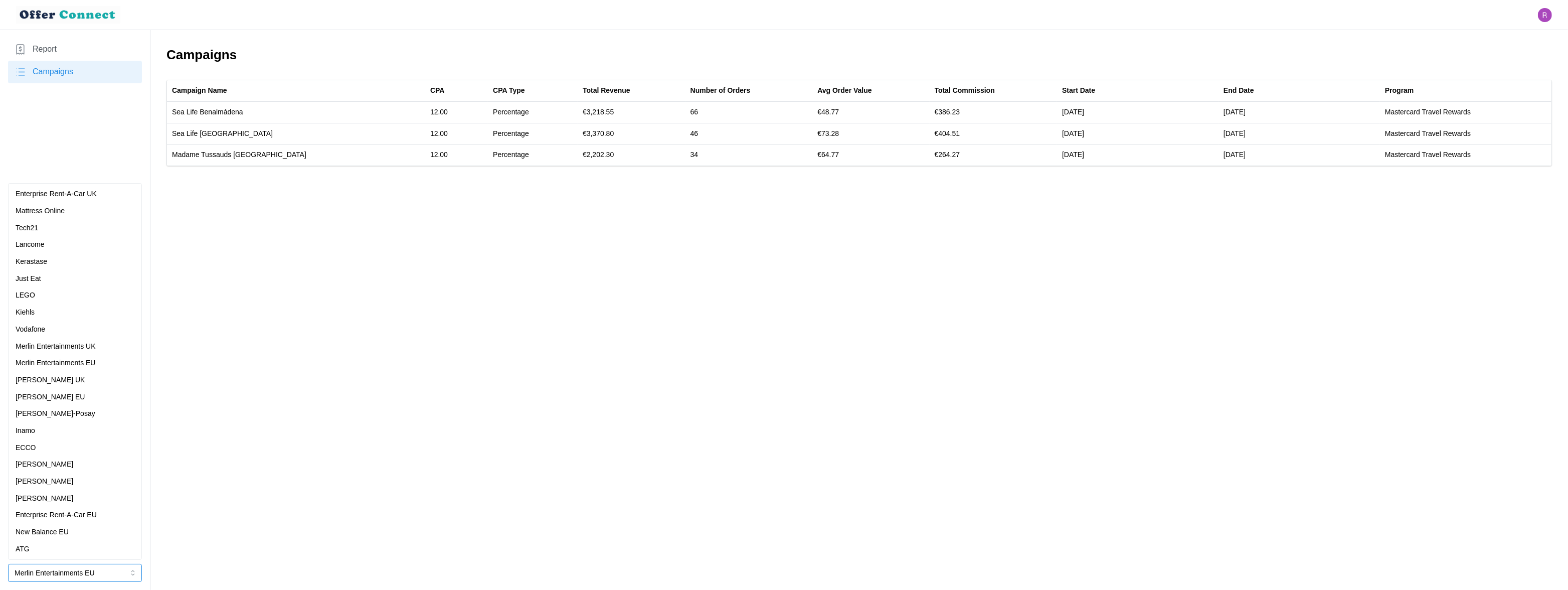
click at [71, 382] on div "[PERSON_NAME] UK" at bounding box center [75, 380] width 119 height 11
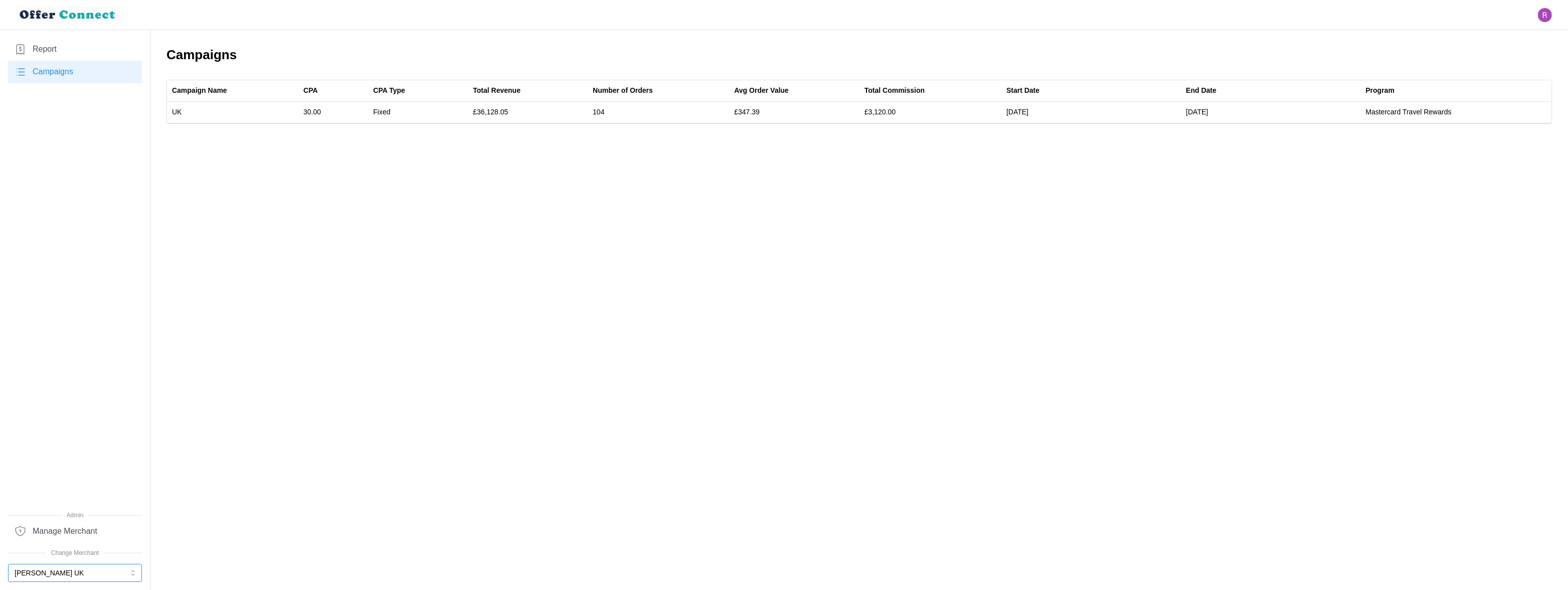
click at [82, 572] on button "[PERSON_NAME] UK" at bounding box center [75, 573] width 134 height 18
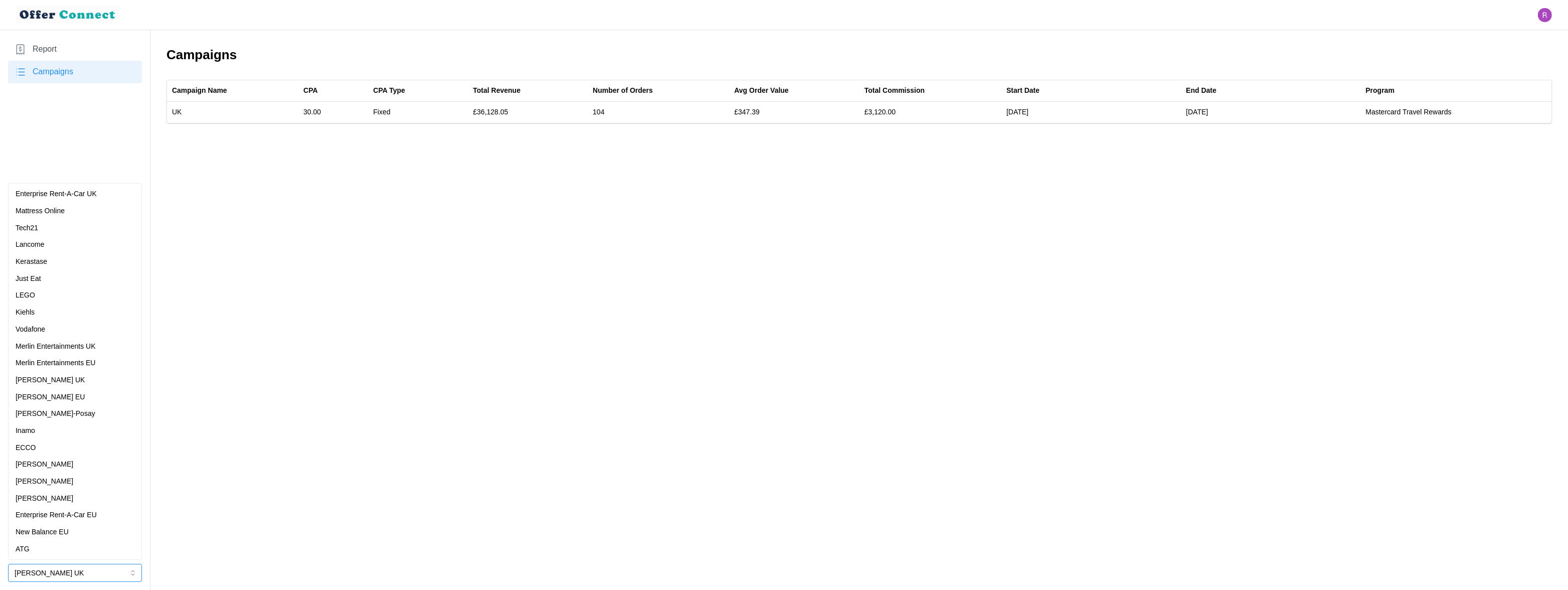
click at [81, 396] on div "[PERSON_NAME] EU" at bounding box center [75, 397] width 119 height 11
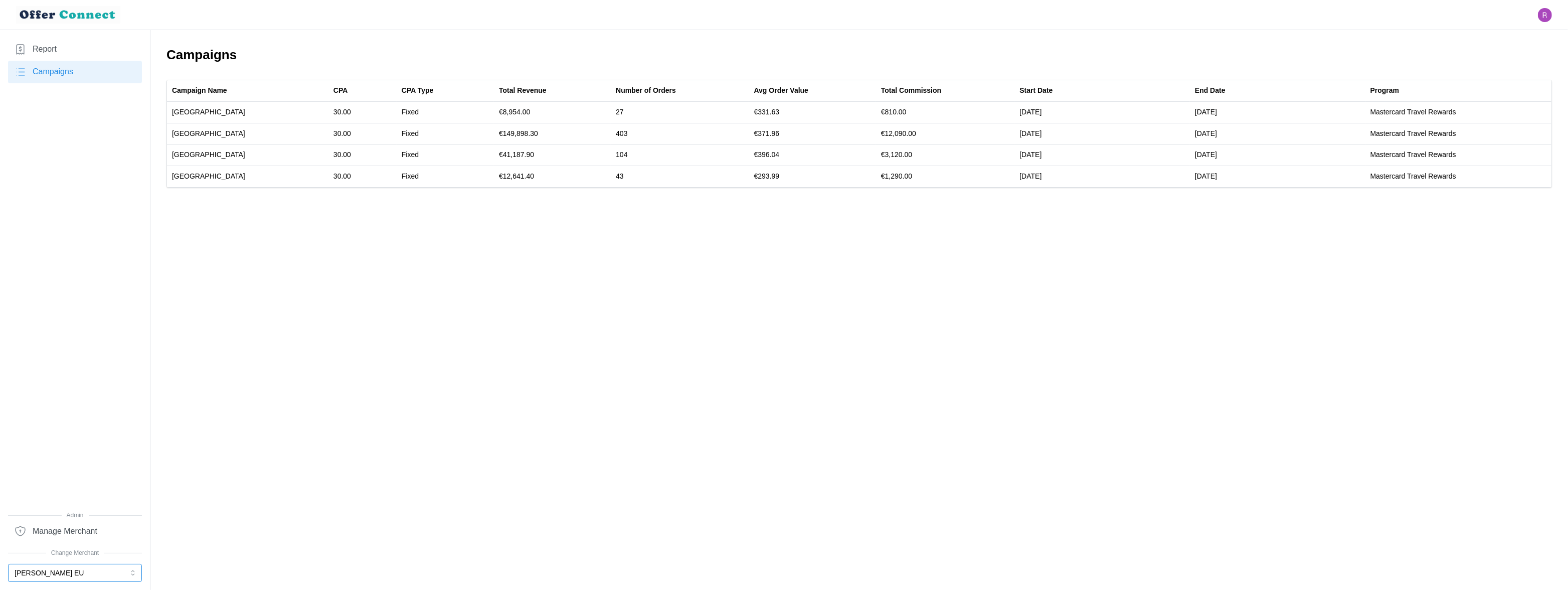
click at [85, 577] on button "[PERSON_NAME] EU" at bounding box center [75, 573] width 134 height 18
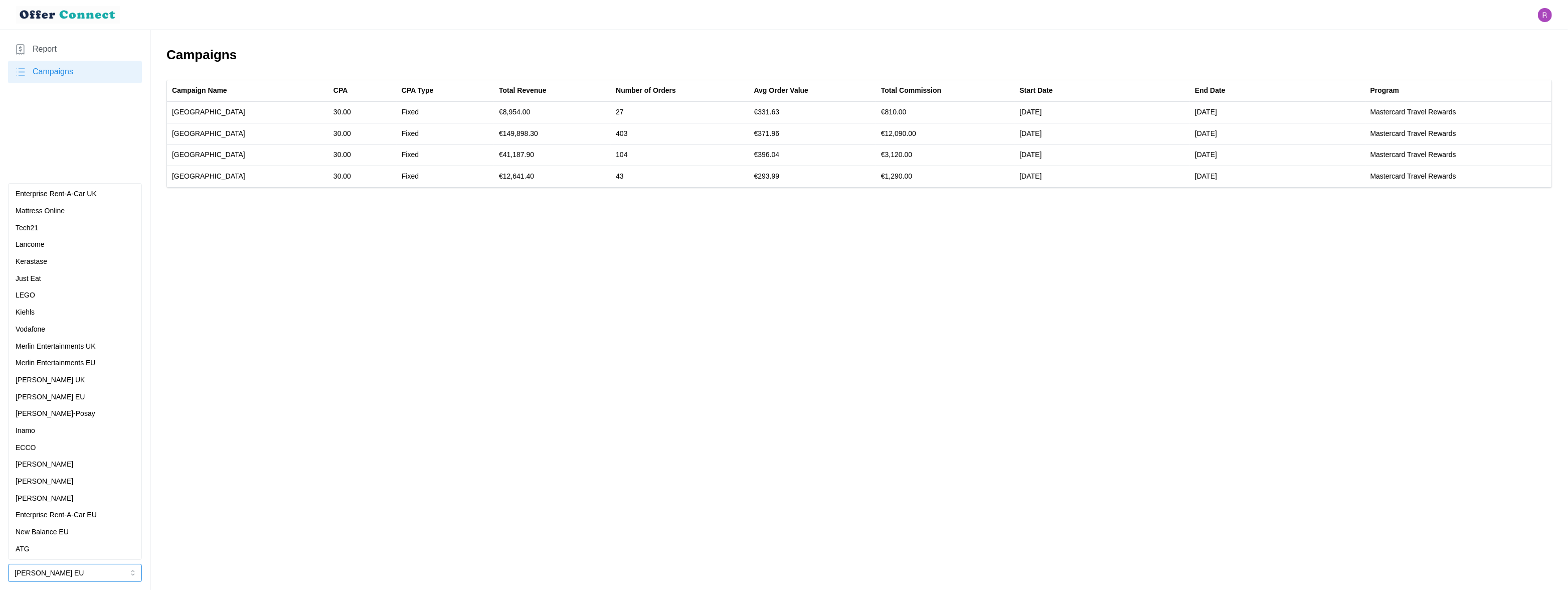
click at [69, 427] on div "Inamo" at bounding box center [75, 431] width 119 height 11
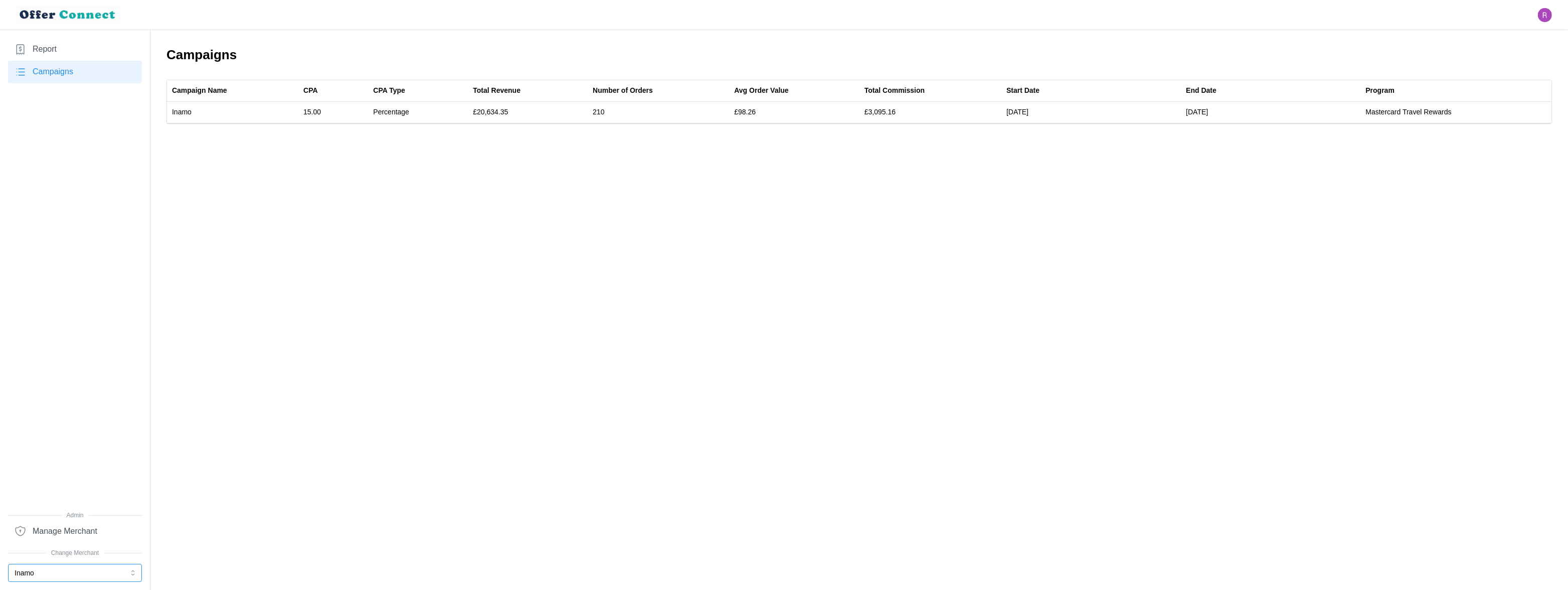
click at [80, 574] on button "Inamo" at bounding box center [75, 573] width 134 height 18
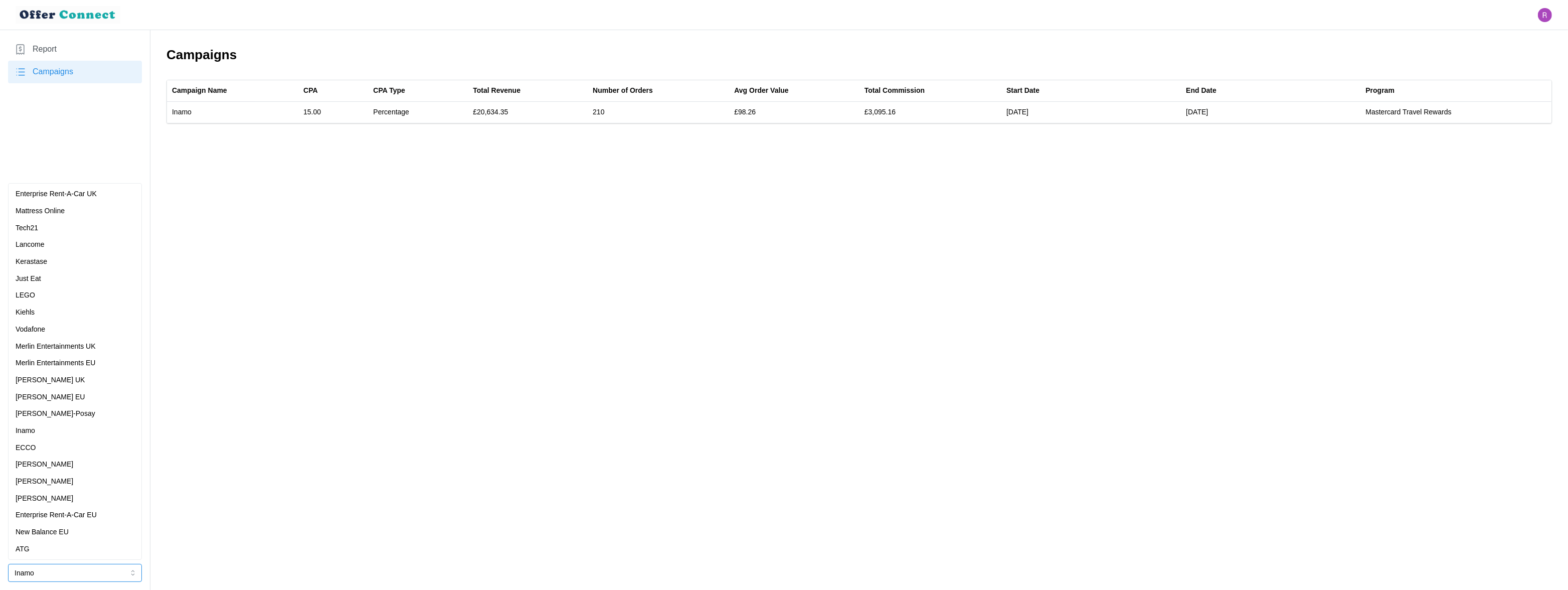
click at [80, 463] on div "[PERSON_NAME]" at bounding box center [75, 465] width 119 height 11
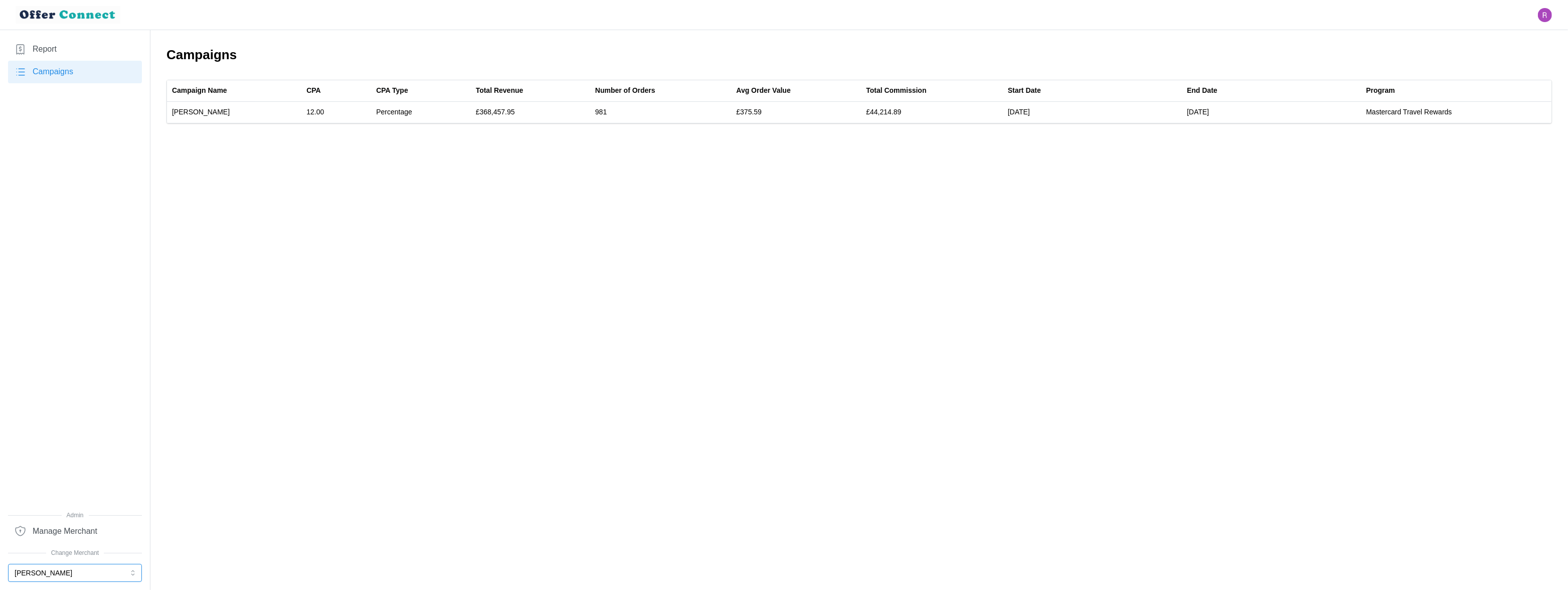
click at [64, 570] on button "[PERSON_NAME]" at bounding box center [75, 573] width 134 height 18
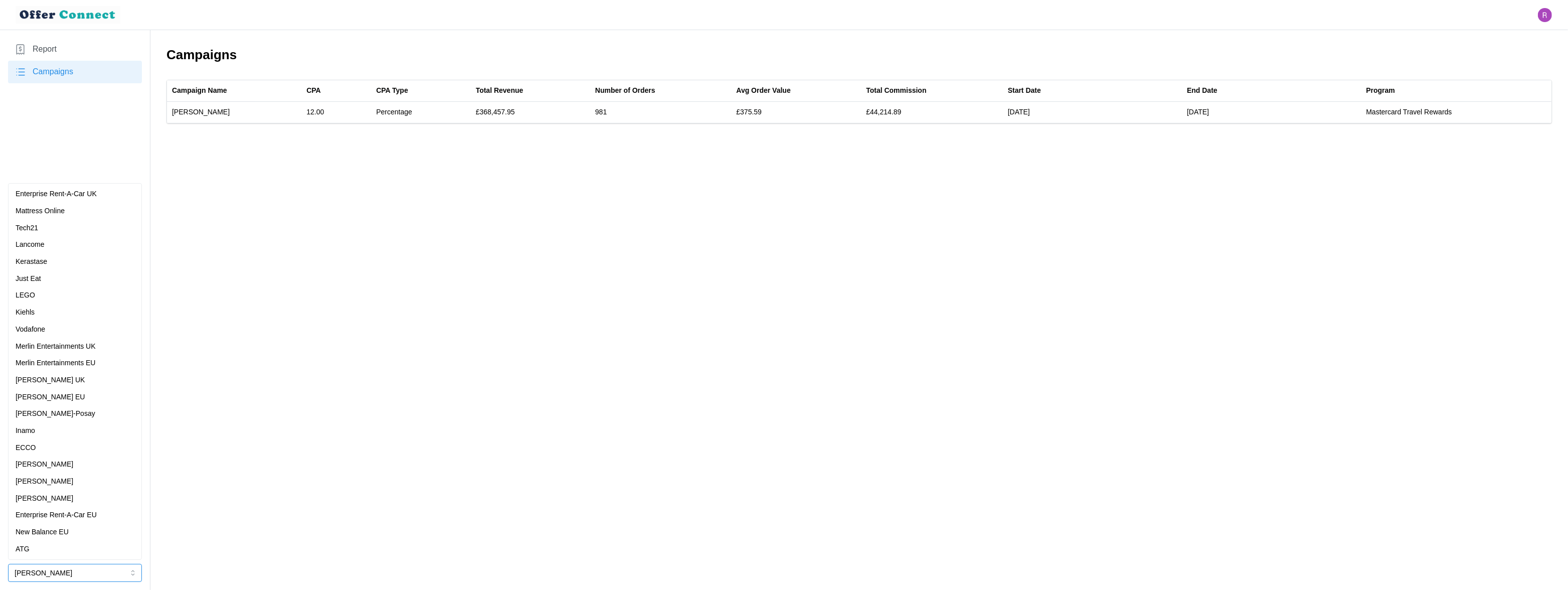
click at [69, 516] on p "Enterprise Rent-A-Car EU" at bounding box center [56, 515] width 81 height 11
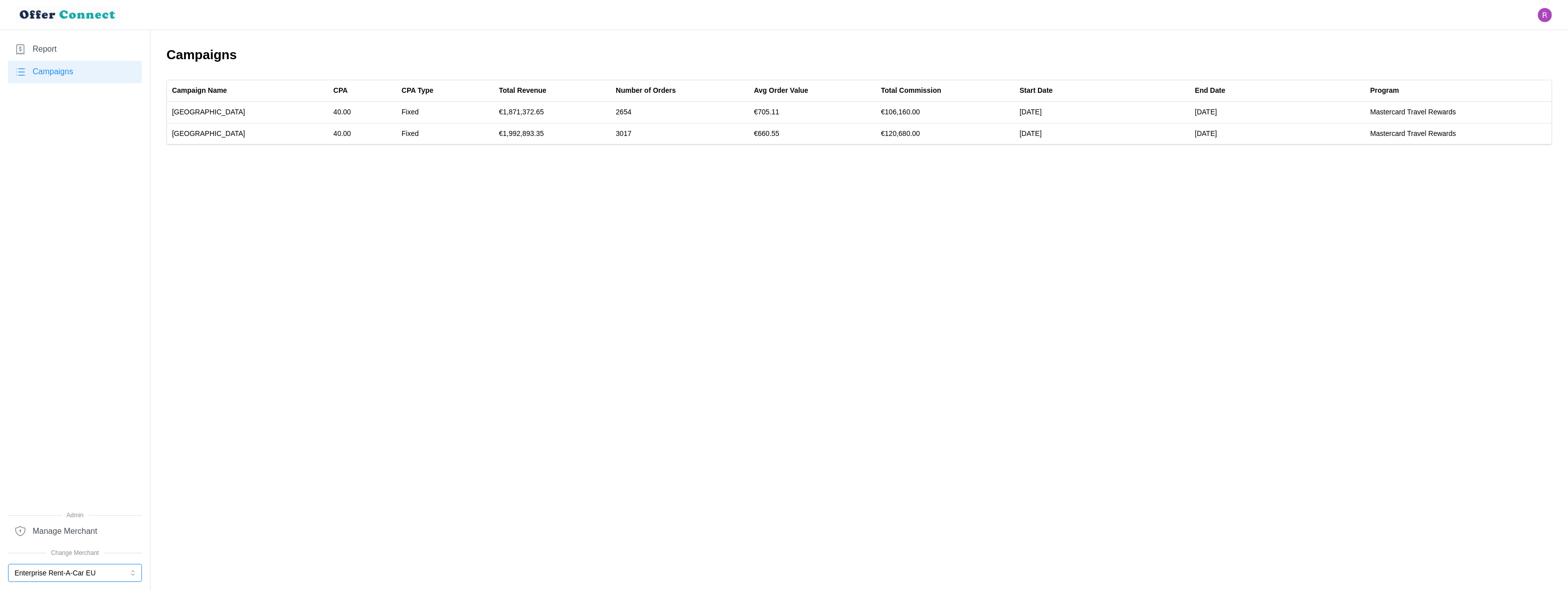
click at [69, 574] on button "Enterprise Rent-A-Car EU" at bounding box center [75, 573] width 134 height 18
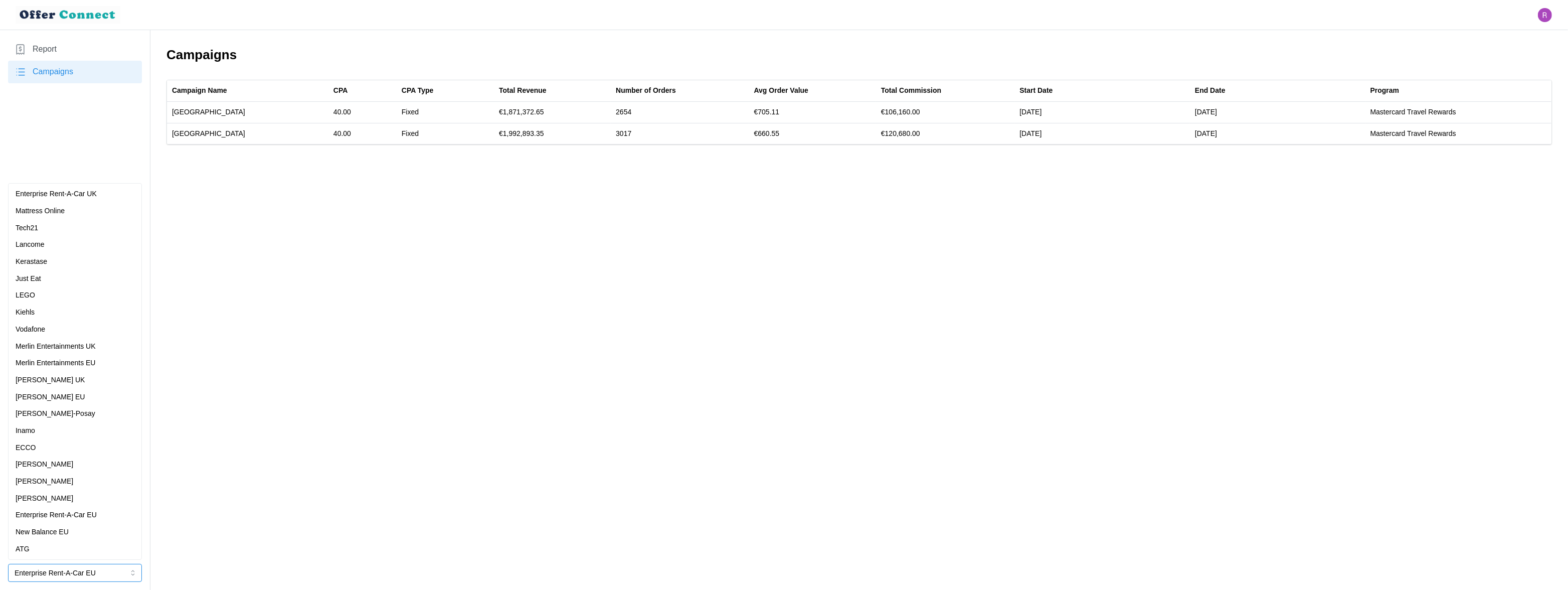
click at [59, 532] on p "New Balance EU" at bounding box center [42, 532] width 53 height 11
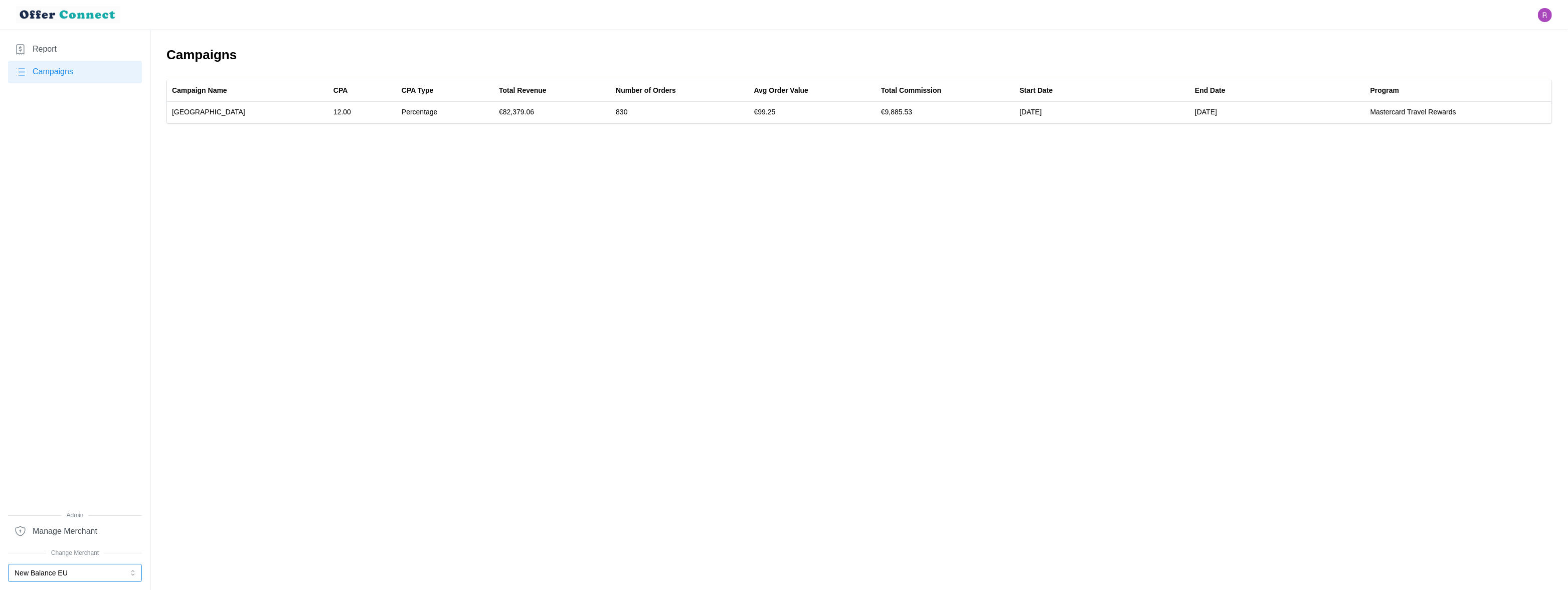
click at [65, 571] on button "New Balance EU" at bounding box center [75, 573] width 134 height 18
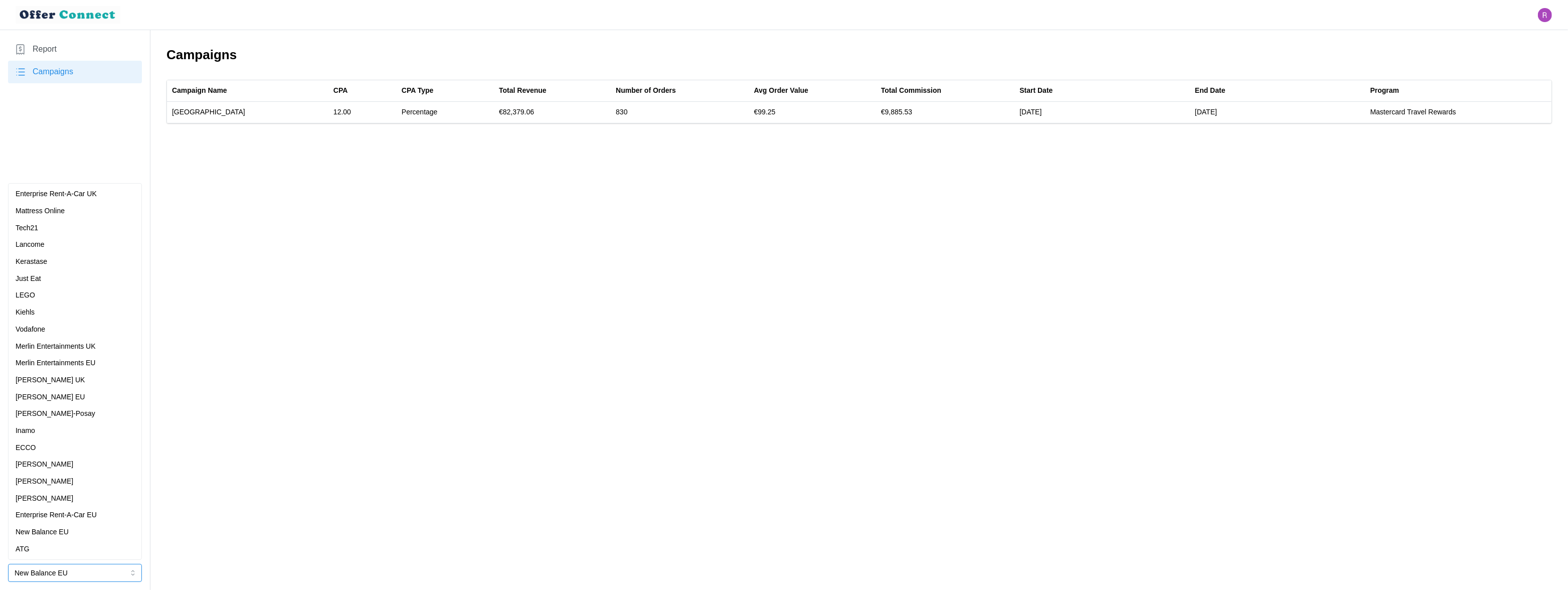
click at [78, 550] on div "ATG" at bounding box center [75, 549] width 119 height 11
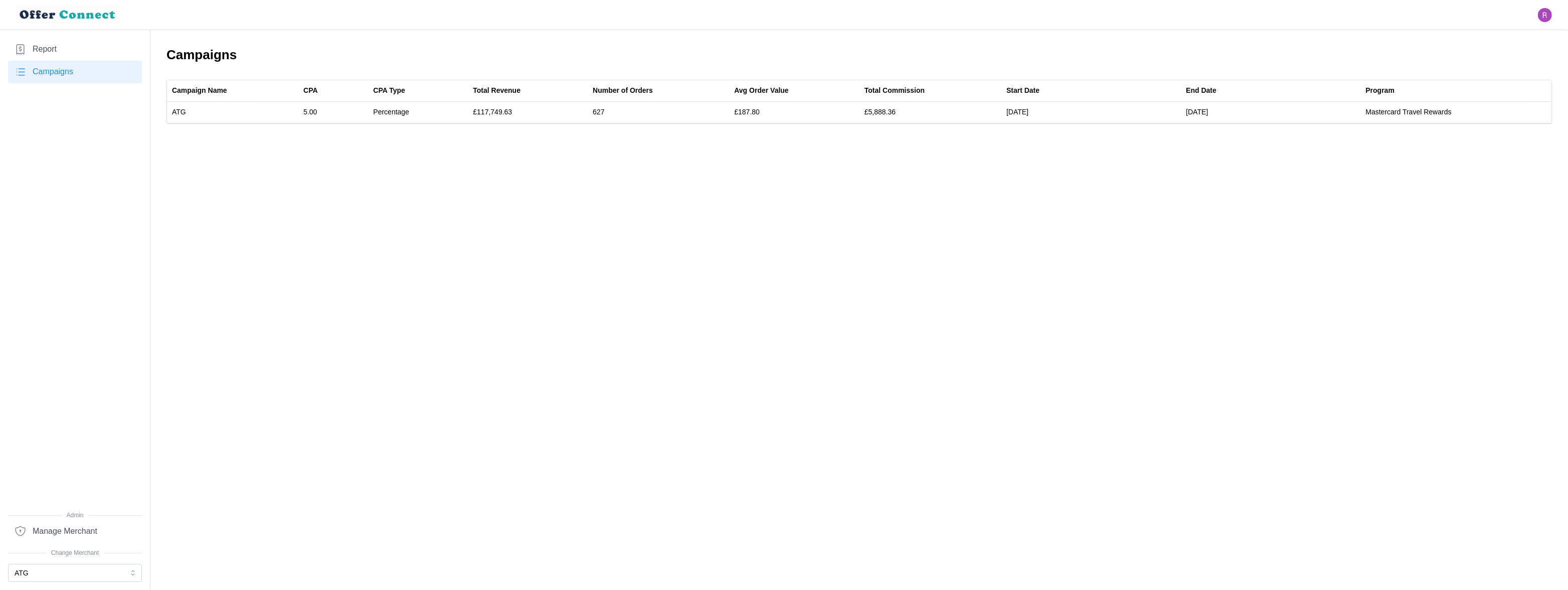
click at [84, 46] on link "Report" at bounding box center [75, 49] width 134 height 23
